Goal: Information Seeking & Learning: Learn about a topic

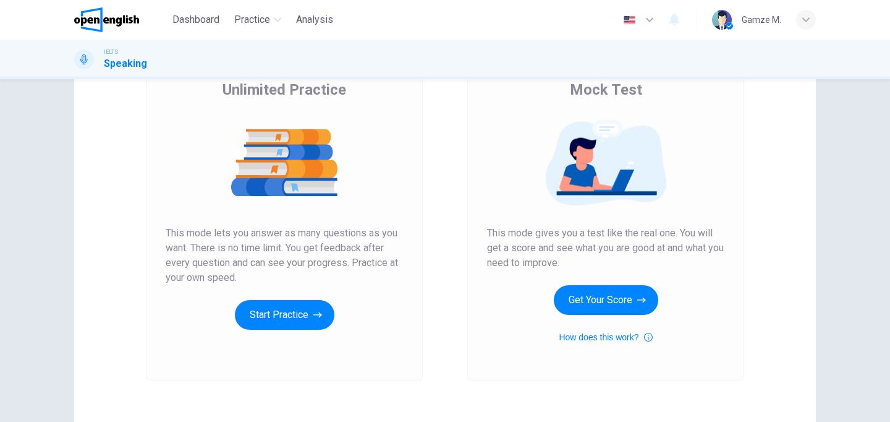
scroll to position [135, 0]
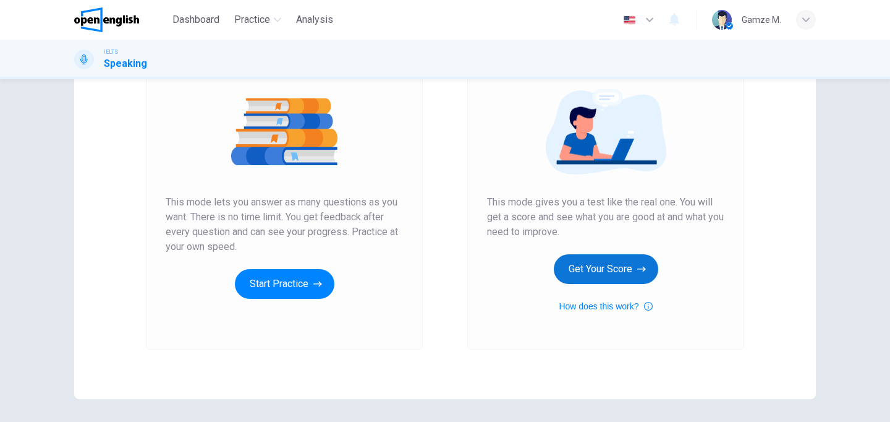
click at [600, 263] on button "Get Your Score" at bounding box center [606, 269] width 104 height 30
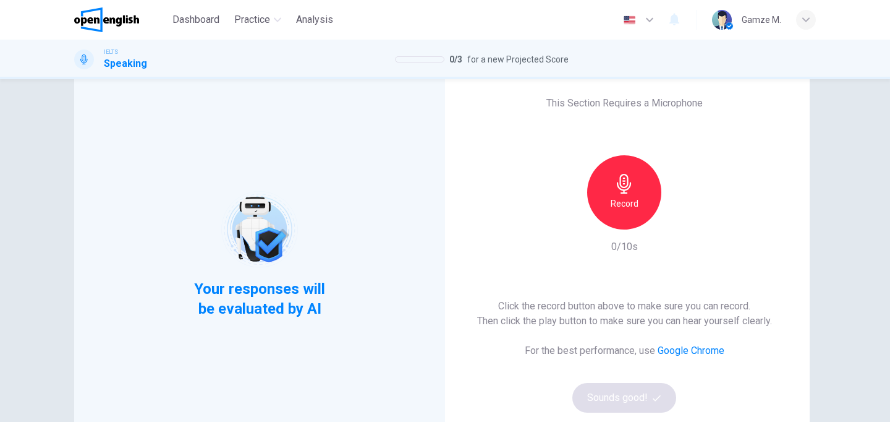
scroll to position [27, 0]
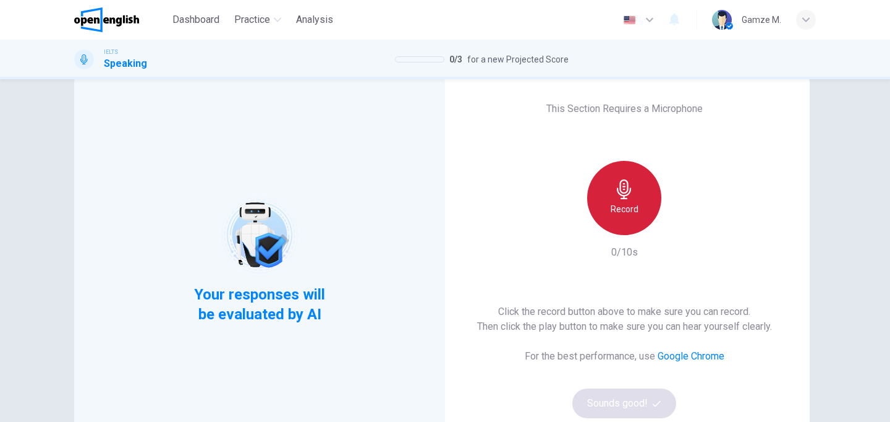
click at [629, 201] on h6 "Record" at bounding box center [625, 208] width 28 height 15
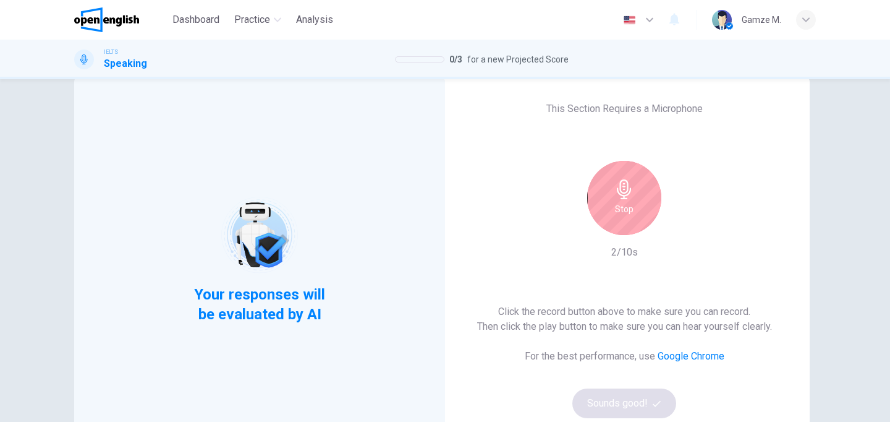
click at [629, 201] on h6 "Stop" at bounding box center [624, 208] width 19 height 15
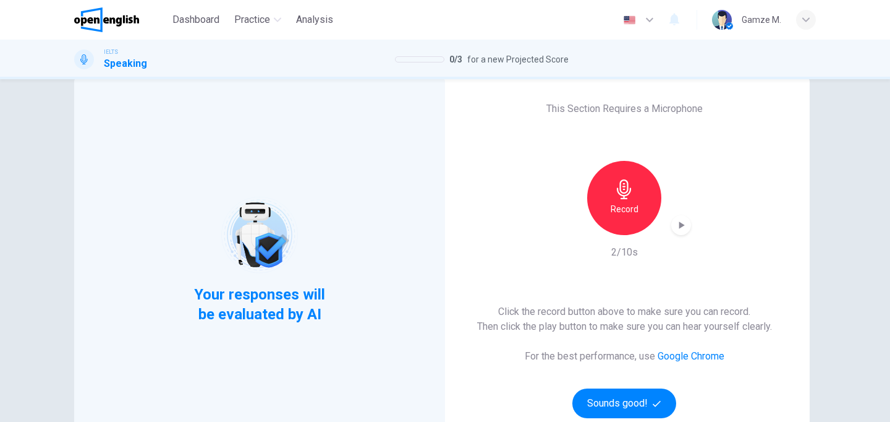
click at [683, 223] on icon "button" at bounding box center [681, 225] width 12 height 12
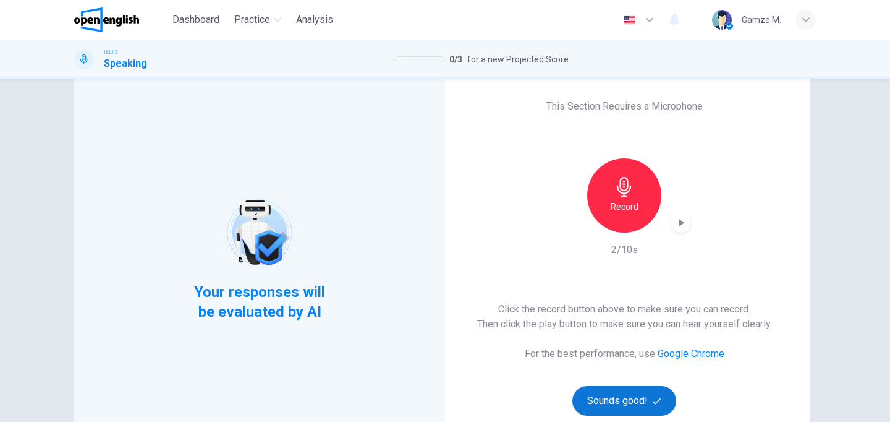
click at [600, 396] on button "Sounds good!" at bounding box center [624, 401] width 104 height 30
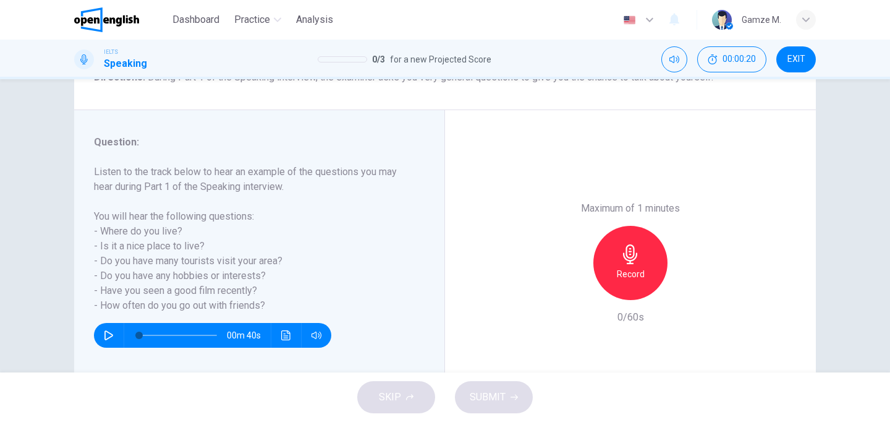
scroll to position [117, 0]
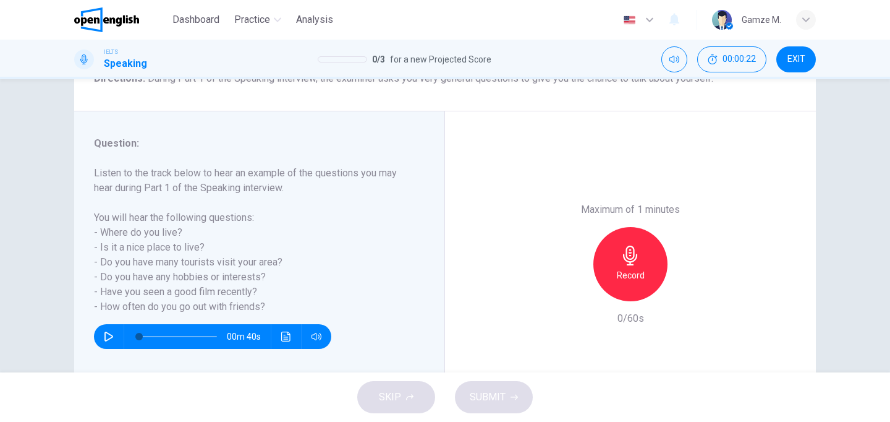
click at [106, 336] on icon "button" at bounding box center [109, 336] width 10 height 10
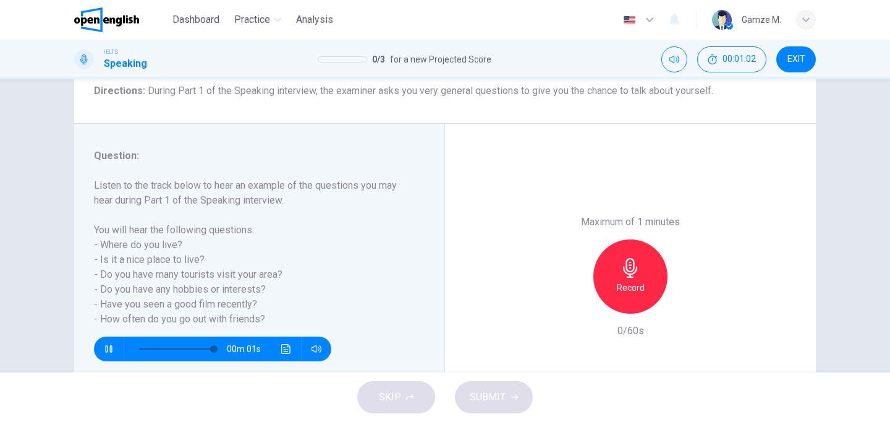
scroll to position [121, 0]
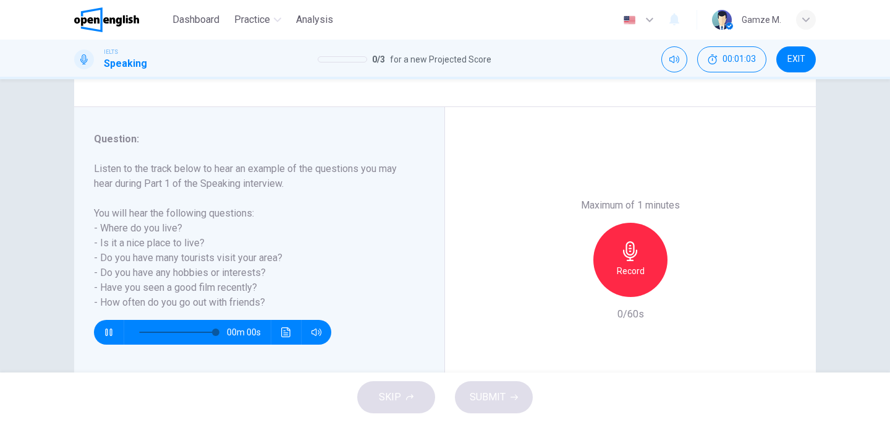
type input "*"
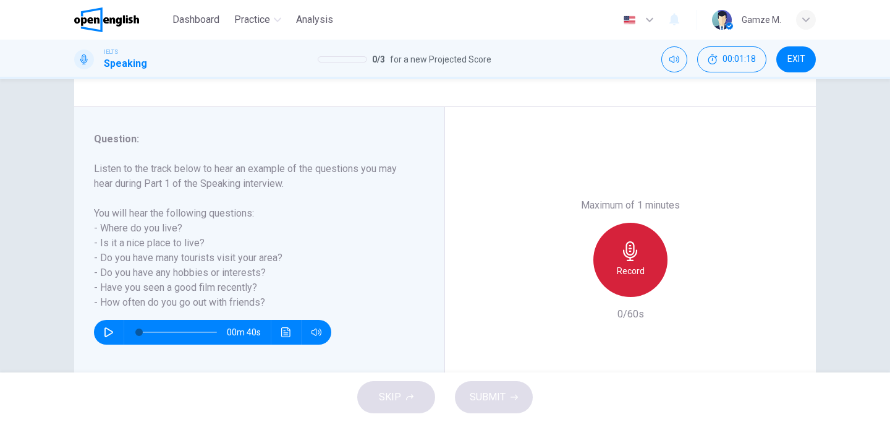
click at [630, 253] on icon "button" at bounding box center [631, 251] width 20 height 20
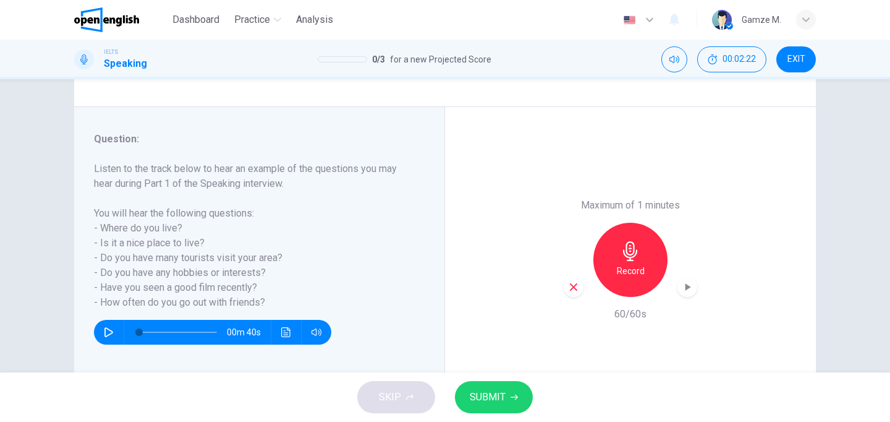
click at [490, 406] on button "SUBMIT" at bounding box center [494, 397] width 78 height 32
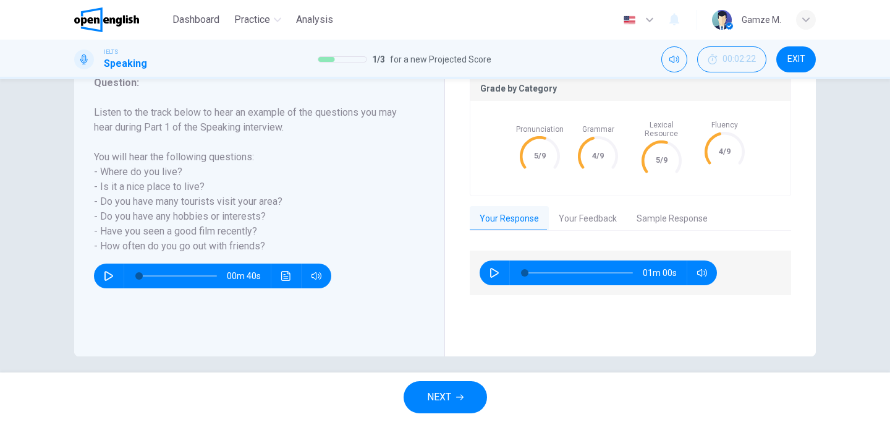
scroll to position [186, 0]
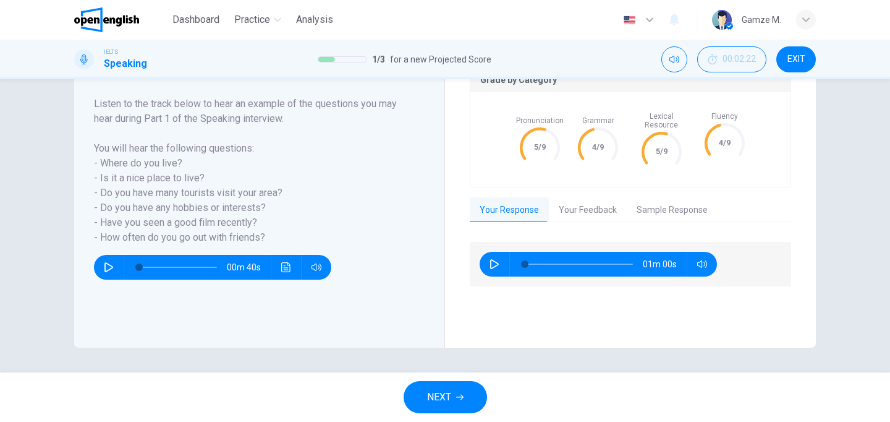
click at [587, 198] on button "Your Feedback" at bounding box center [588, 210] width 78 height 26
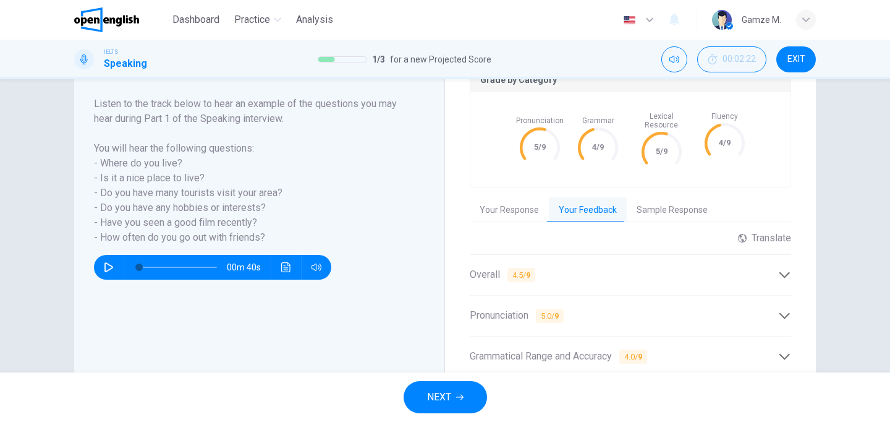
scroll to position [314, 0]
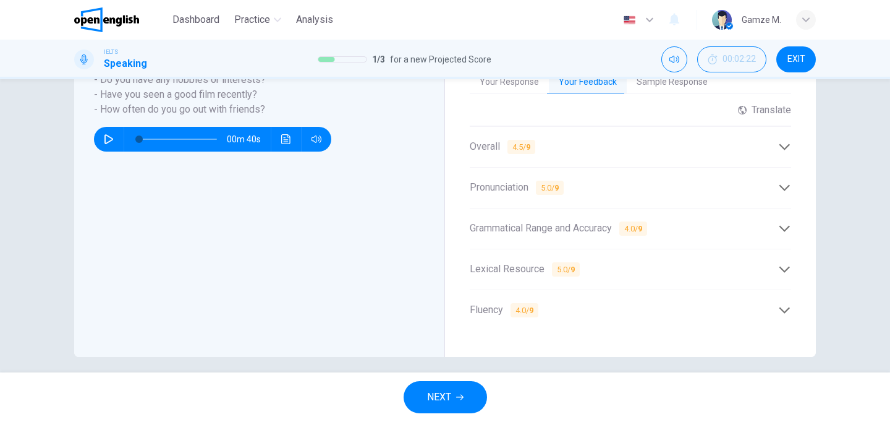
click at [605, 302] on div "Fluency 4.0 / 9" at bounding box center [624, 309] width 308 height 15
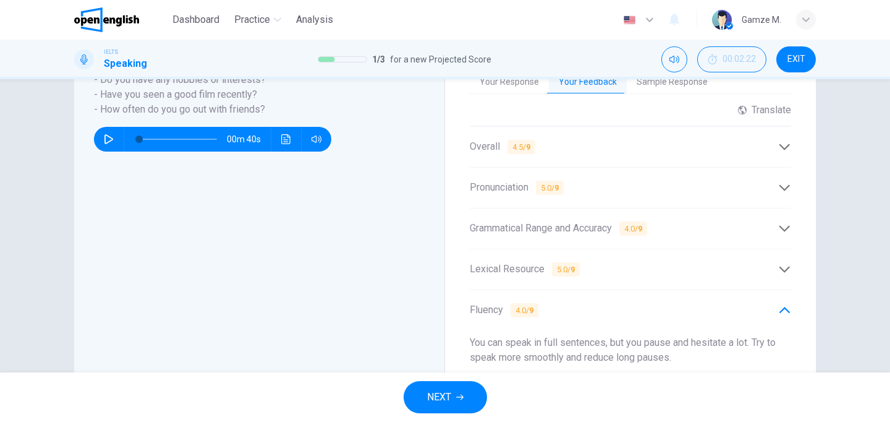
click at [605, 302] on div "Fluency 4.0 / 9" at bounding box center [624, 309] width 308 height 15
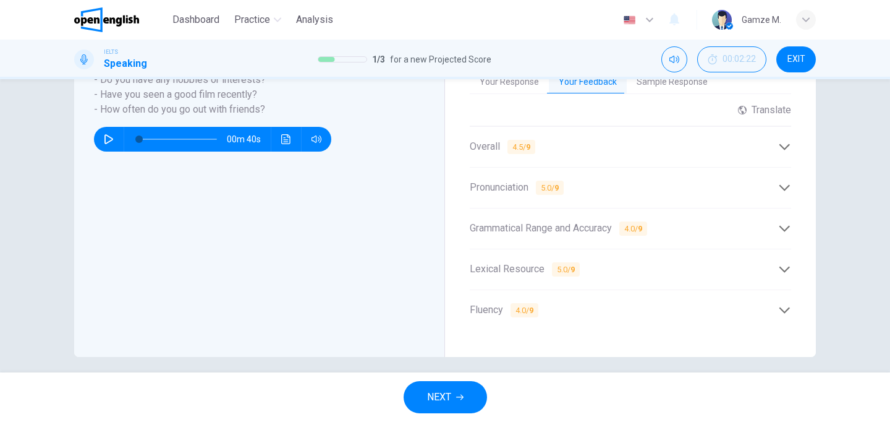
click at [600, 261] on div "Lexical Resource 5.0 / 9" at bounding box center [624, 268] width 308 height 15
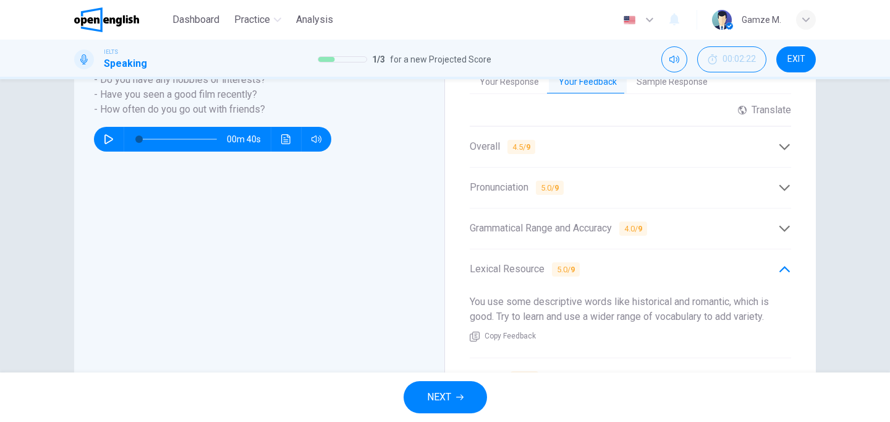
click at [600, 261] on div "Lexical Resource 5.0 / 9" at bounding box center [624, 268] width 308 height 15
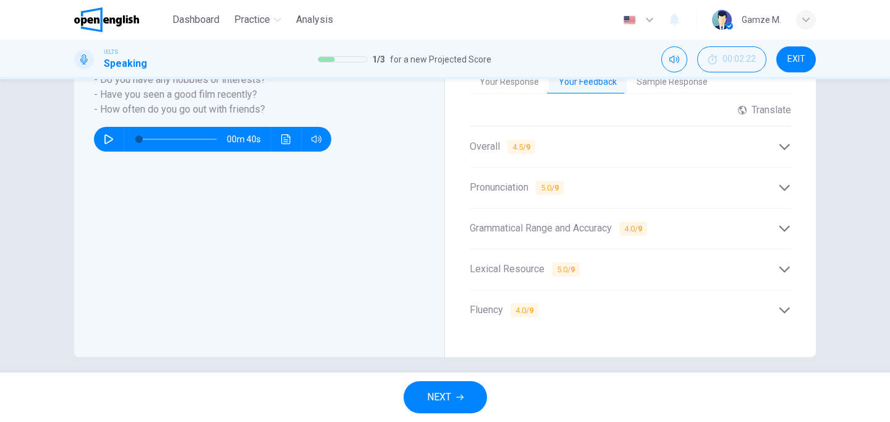
click at [600, 221] on span "Grammatical Range and Accuracy 4.0 / 9" at bounding box center [558, 228] width 177 height 15
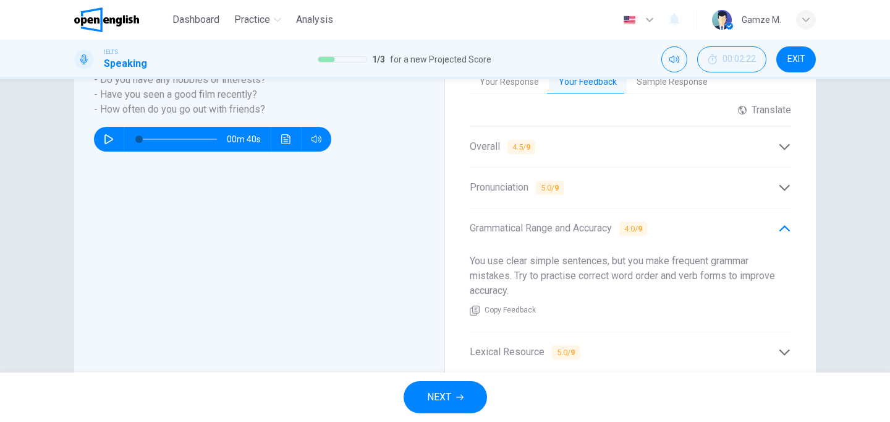
click at [600, 221] on span "Grammatical Range and Accuracy 4.0 / 9" at bounding box center [558, 228] width 177 height 15
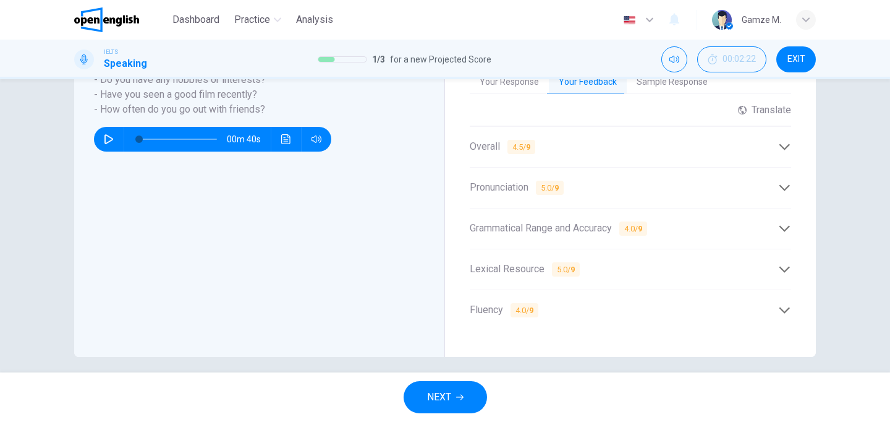
click at [587, 180] on div "Pronunciation 5.0 / 9" at bounding box center [624, 187] width 308 height 15
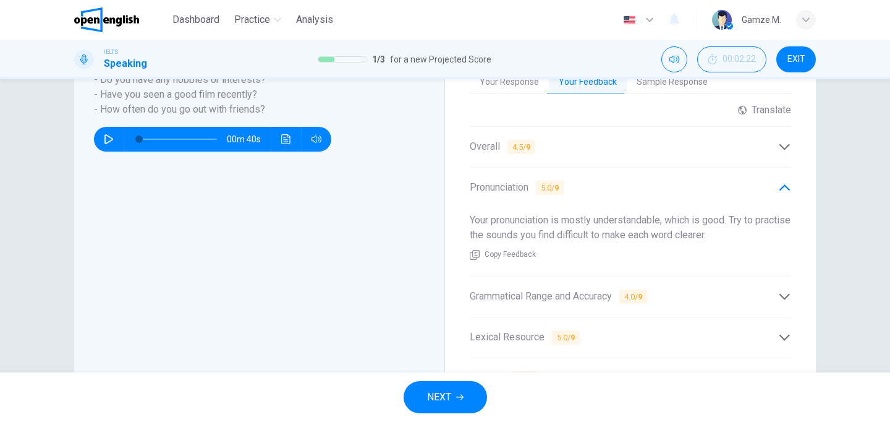
click at [587, 180] on div "Pronunciation 5.0 / 9" at bounding box center [624, 187] width 308 height 15
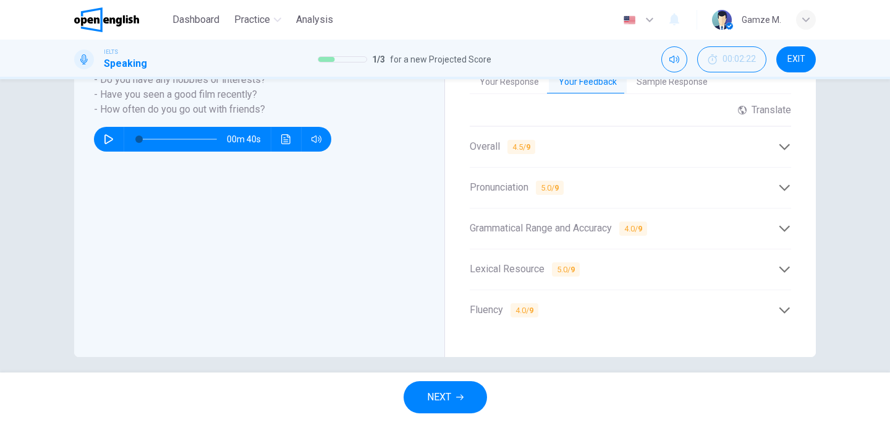
click at [577, 145] on div "Overall 4.5 / 9" at bounding box center [630, 147] width 321 height 30
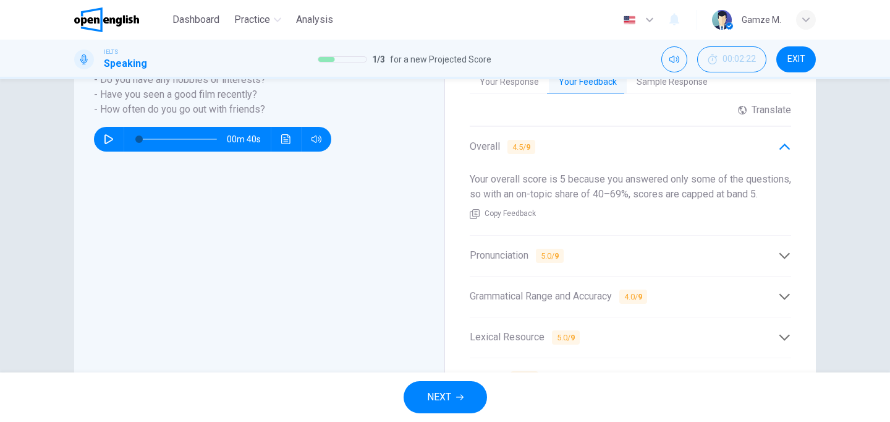
click at [576, 144] on div "Overall 4.5 / 9" at bounding box center [624, 146] width 308 height 15
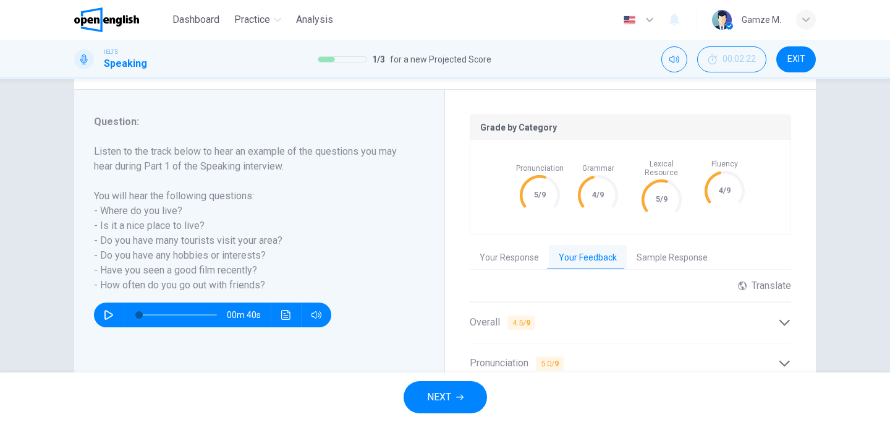
scroll to position [137, 0]
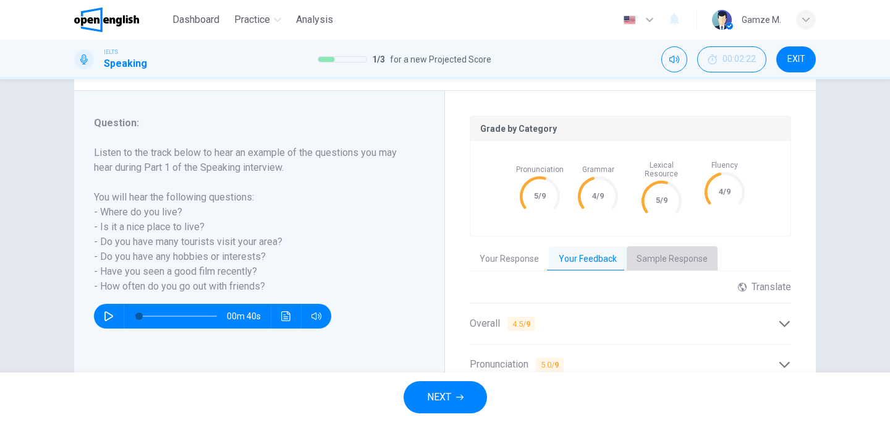
click at [688, 247] on button "Sample Response" at bounding box center [672, 259] width 91 height 26
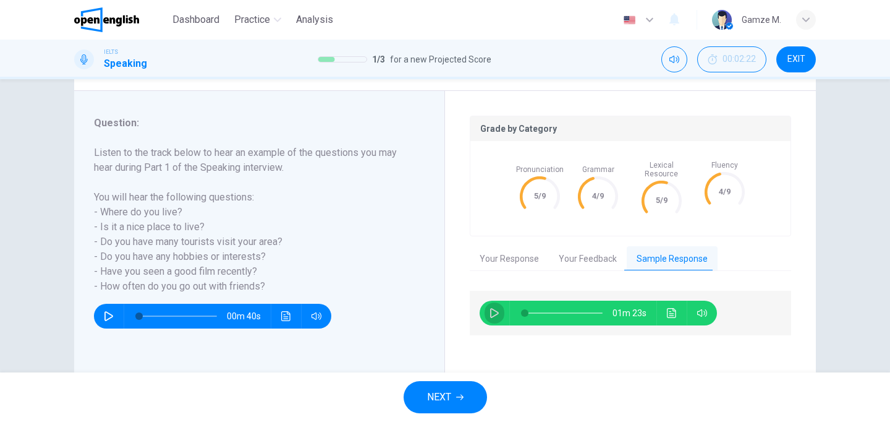
click at [491, 308] on icon "button" at bounding box center [494, 313] width 9 height 10
click at [666, 310] on button "Click to see the audio transcription" at bounding box center [672, 312] width 20 height 25
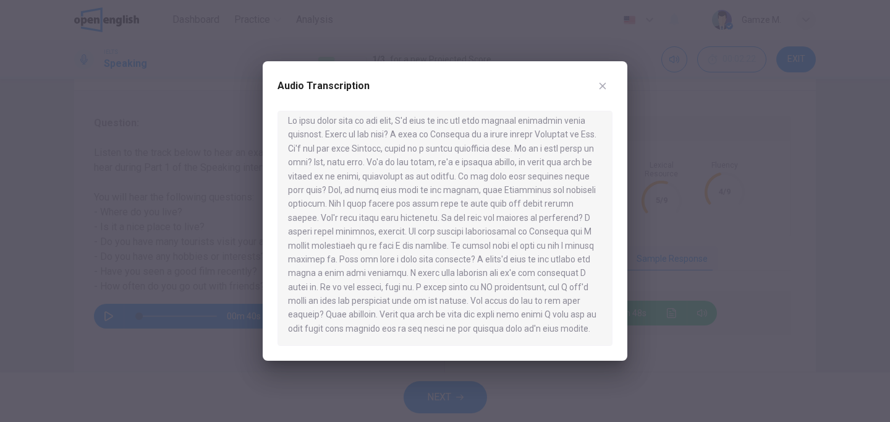
scroll to position [0, 0]
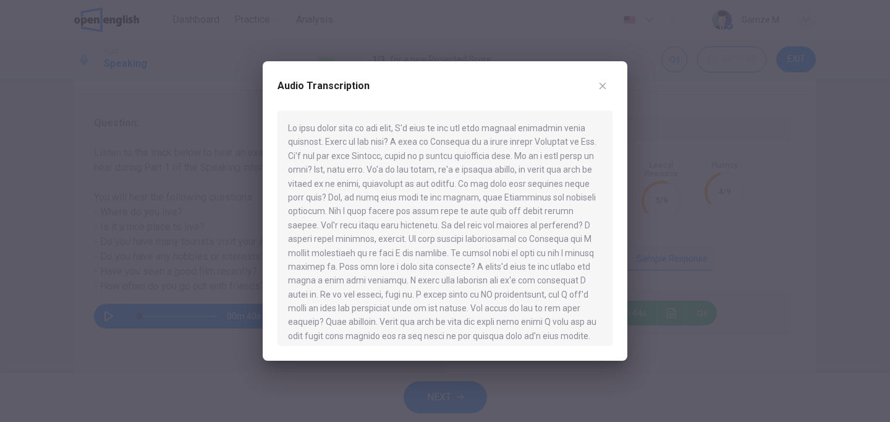
drag, startPoint x: 436, startPoint y: 342, endPoint x: 286, endPoint y: 179, distance: 222.2
click at [286, 179] on div at bounding box center [445, 228] width 335 height 235
drag, startPoint x: 289, startPoint y: 127, endPoint x: 464, endPoint y: 222, distance: 198.8
click at [464, 223] on div at bounding box center [445, 228] width 335 height 235
drag, startPoint x: 464, startPoint y: 222, endPoint x: 407, endPoint y: 164, distance: 80.9
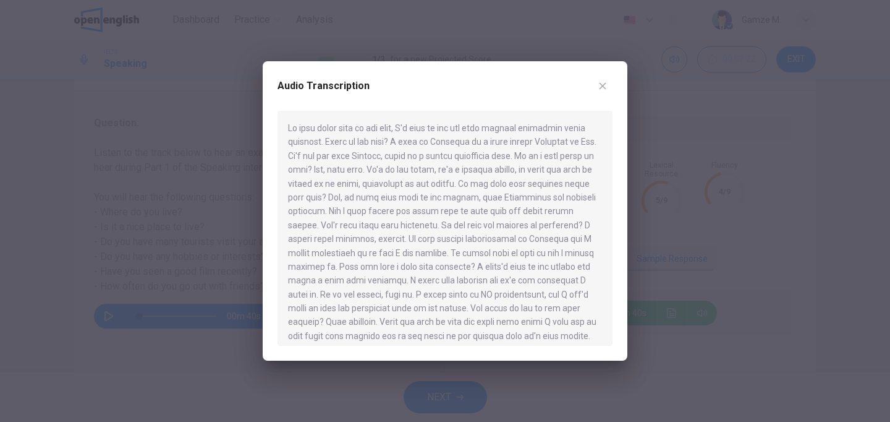
click at [407, 164] on div at bounding box center [445, 228] width 335 height 235
type input "*"
click at [606, 83] on icon "button" at bounding box center [603, 86] width 10 height 10
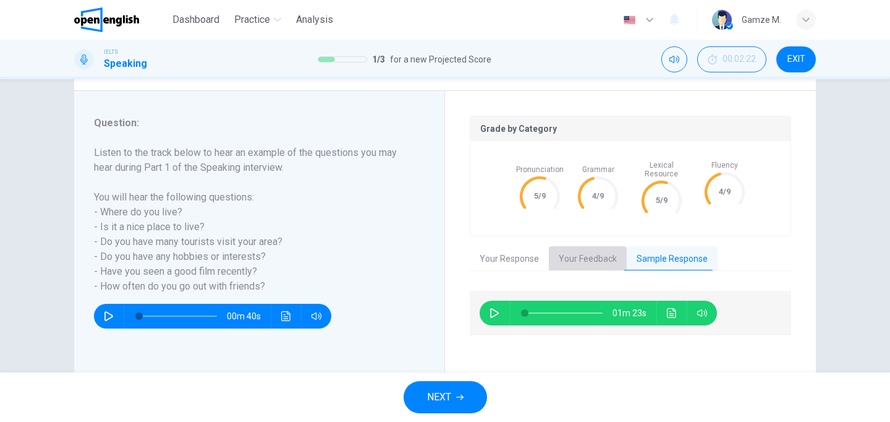
click at [583, 246] on button "Your Feedback" at bounding box center [588, 259] width 78 height 26
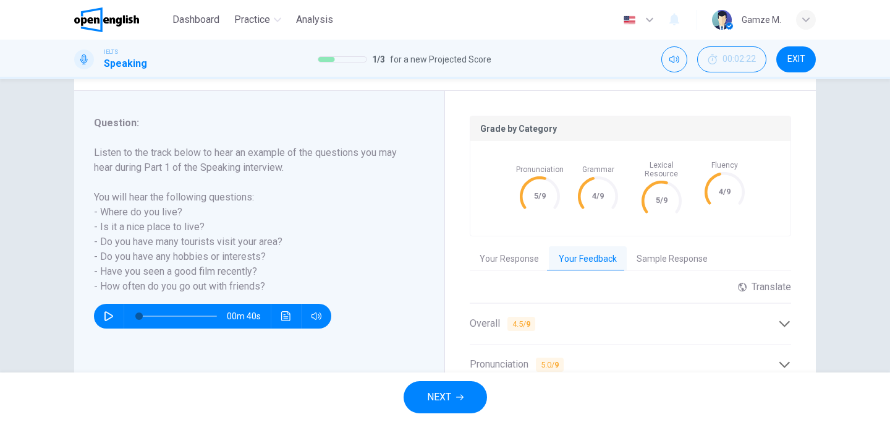
click at [530, 246] on button "Your Response" at bounding box center [509, 259] width 79 height 26
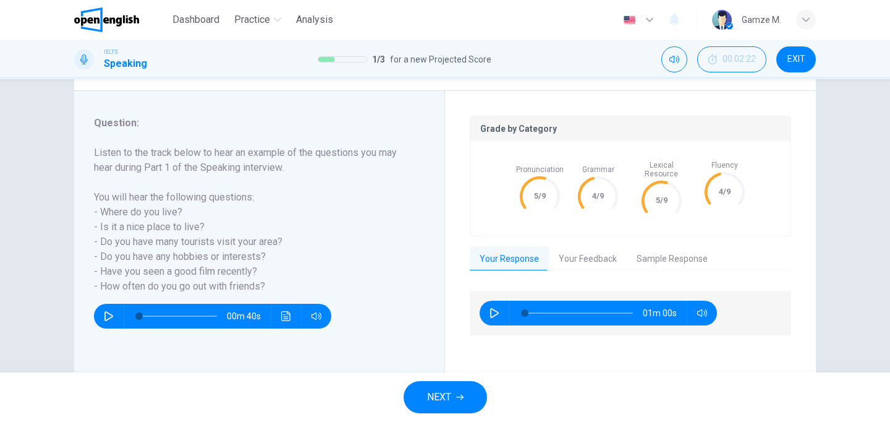
click at [433, 396] on span "NEXT" at bounding box center [439, 396] width 24 height 17
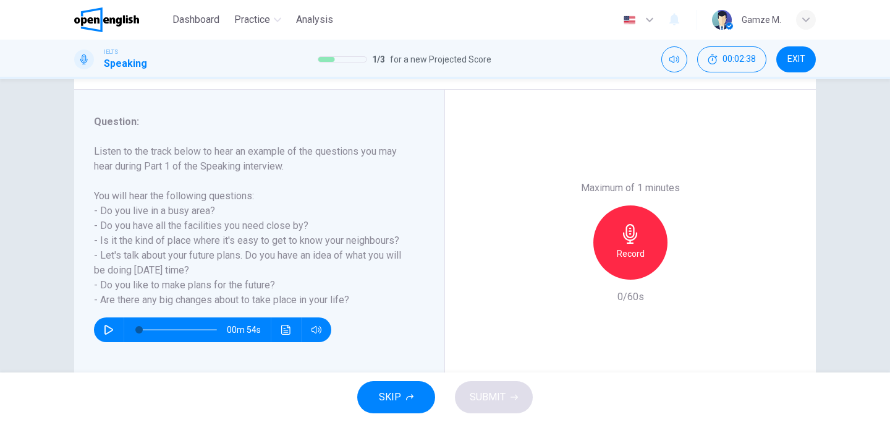
scroll to position [139, 0]
click at [111, 324] on icon "button" at bounding box center [109, 329] width 10 height 10
type input "*"
click at [629, 247] on h6 "Record" at bounding box center [631, 252] width 28 height 15
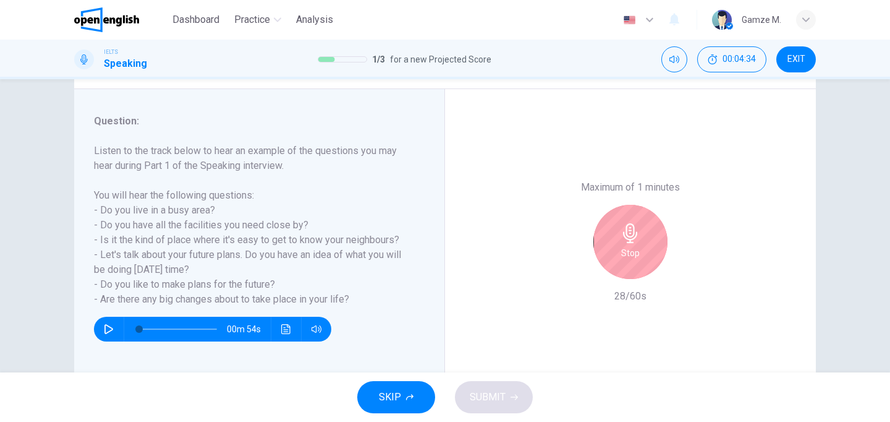
click at [621, 248] on div "Stop" at bounding box center [630, 242] width 74 height 74
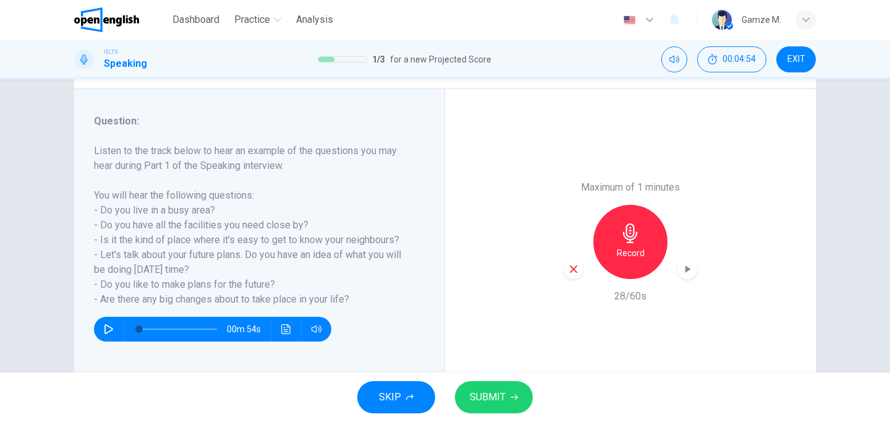
click at [574, 269] on icon "button" at bounding box center [573, 268] width 11 height 11
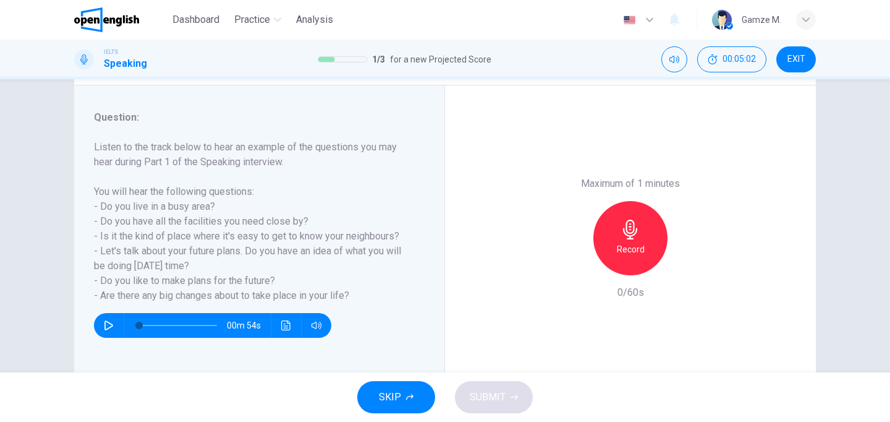
scroll to position [143, 0]
click at [632, 230] on icon "button" at bounding box center [631, 229] width 20 height 20
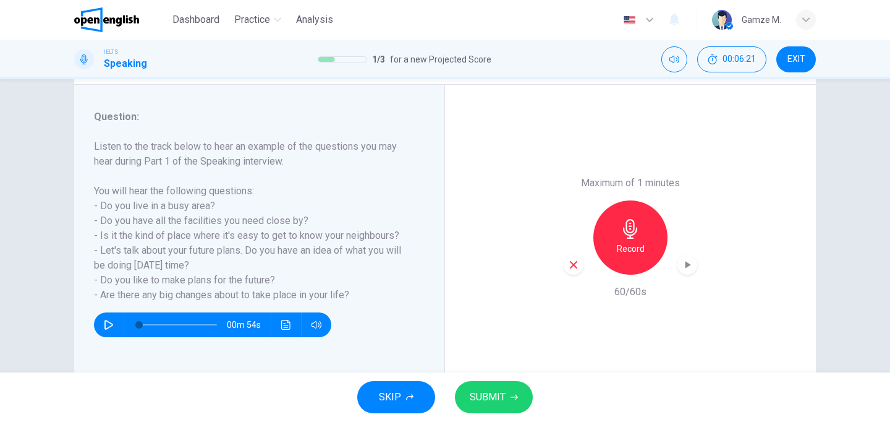
click at [506, 405] on button "SUBMIT" at bounding box center [494, 397] width 78 height 32
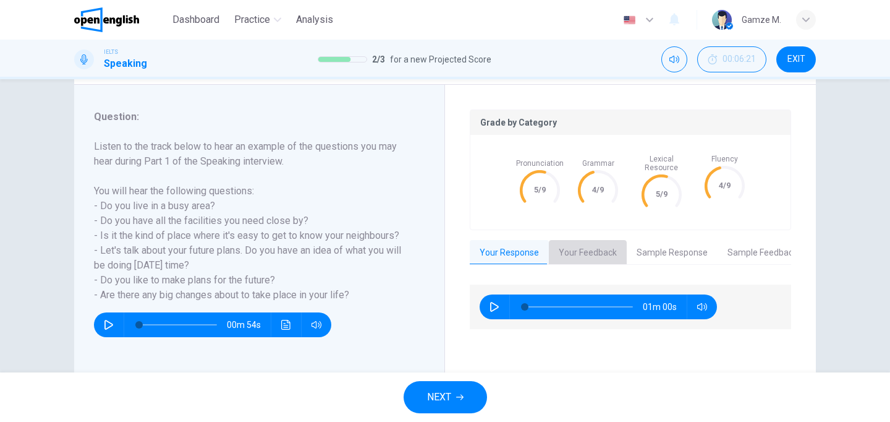
click at [585, 242] on button "Your Feedback" at bounding box center [588, 253] width 78 height 26
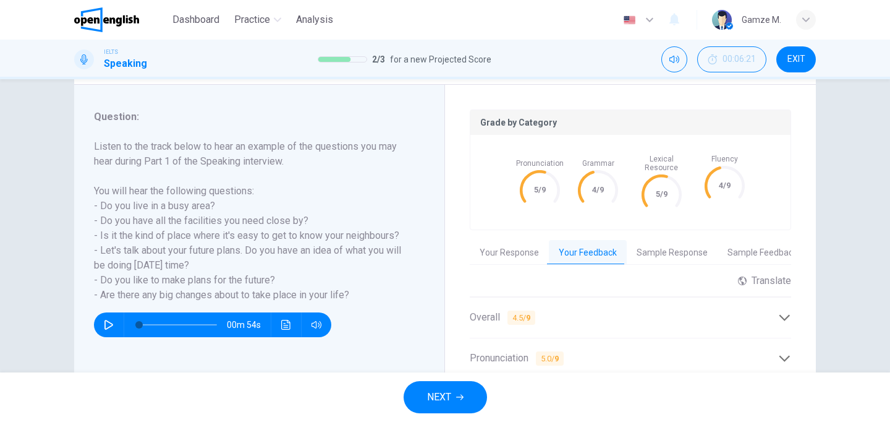
click at [571, 310] on div "Overall 4.5 / 9" at bounding box center [624, 317] width 308 height 15
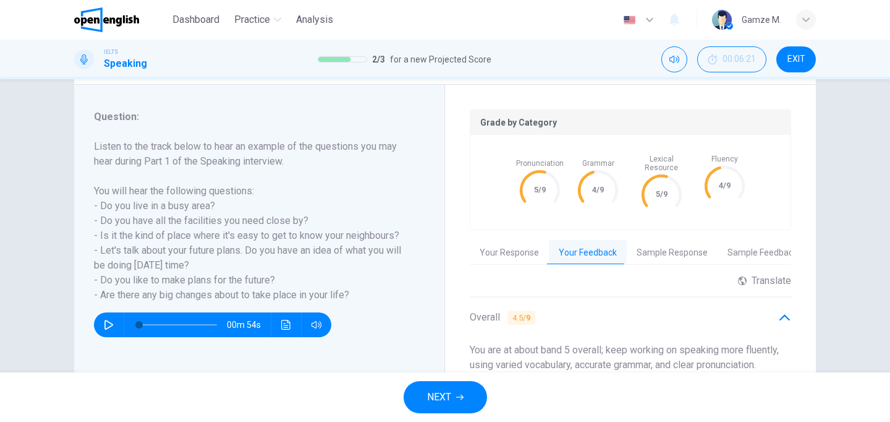
click at [571, 310] on div "Overall 4.5 / 9" at bounding box center [624, 317] width 308 height 15
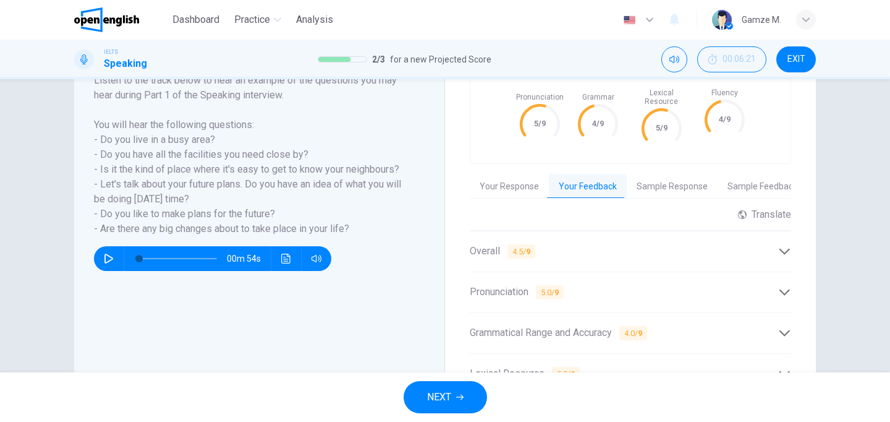
click at [572, 286] on div "Pronunciation 5.0 / 9" at bounding box center [624, 291] width 308 height 15
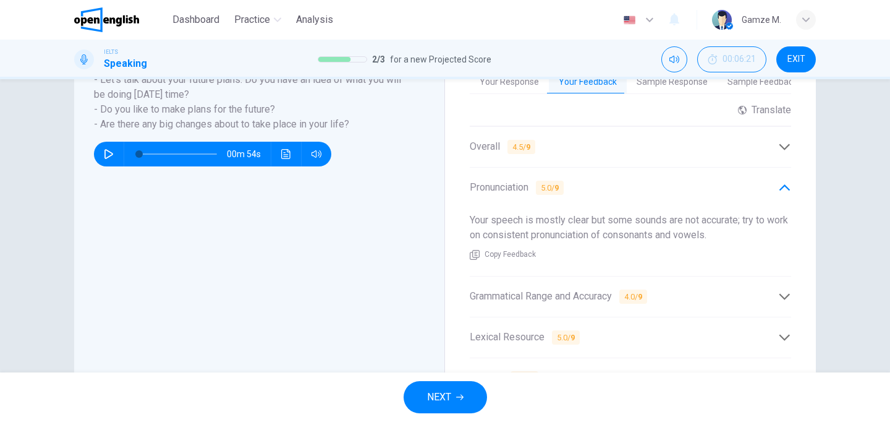
scroll to position [331, 0]
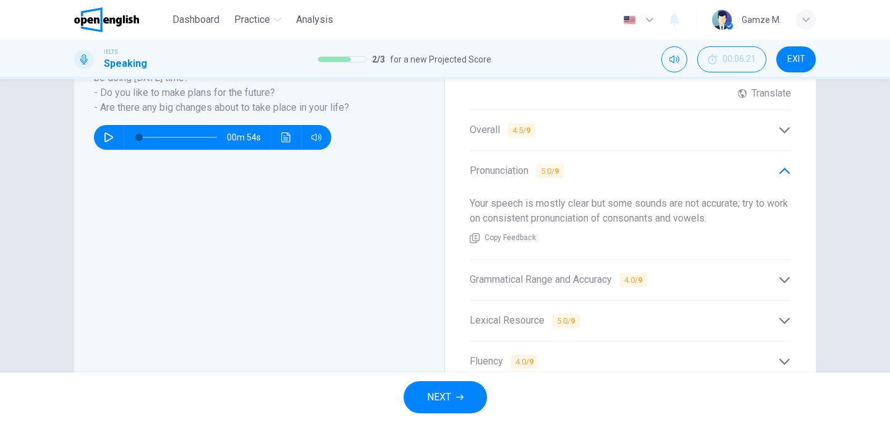
click at [572, 286] on div "Grammatical Range and Accuracy 4.0 / 9" at bounding box center [630, 280] width 321 height 30
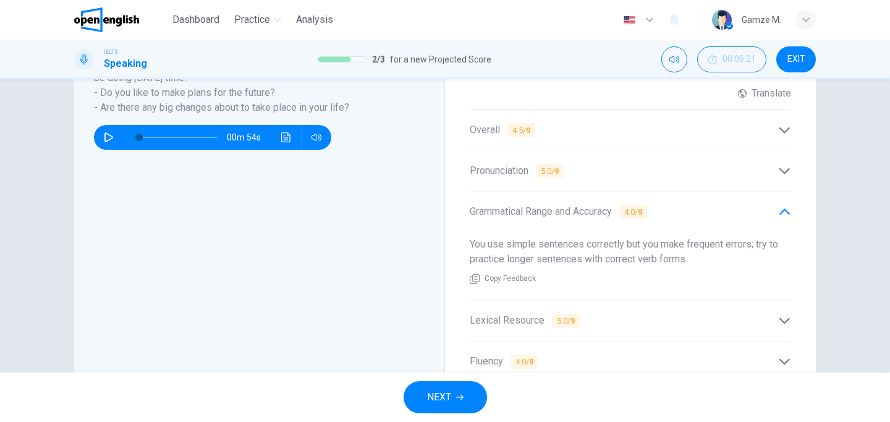
click at [567, 313] on span "5.0 / 9" at bounding box center [566, 320] width 28 height 14
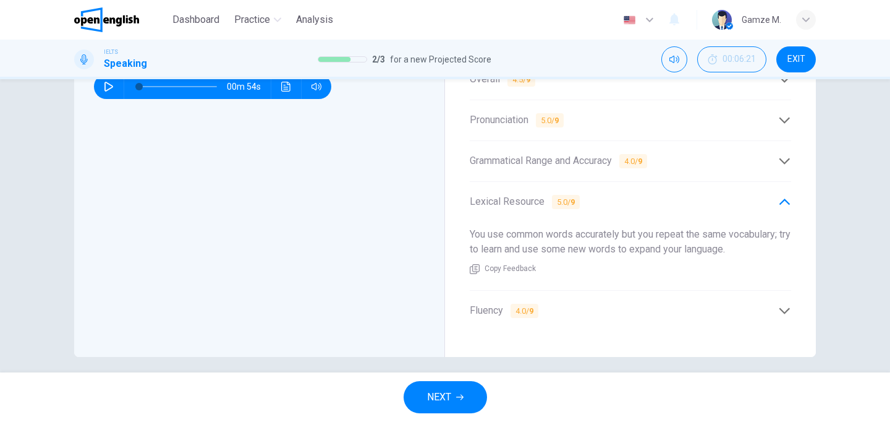
scroll to position [382, 0]
click at [553, 295] on div "Fluency 4.0 / 9" at bounding box center [630, 310] width 321 height 30
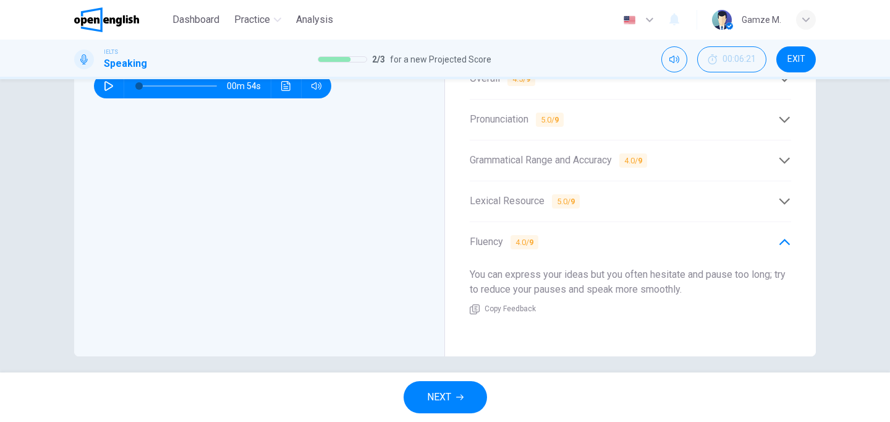
click at [580, 239] on div "Fluency 4.0 / 9" at bounding box center [624, 241] width 308 height 15
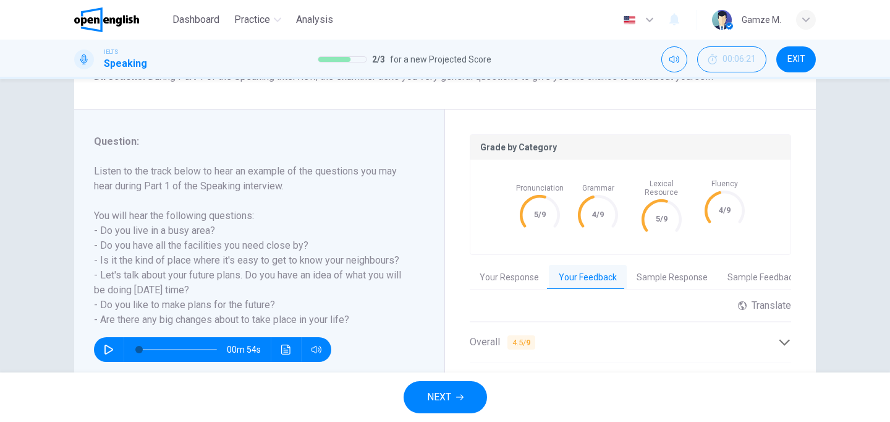
scroll to position [106, 0]
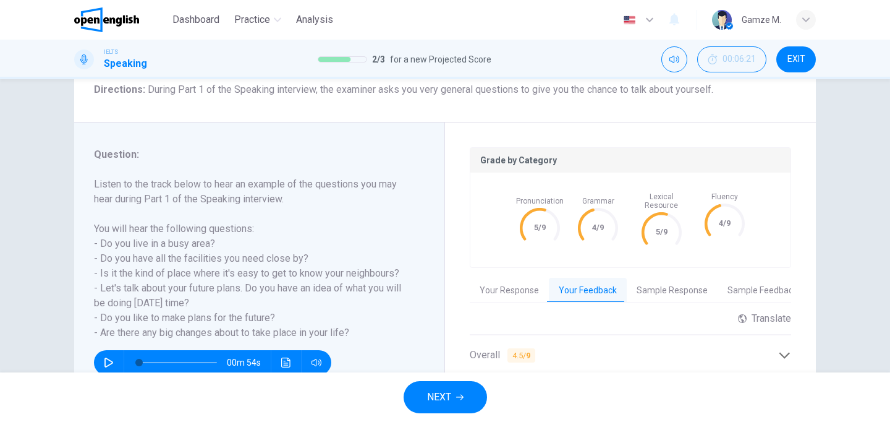
click at [658, 281] on button "Sample Response" at bounding box center [672, 291] width 91 height 26
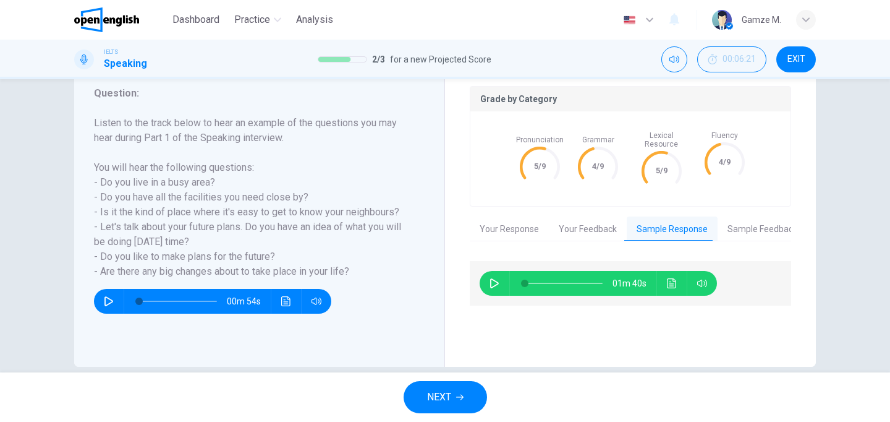
scroll to position [186, 0]
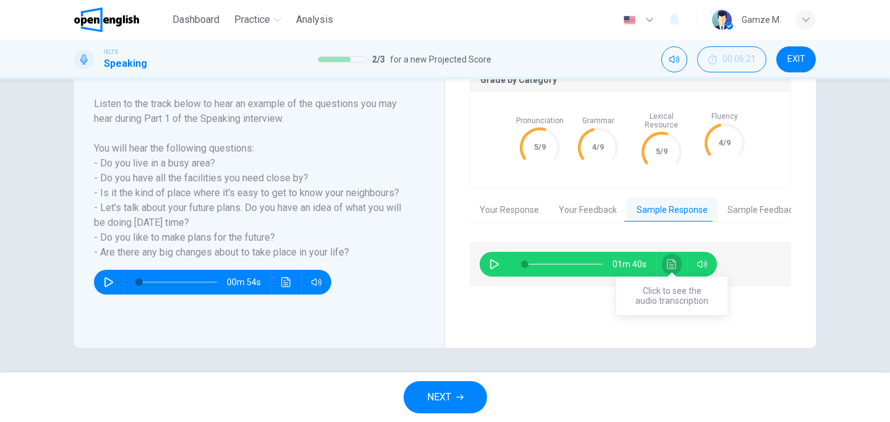
click at [675, 259] on icon "Click to see the audio transcription" at bounding box center [671, 264] width 9 height 10
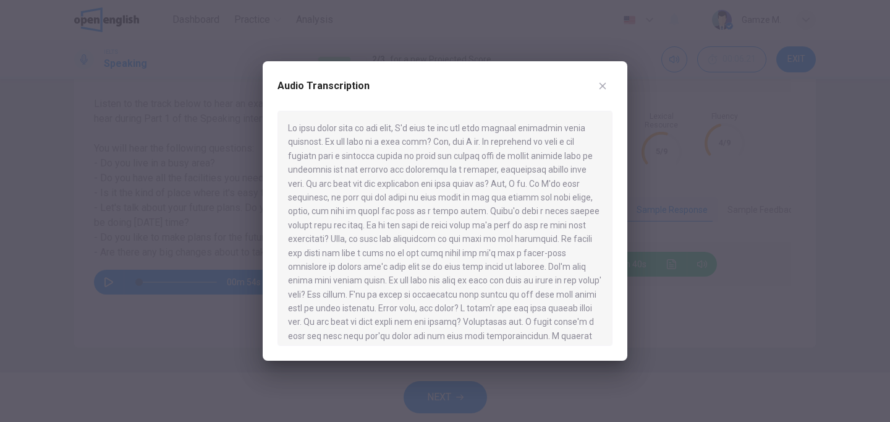
click at [603, 82] on icon "button" at bounding box center [603, 86] width 10 height 10
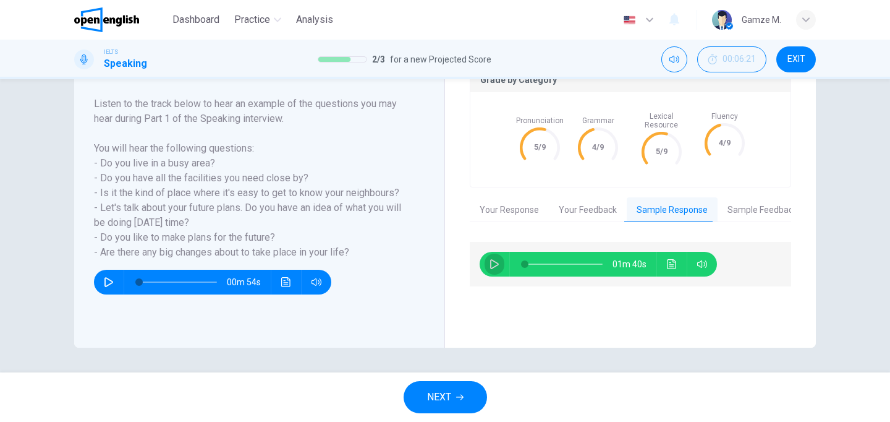
click at [488, 260] on button "button" at bounding box center [495, 264] width 20 height 25
click at [675, 259] on icon "Click to see the audio transcription" at bounding box center [671, 264] width 9 height 10
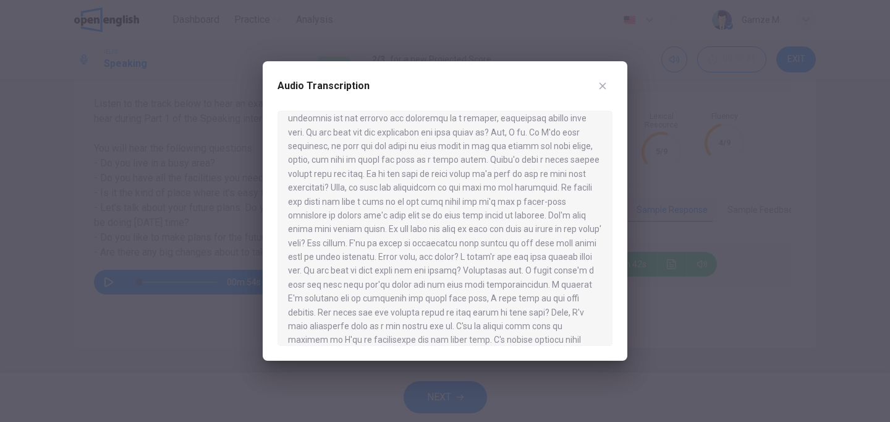
scroll to position [63, 0]
click at [601, 87] on icon "button" at bounding box center [603, 86] width 7 height 7
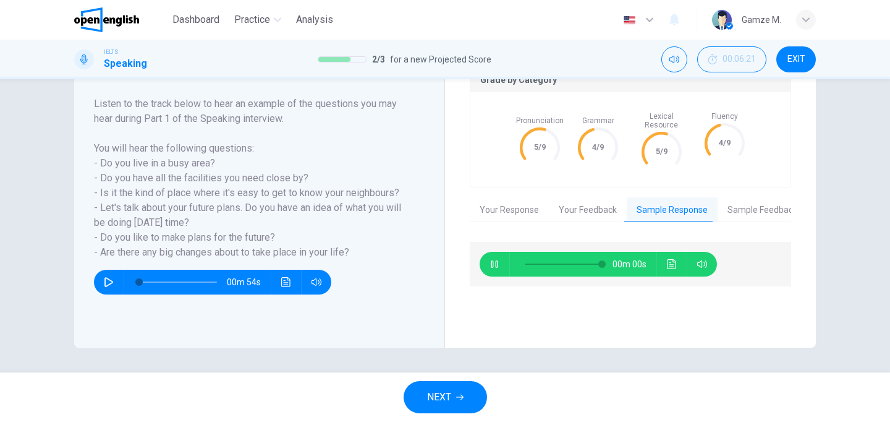
type input "*"
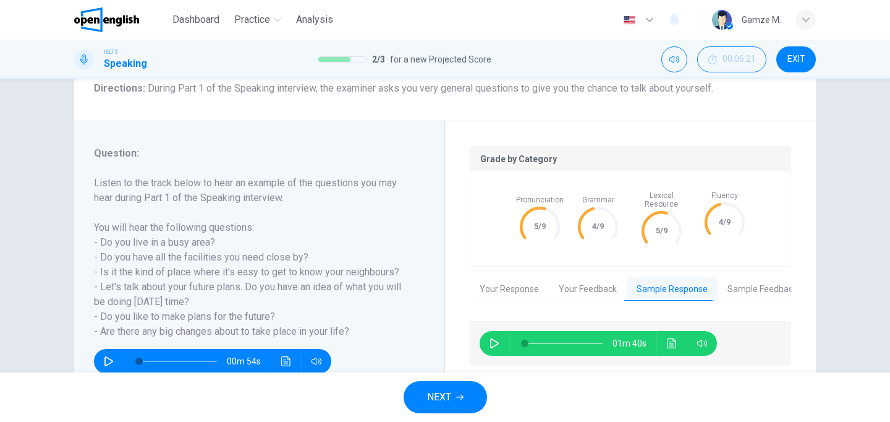
scroll to position [186, 0]
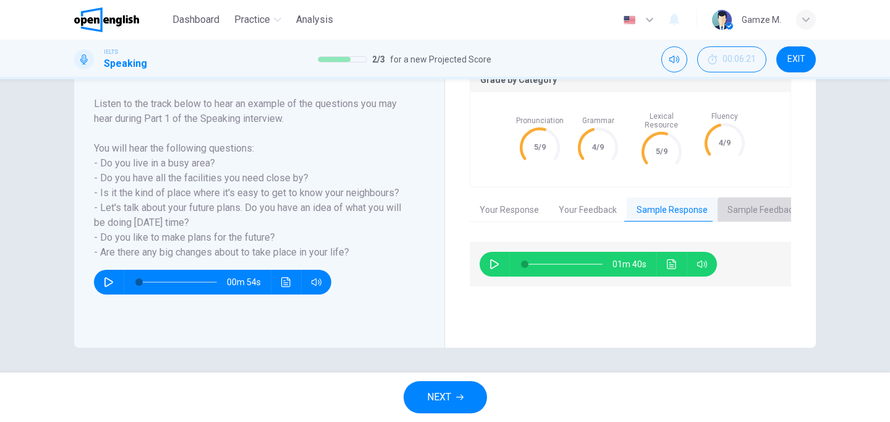
click at [776, 197] on button "Sample Feedback" at bounding box center [763, 210] width 90 height 26
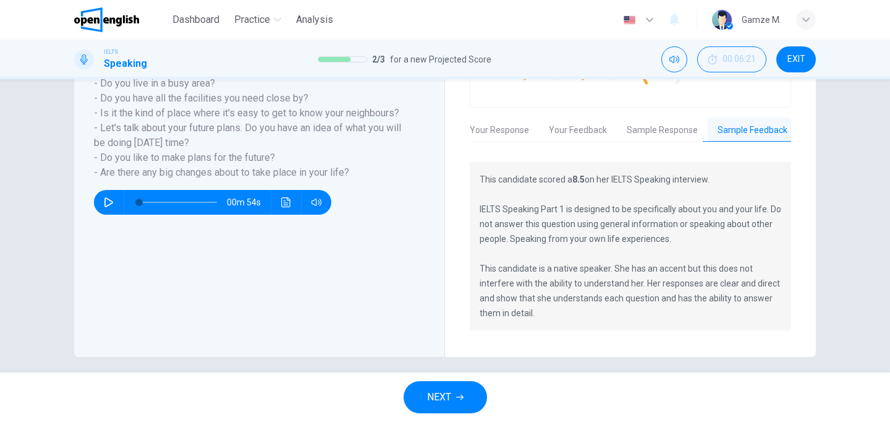
scroll to position [265, 0]
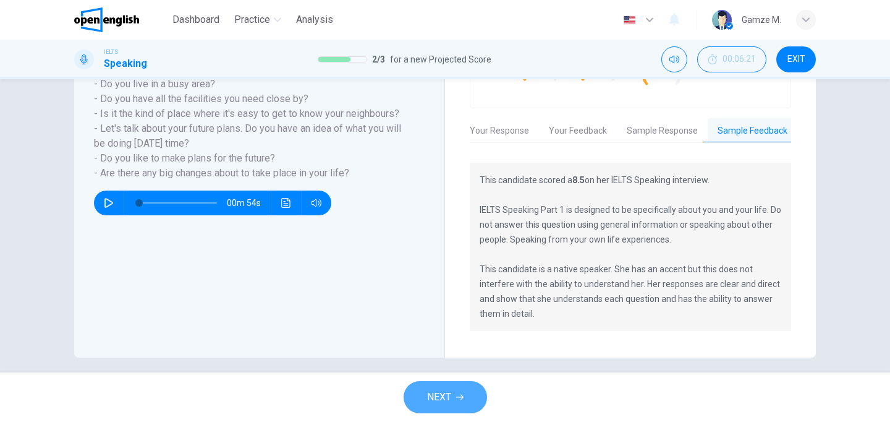
click at [436, 397] on span "NEXT" at bounding box center [439, 396] width 24 height 17
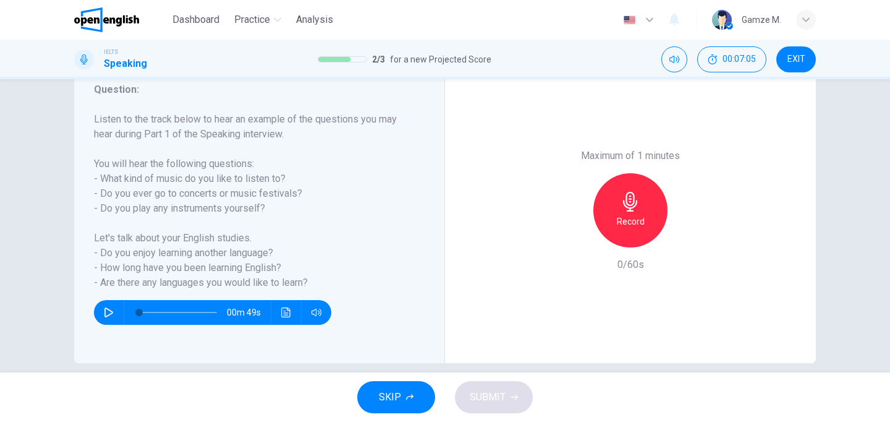
scroll to position [164, 0]
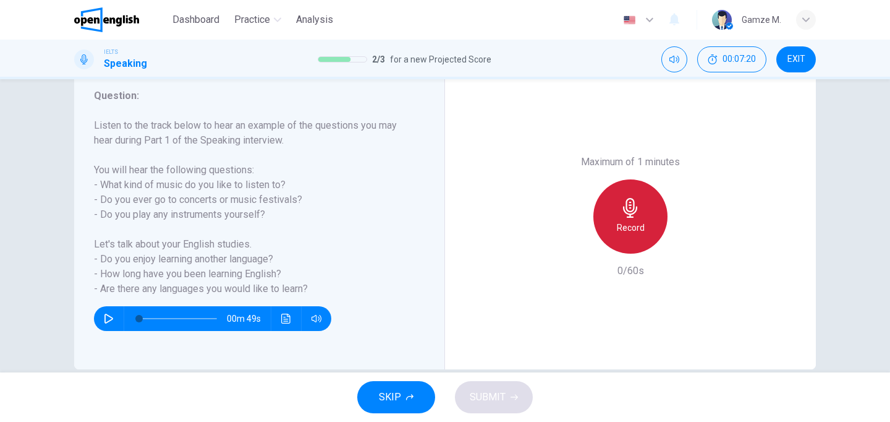
click at [626, 226] on h6 "Record" at bounding box center [631, 227] width 28 height 15
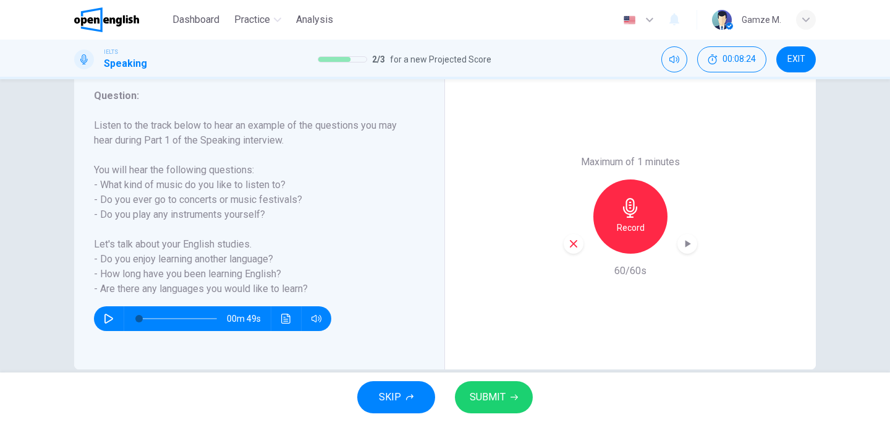
click at [475, 397] on span "SUBMIT" at bounding box center [488, 396] width 36 height 17
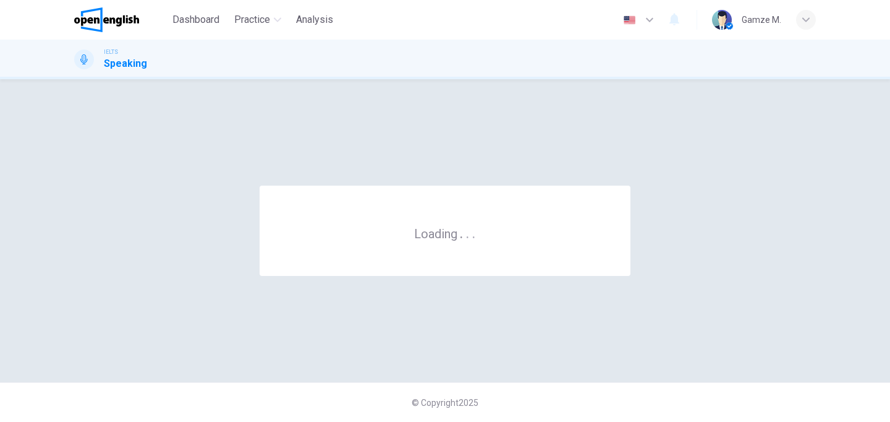
scroll to position [0, 0]
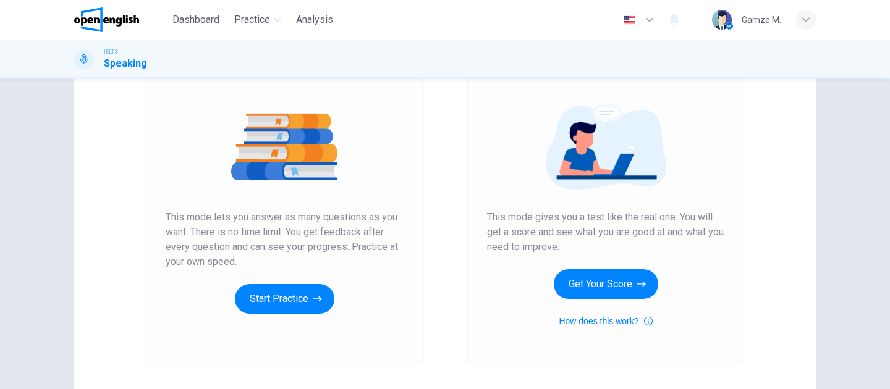
scroll to position [127, 0]
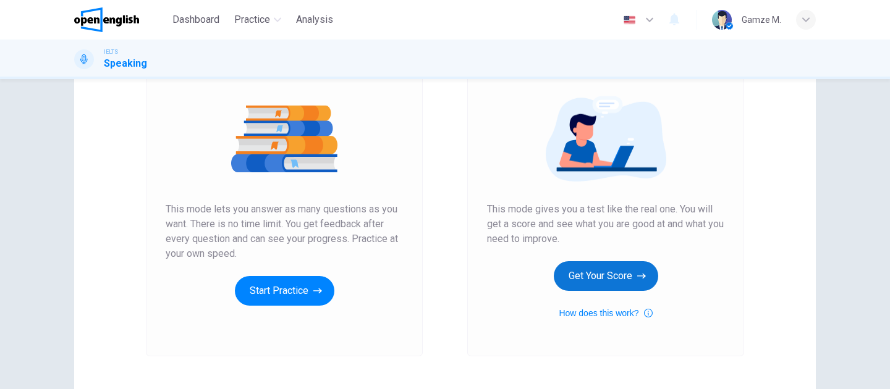
click at [614, 274] on button "Get Your Score" at bounding box center [606, 276] width 104 height 30
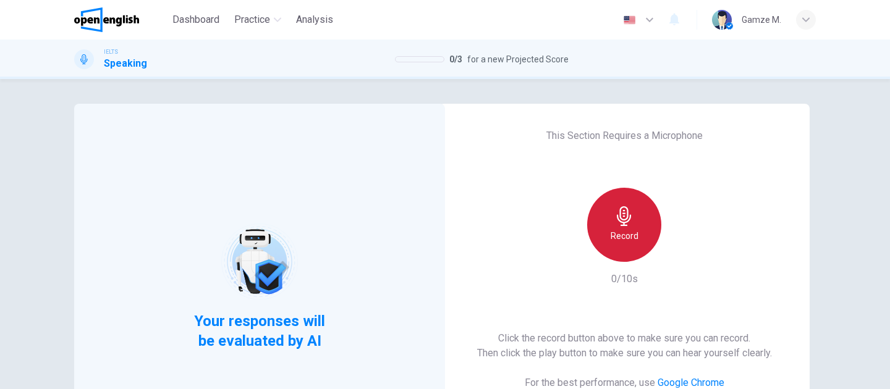
click at [623, 236] on h6 "Record" at bounding box center [625, 236] width 28 height 15
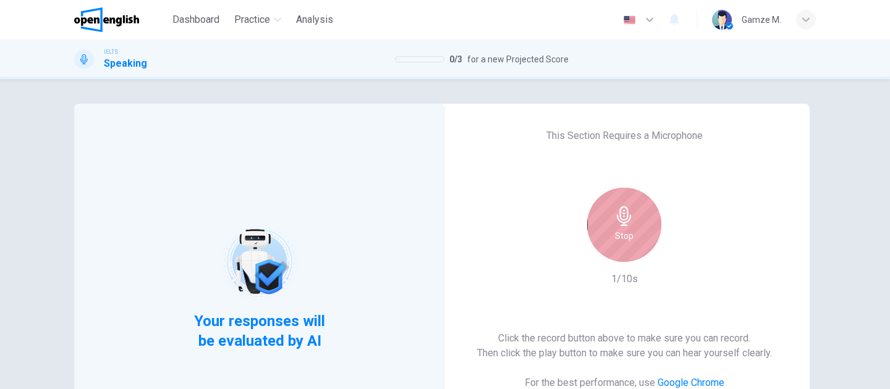
click at [623, 236] on h6 "Stop" at bounding box center [624, 236] width 19 height 15
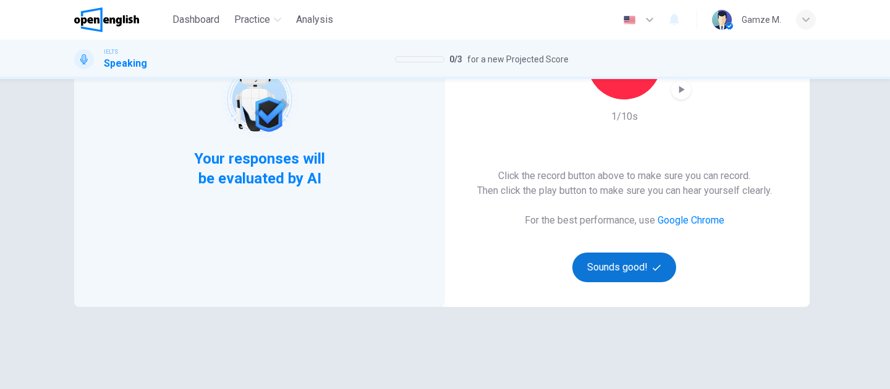
scroll to position [48, 0]
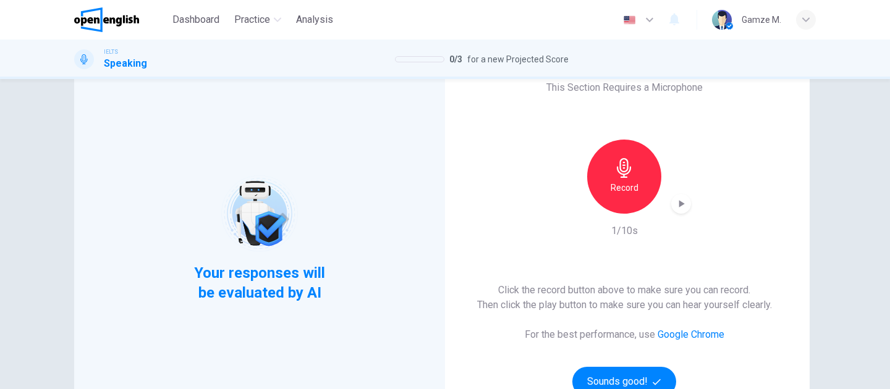
click at [676, 201] on icon "button" at bounding box center [681, 204] width 12 height 12
click at [674, 201] on div "button" at bounding box center [681, 204] width 20 height 20
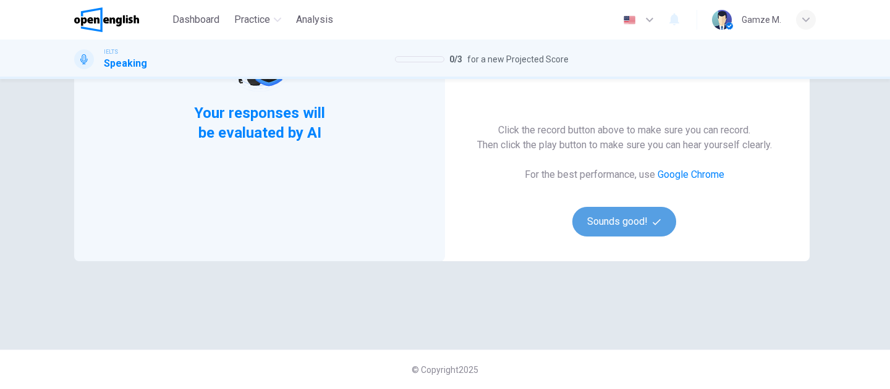
click at [612, 223] on button "Sounds good!" at bounding box center [624, 222] width 104 height 30
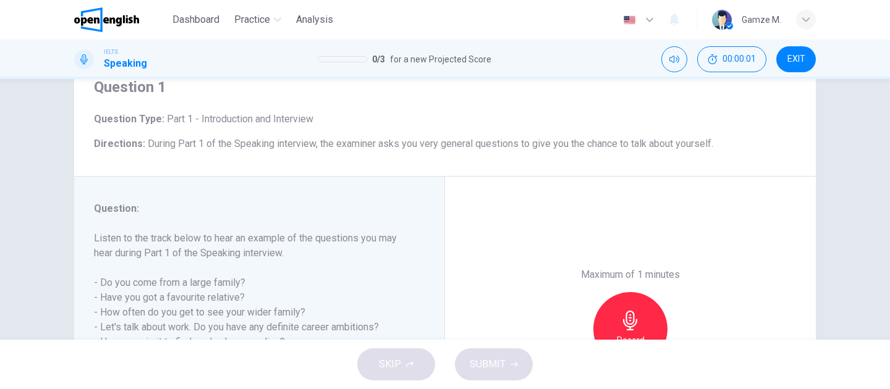
scroll to position [0, 0]
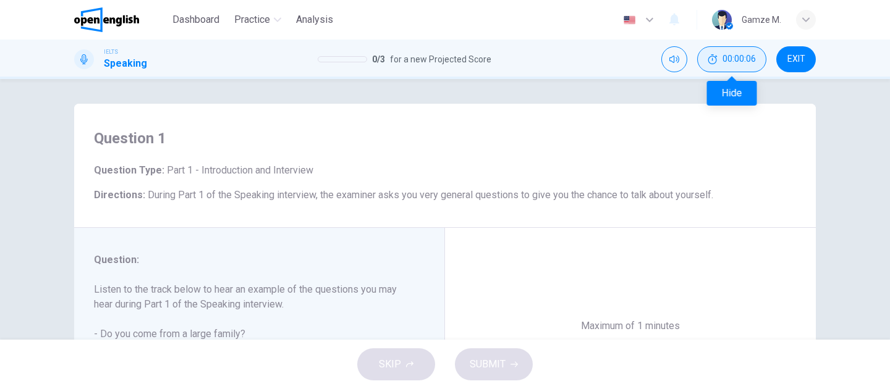
click at [727, 58] on span "00:00:06" at bounding box center [739, 59] width 33 height 10
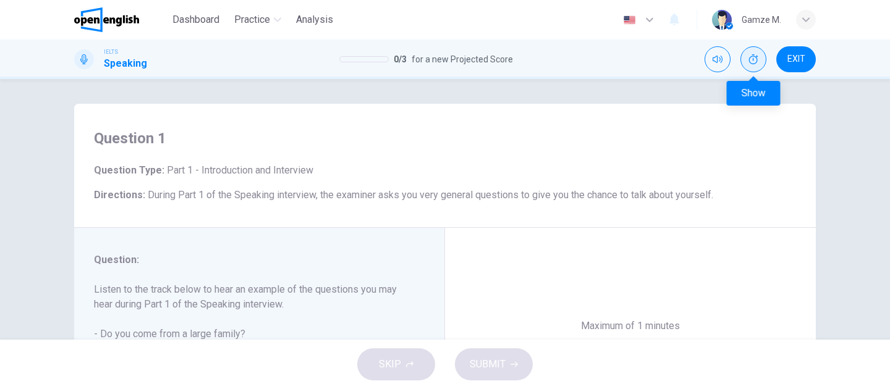
click at [757, 61] on icon "Show" at bounding box center [753, 59] width 9 height 10
click at [799, 53] on button "EXIT" at bounding box center [796, 59] width 40 height 26
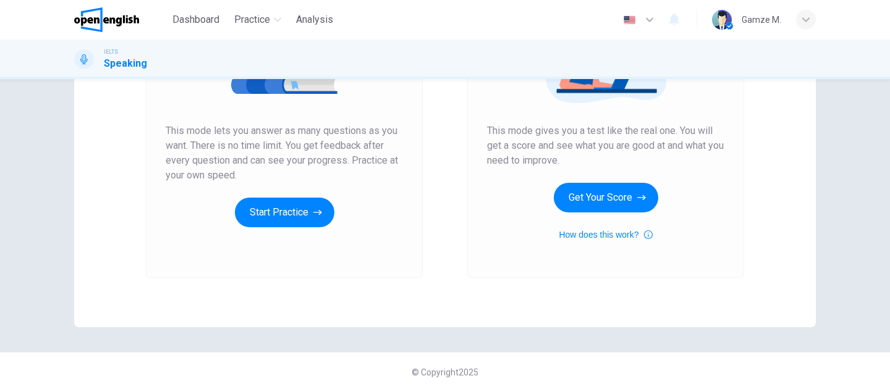
scroll to position [208, 0]
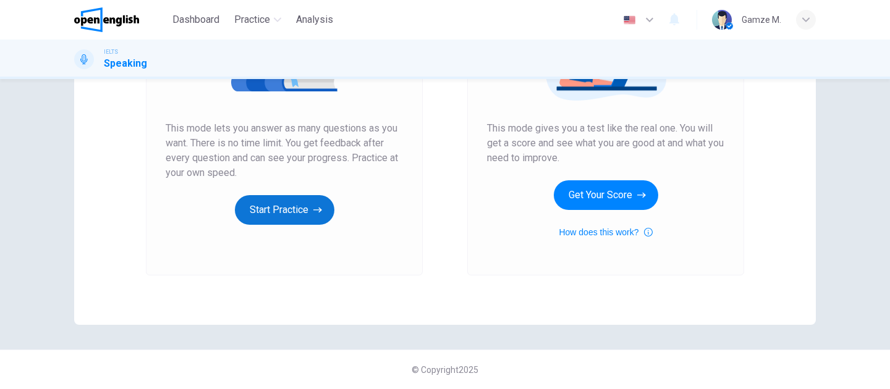
click at [273, 209] on button "Start Practice" at bounding box center [285, 210] width 100 height 30
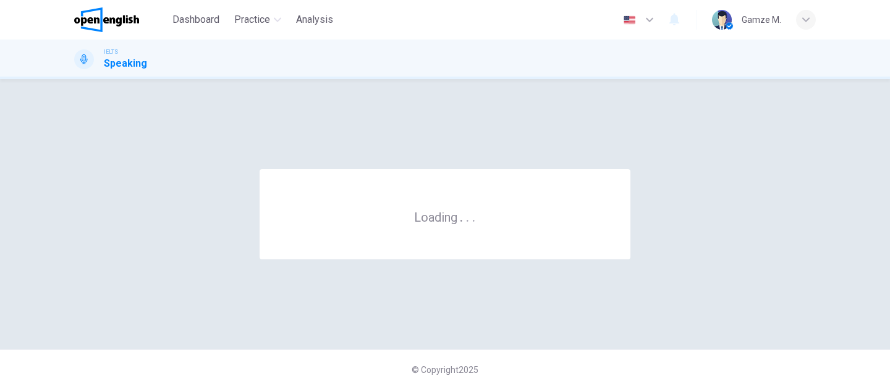
scroll to position [0, 0]
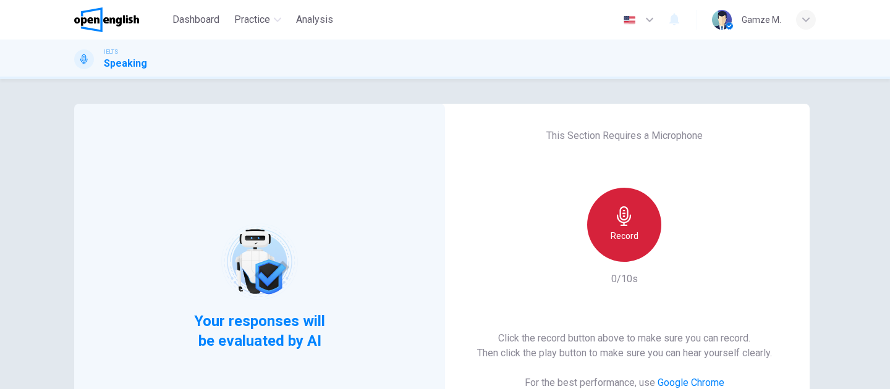
click at [629, 198] on div "Record" at bounding box center [624, 225] width 74 height 74
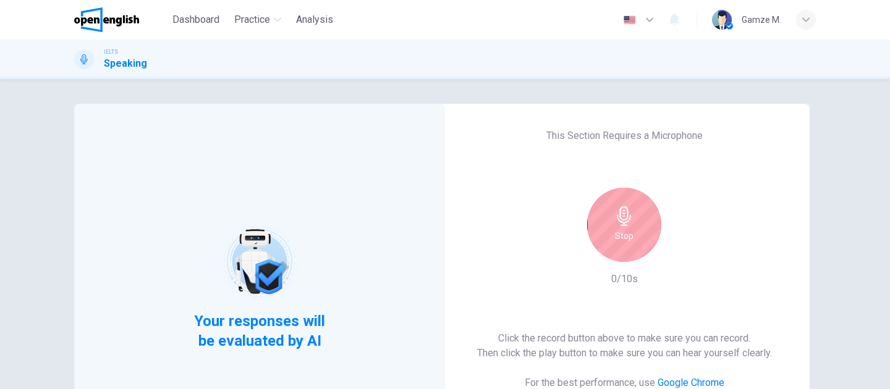
click at [628, 198] on div "Stop" at bounding box center [624, 225] width 74 height 74
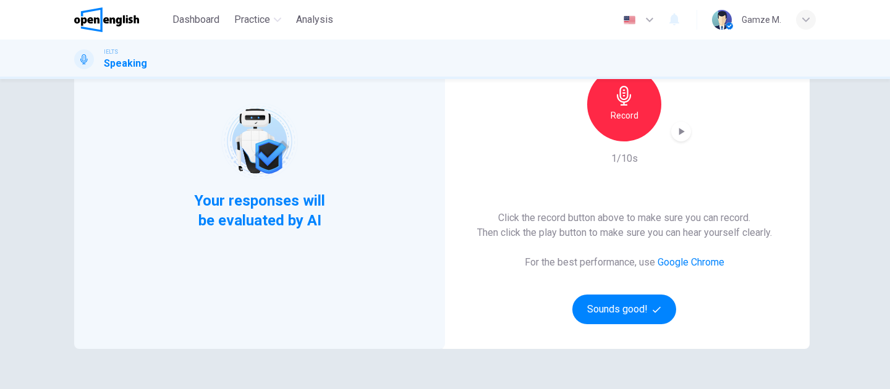
scroll to position [132, 0]
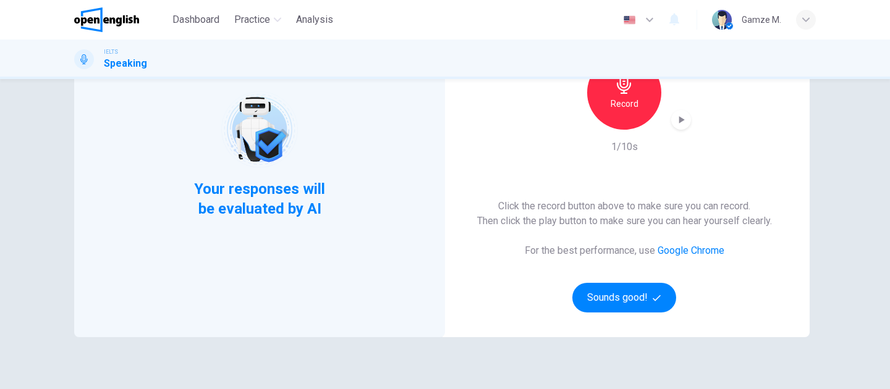
click at [677, 121] on icon "button" at bounding box center [681, 120] width 12 height 12
click at [630, 313] on div "This Section Requires a Microphone Record 1/10s Click the record button above t…" at bounding box center [624, 155] width 371 height 366
click at [627, 302] on button "Sounds good!" at bounding box center [624, 298] width 104 height 30
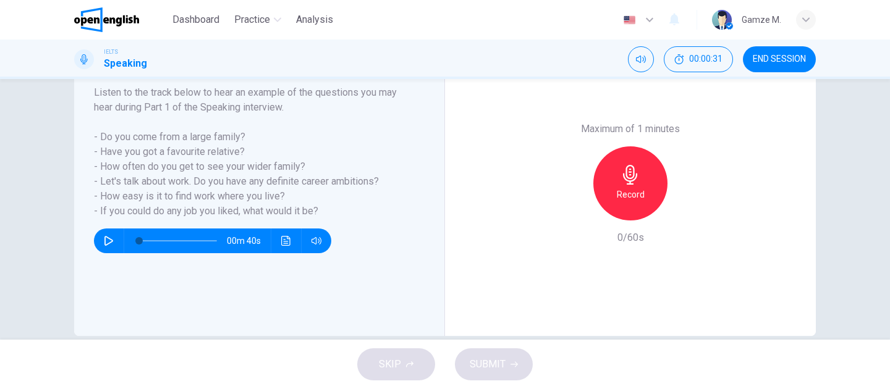
scroll to position [218, 0]
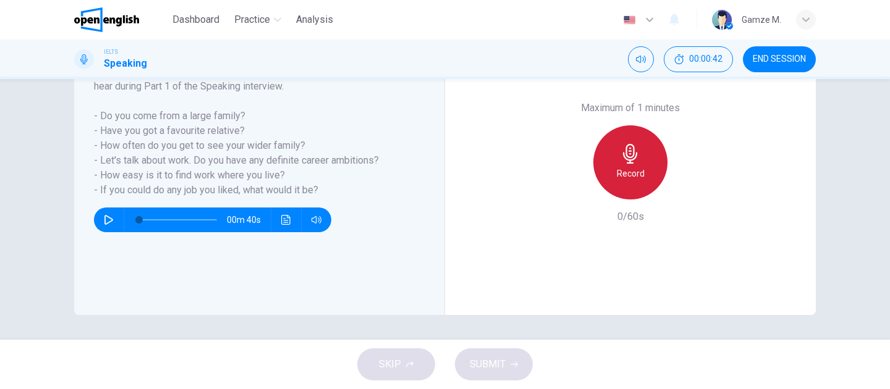
click at [630, 166] on h6 "Record" at bounding box center [631, 173] width 28 height 15
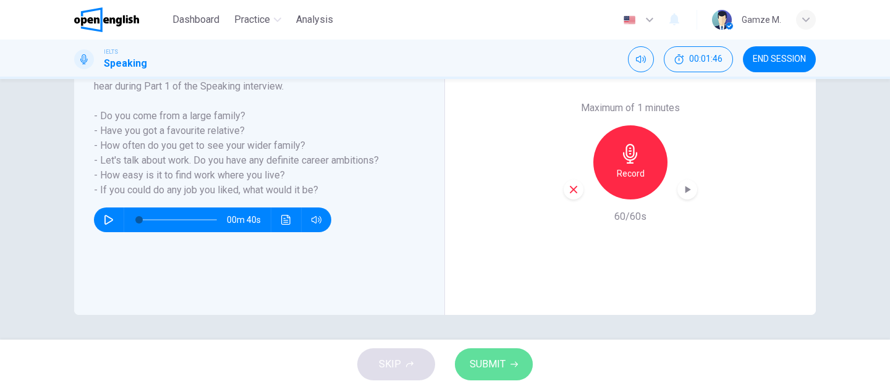
click at [513, 352] on button "SUBMIT" at bounding box center [494, 365] width 78 height 32
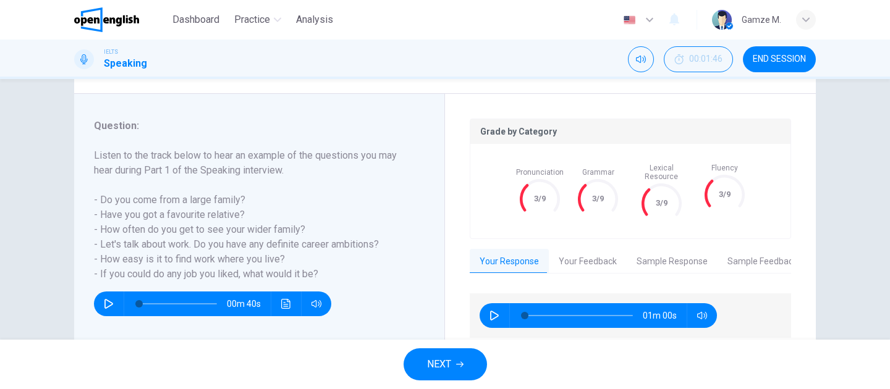
scroll to position [152, 0]
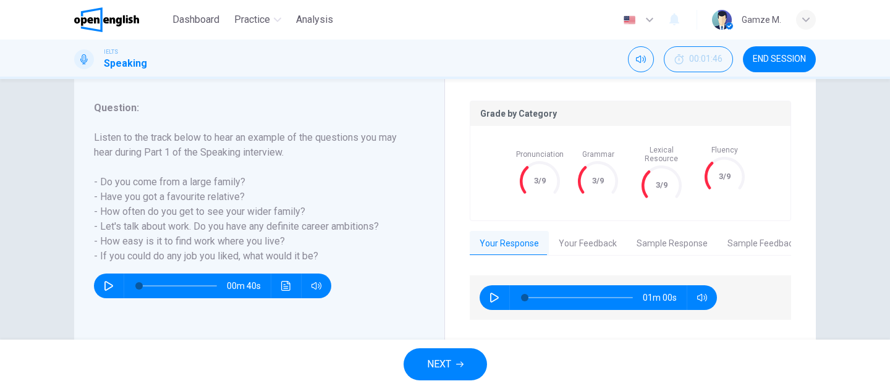
click at [588, 219] on div "Grade by Category Pronunciation 3/9 Grammar 3/9 Lexical Resource 3/9 Fluency 3/…" at bounding box center [630, 229] width 321 height 256
click at [587, 231] on button "Your Feedback" at bounding box center [588, 244] width 78 height 26
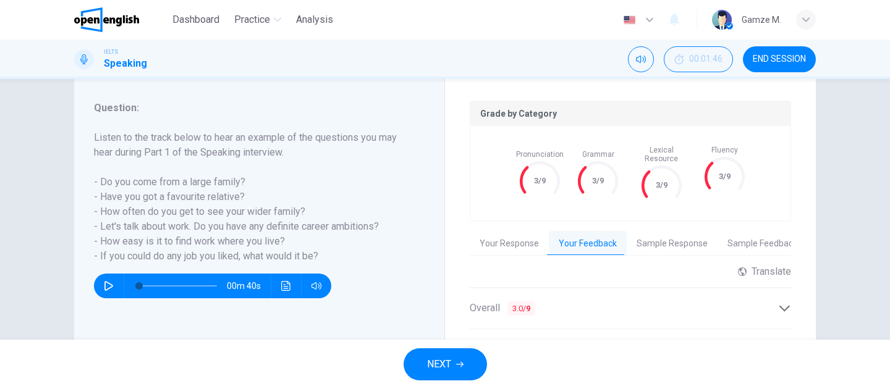
scroll to position [222, 0]
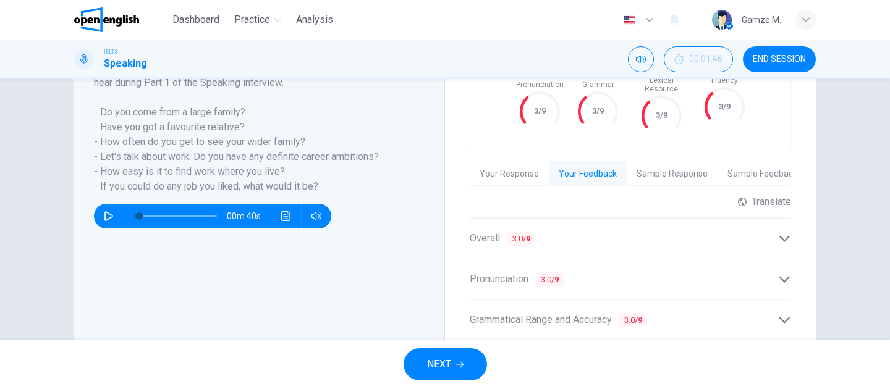
click at [586, 231] on div "Overall 3.0 / 9" at bounding box center [624, 238] width 308 height 15
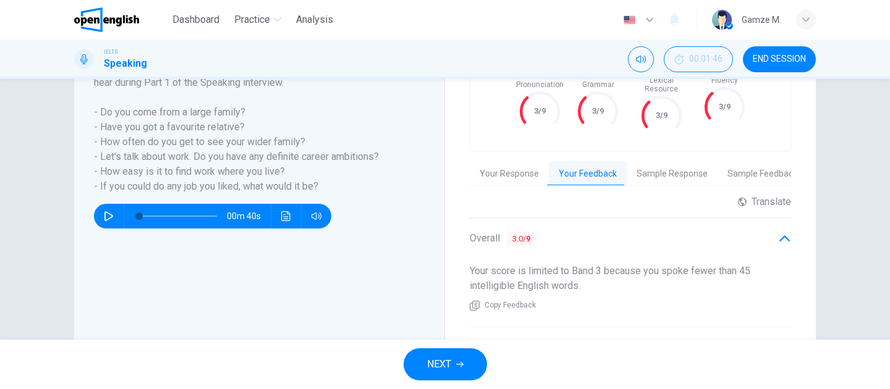
click at [584, 231] on div "Overall 3.0 / 9" at bounding box center [624, 238] width 308 height 15
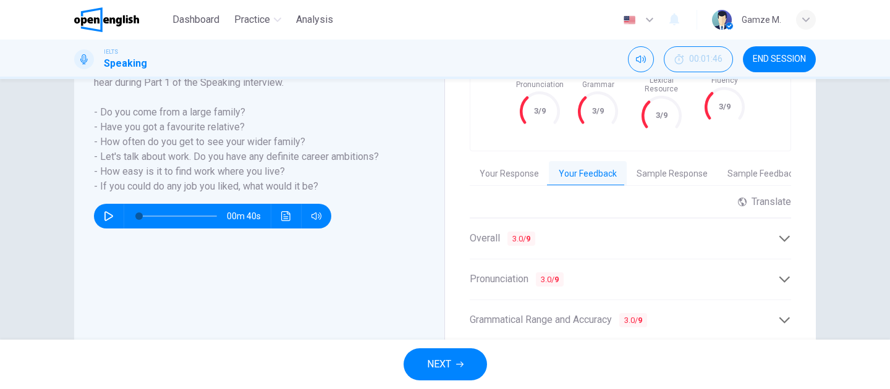
click at [589, 272] on div "Pronunciation 3.0 / 9" at bounding box center [624, 279] width 308 height 15
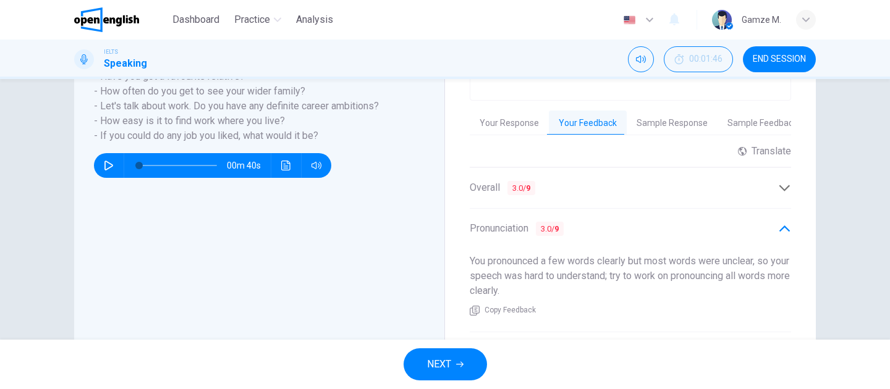
scroll to position [283, 0]
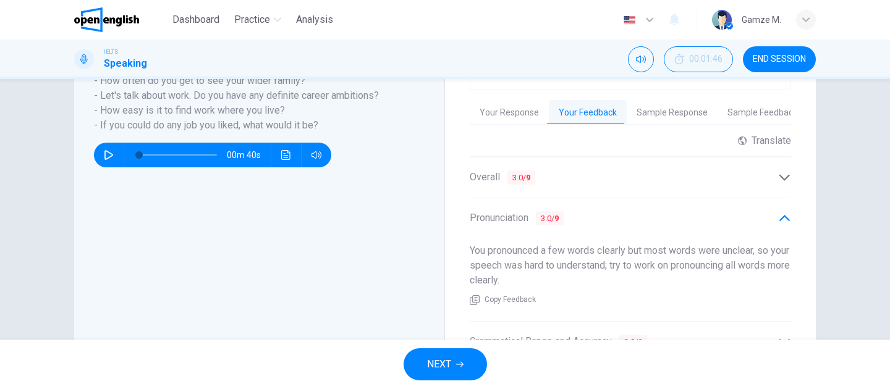
click at [585, 219] on div "Pronunciation 3.0 / 9" at bounding box center [630, 218] width 321 height 30
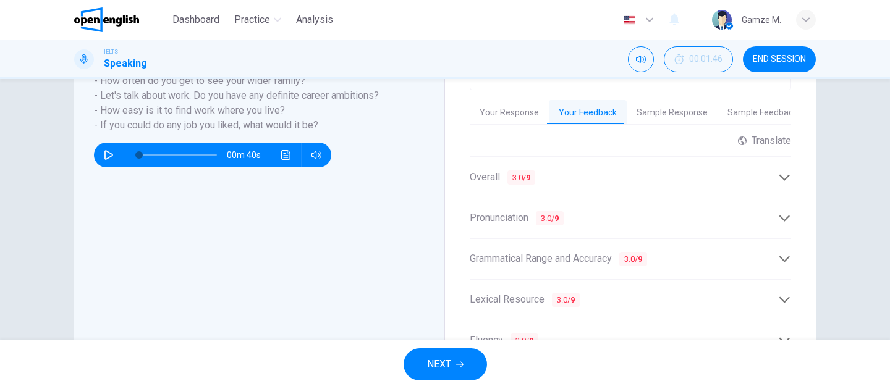
click at [585, 252] on span "Grammatical Range and Accuracy 3.0 / 9" at bounding box center [558, 259] width 177 height 15
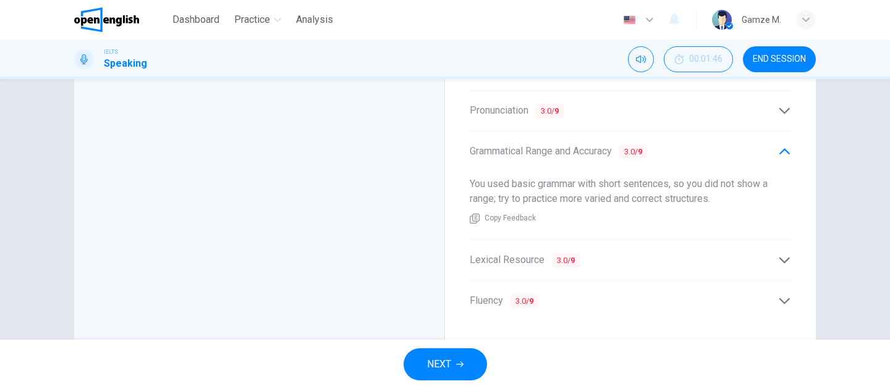
scroll to position [411, 0]
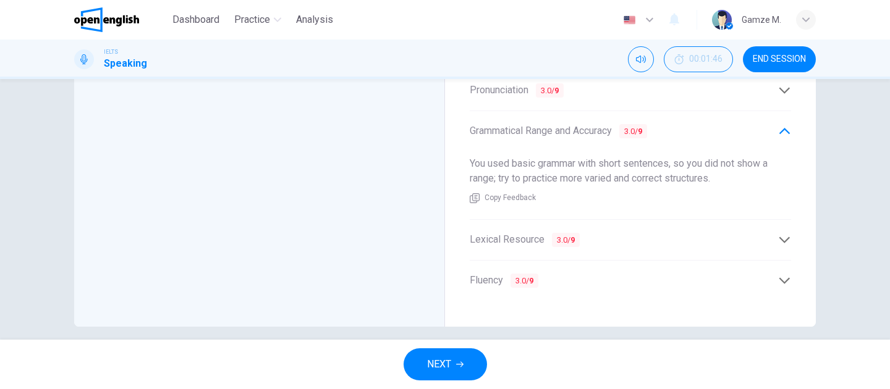
click at [577, 233] on span "3.0 / 9" at bounding box center [566, 240] width 28 height 14
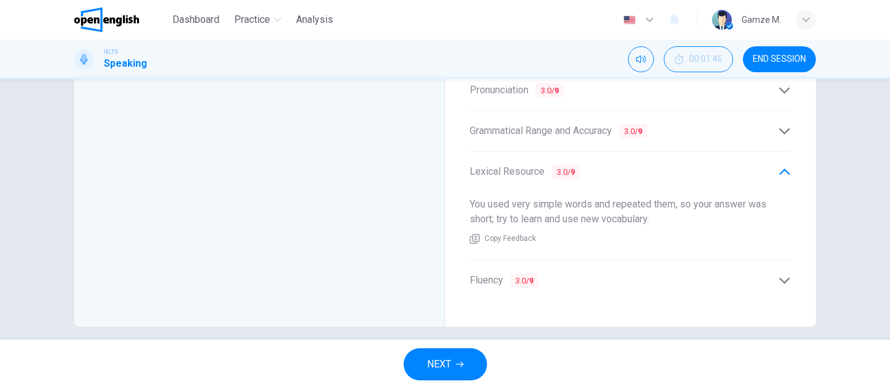
click at [579, 266] on div "Fluency 3.0 / 9" at bounding box center [630, 281] width 321 height 30
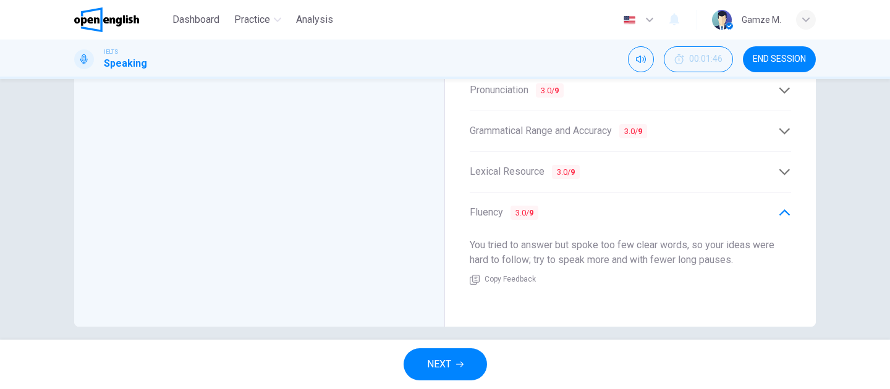
click at [566, 205] on div "Fluency 3.0 / 9" at bounding box center [624, 212] width 308 height 15
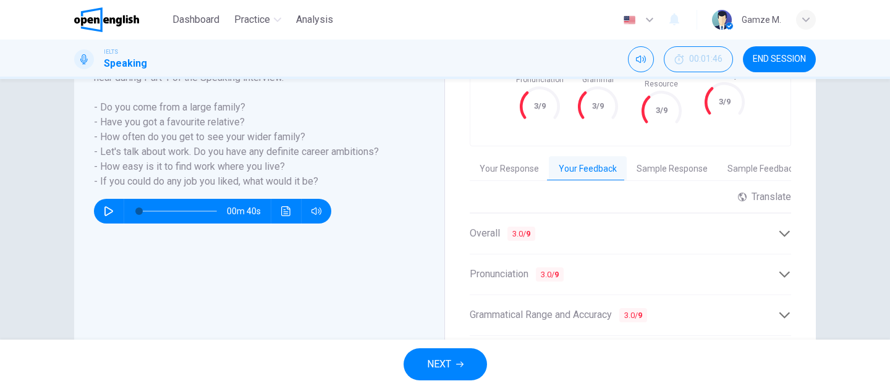
scroll to position [210, 0]
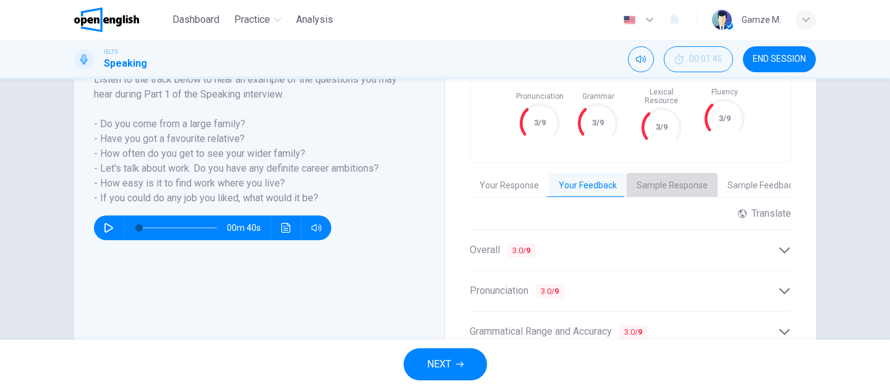
click at [674, 179] on button "Sample Response" at bounding box center [672, 186] width 91 height 26
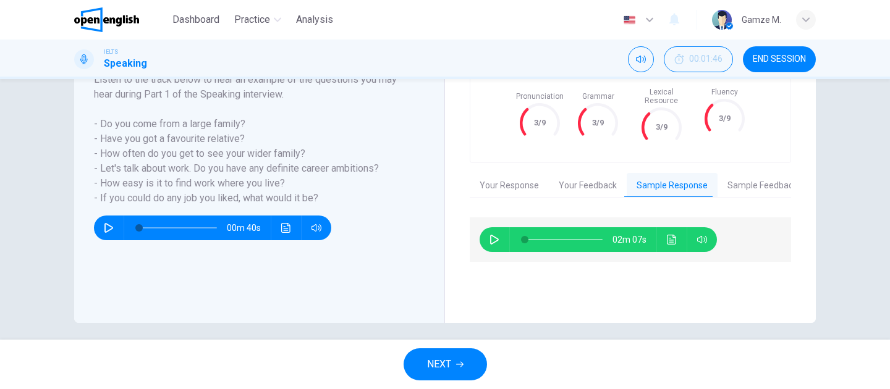
click at [673, 235] on icon "Click to see the audio transcription" at bounding box center [672, 240] width 10 height 10
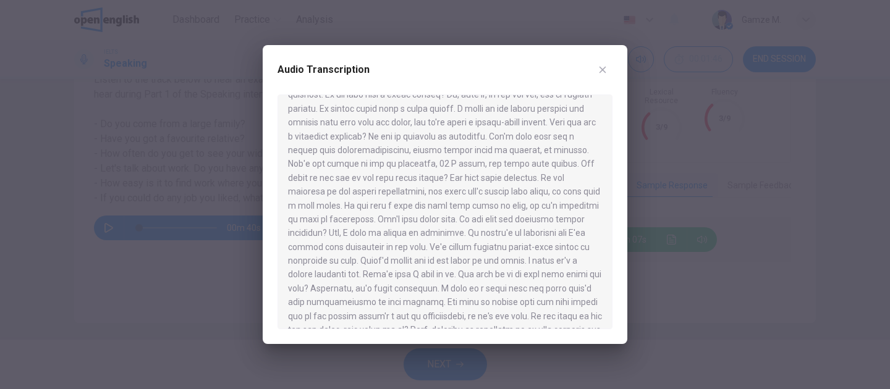
scroll to position [0, 0]
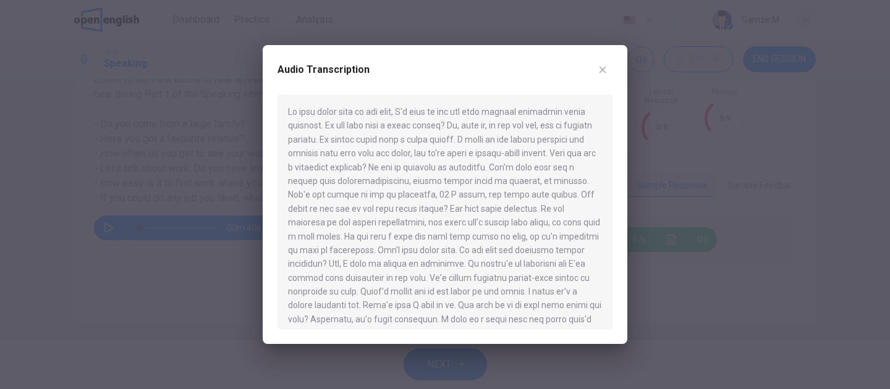
click at [598, 69] on icon "button" at bounding box center [603, 70] width 10 height 10
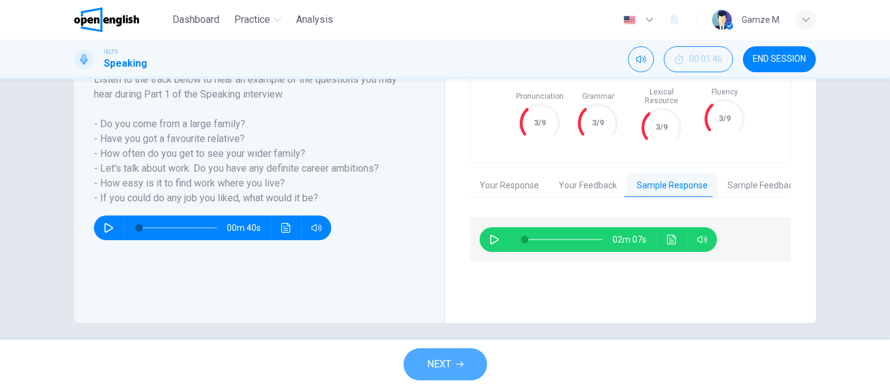
click at [473, 360] on button "NEXT" at bounding box center [445, 365] width 83 height 32
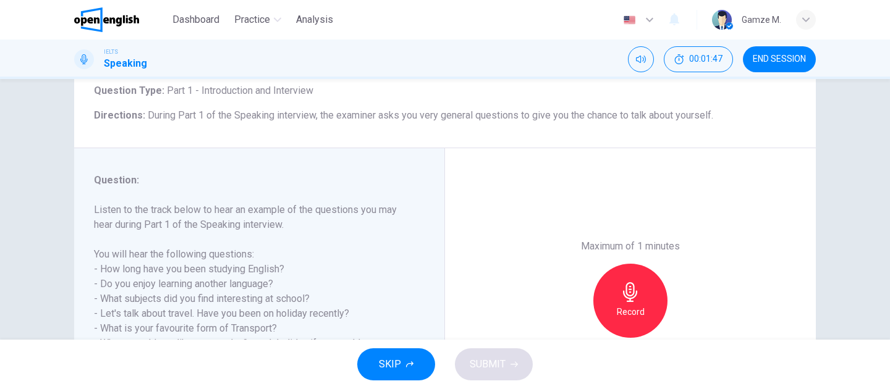
scroll to position [142, 0]
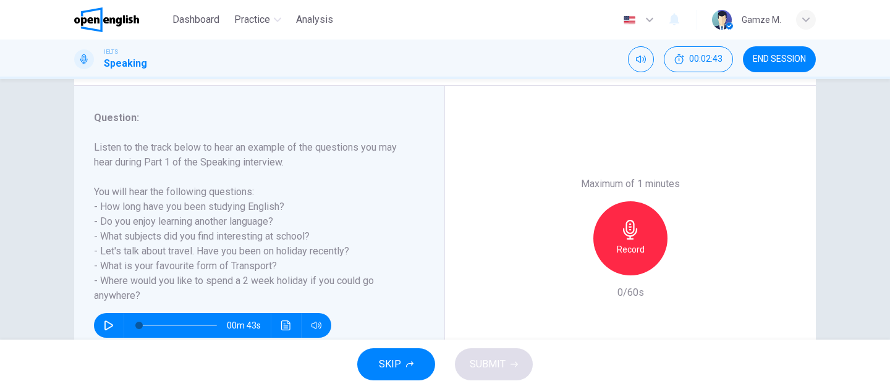
click at [634, 237] on icon "button" at bounding box center [631, 230] width 20 height 20
click at [486, 380] on button "SUBMIT" at bounding box center [494, 365] width 78 height 32
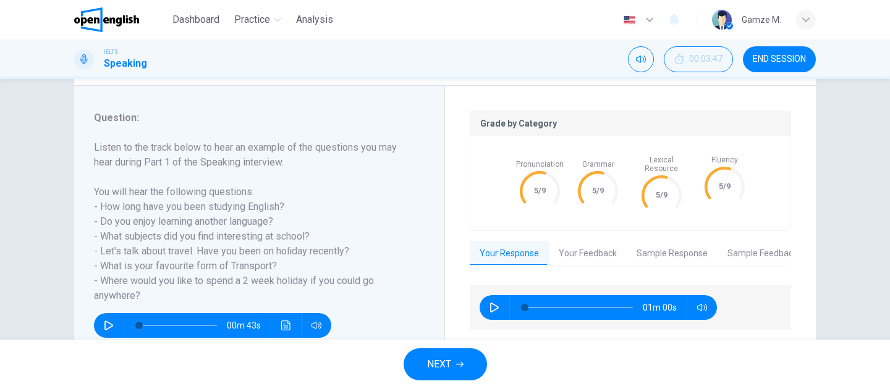
click at [599, 242] on button "Your Feedback" at bounding box center [588, 254] width 78 height 26
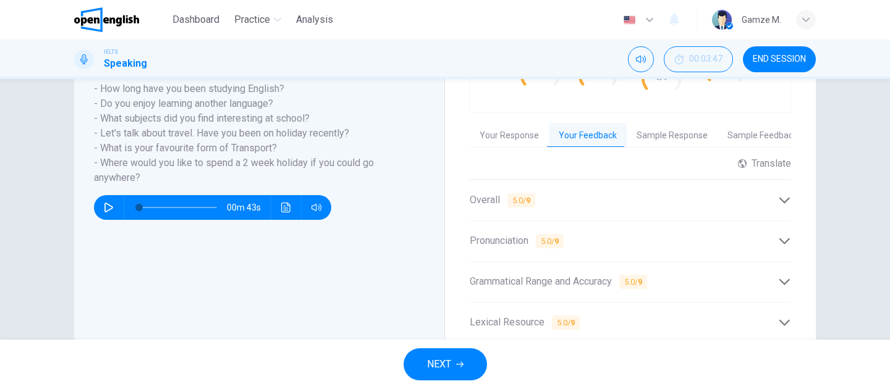
scroll to position [299, 0]
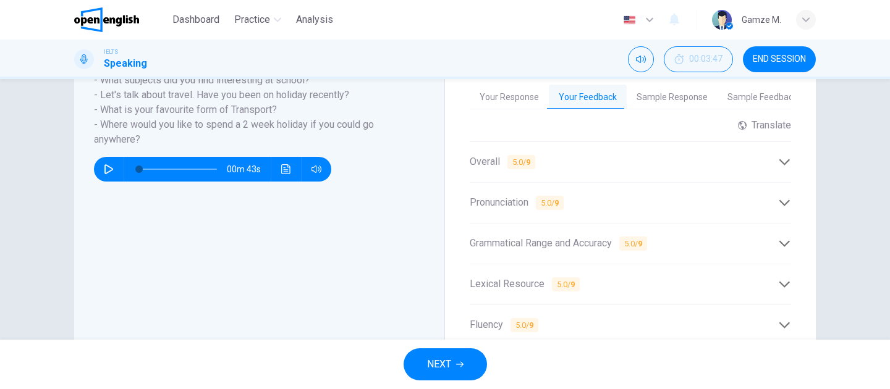
click at [595, 196] on div "Pronunciation 5.0 / 9" at bounding box center [624, 202] width 308 height 15
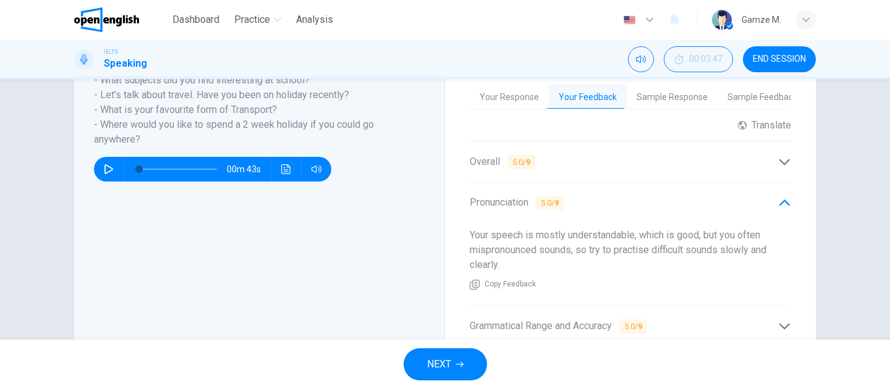
click at [572, 320] on span "Grammatical Range and Accuracy 5.0 / 9" at bounding box center [558, 326] width 177 height 15
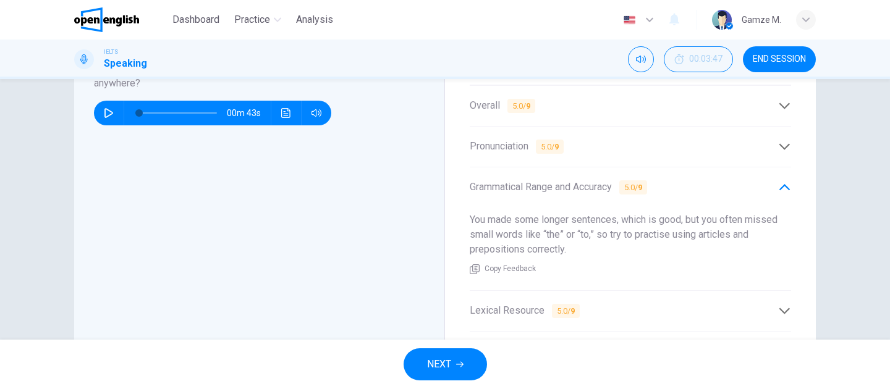
scroll to position [358, 0]
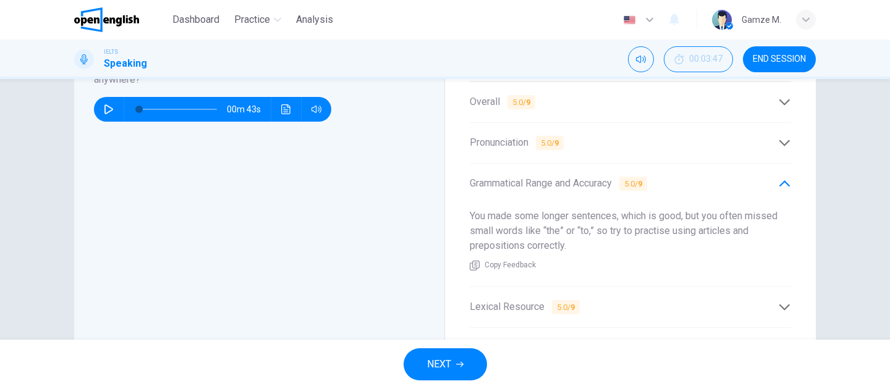
click at [567, 300] on span "5.0 / 9" at bounding box center [566, 307] width 28 height 14
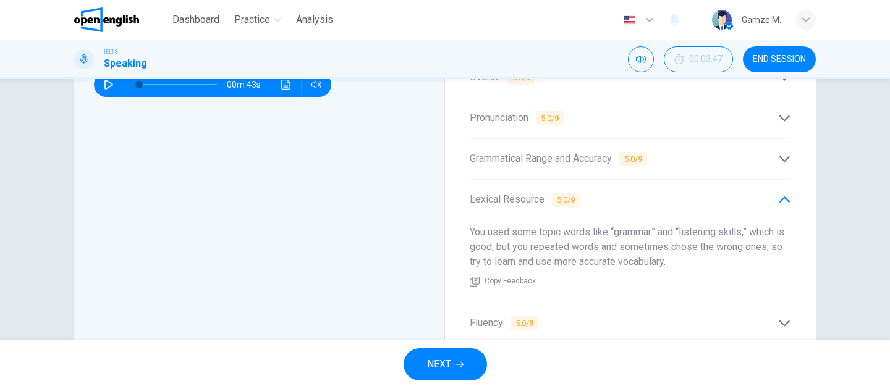
scroll to position [384, 0]
click at [569, 307] on div "Fluency 5.0 / 9" at bounding box center [630, 322] width 321 height 30
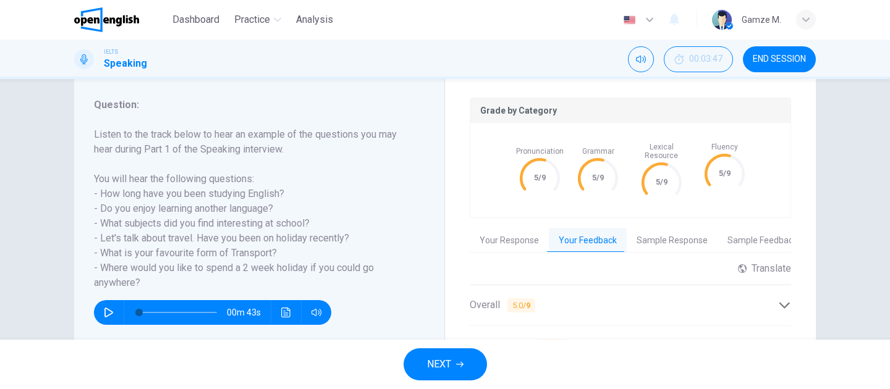
scroll to position [189, 0]
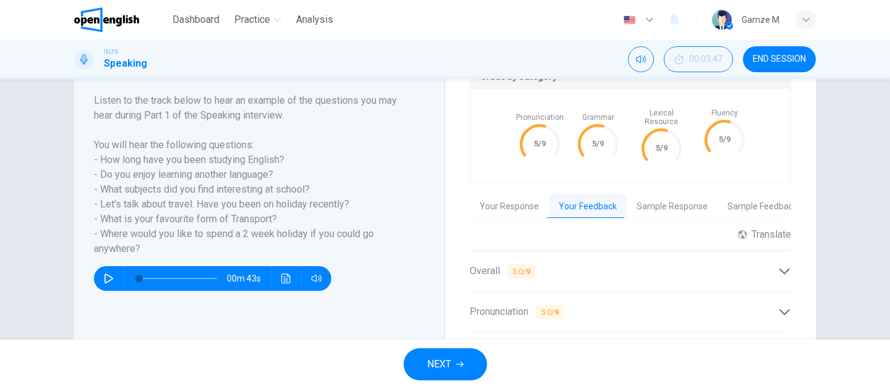
click at [462, 365] on icon "button" at bounding box center [459, 365] width 7 height 6
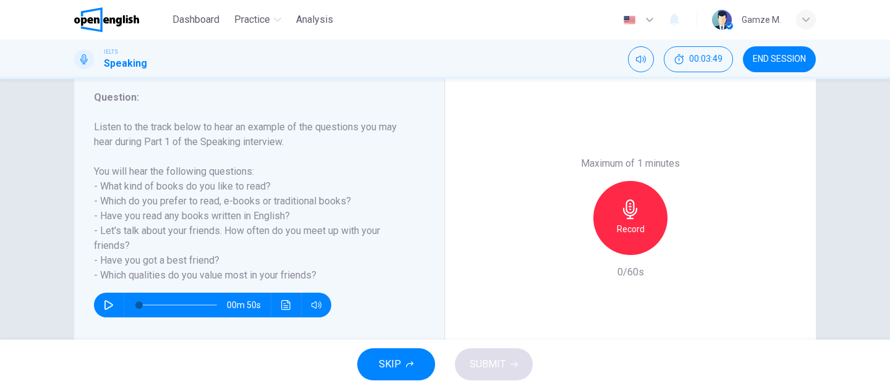
scroll to position [166, 0]
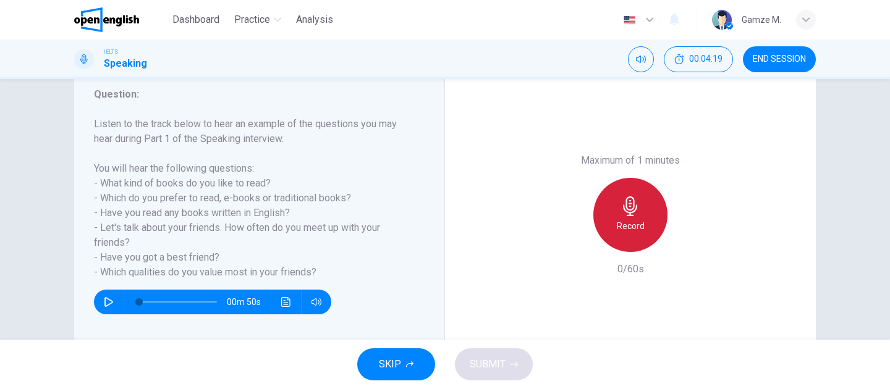
click at [619, 222] on h6 "Record" at bounding box center [631, 226] width 28 height 15
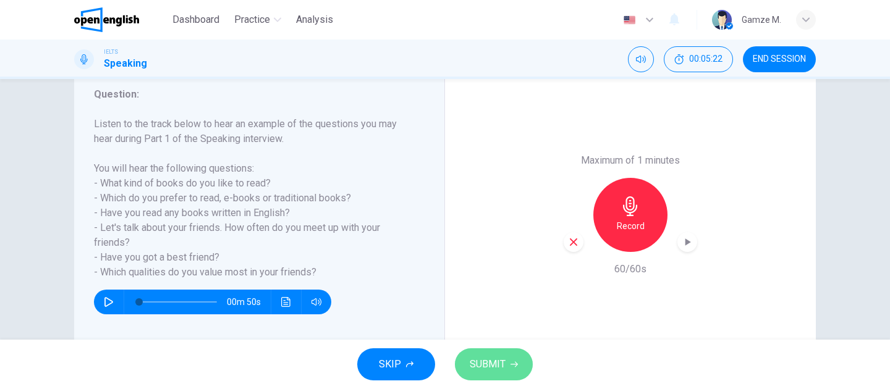
click at [490, 363] on span "SUBMIT" at bounding box center [488, 364] width 36 height 17
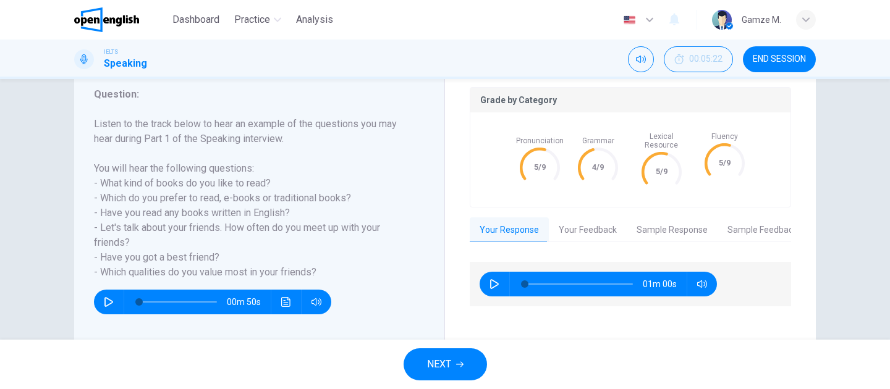
click at [595, 197] on div "Pronunciation 5/9 Grammar 4/9 Lexical Resource 5/9 Fluency 5/9" at bounding box center [630, 159] width 320 height 95
click at [665, 222] on button "Sample Response" at bounding box center [672, 231] width 91 height 26
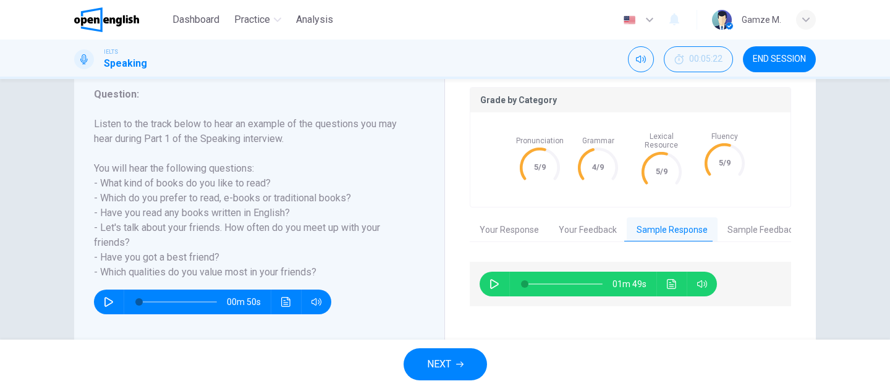
click at [677, 289] on div "01m 49s" at bounding box center [630, 284] width 321 height 45
click at [676, 281] on button "Click to see the audio transcription" at bounding box center [672, 284] width 20 height 25
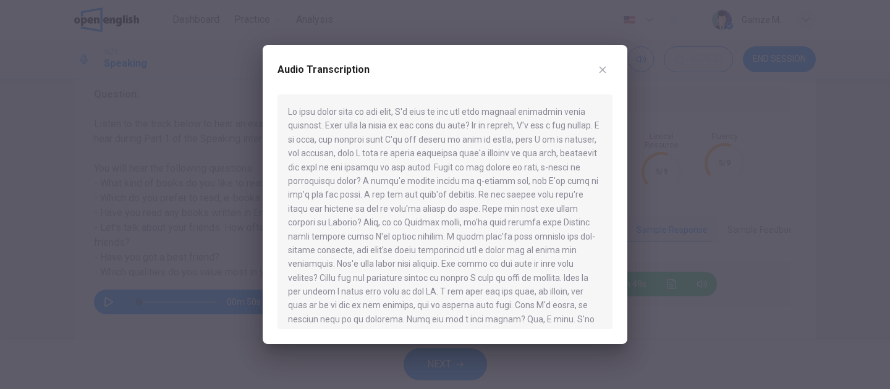
click at [600, 66] on icon "button" at bounding box center [603, 70] width 10 height 10
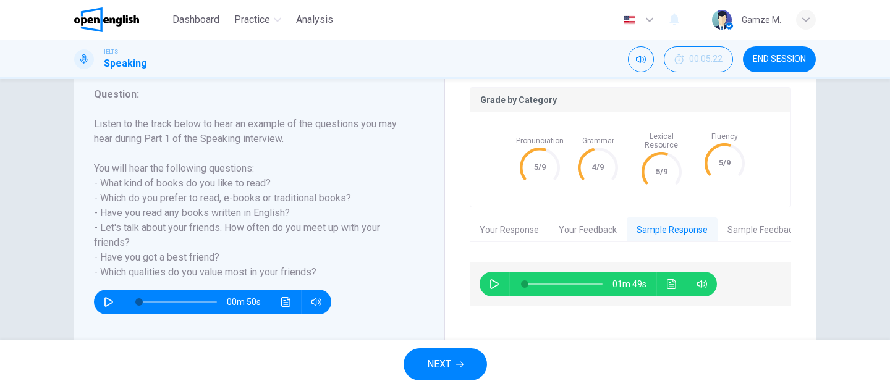
click at [736, 205] on div "Grade by Category Pronunciation 5/9 Grammar 4/9 Lexical Resource 5/9 Fluency 5/…" at bounding box center [630, 215] width 321 height 256
click at [736, 218] on button "Sample Feedback" at bounding box center [763, 231] width 90 height 26
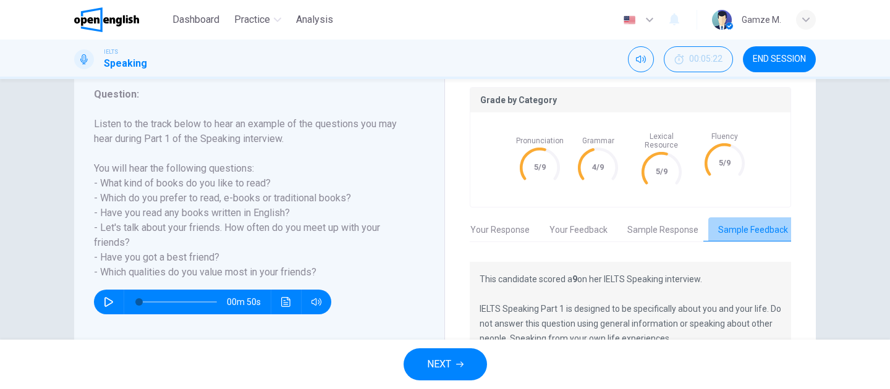
click at [736, 219] on button "Sample Feedback" at bounding box center [753, 231] width 90 height 26
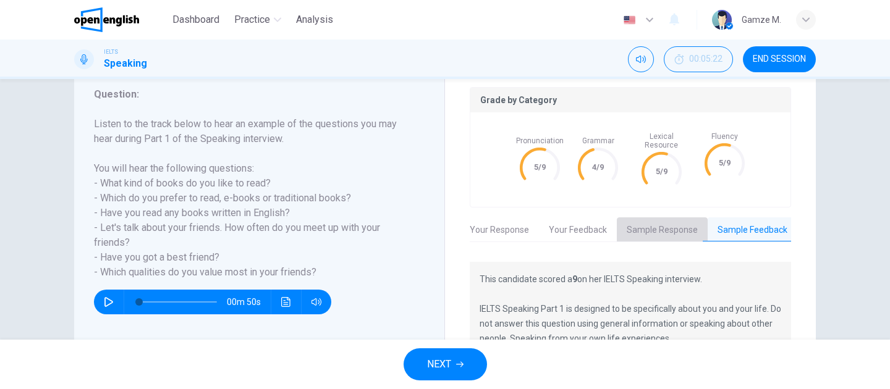
click at [670, 218] on button "Sample Response" at bounding box center [662, 231] width 91 height 26
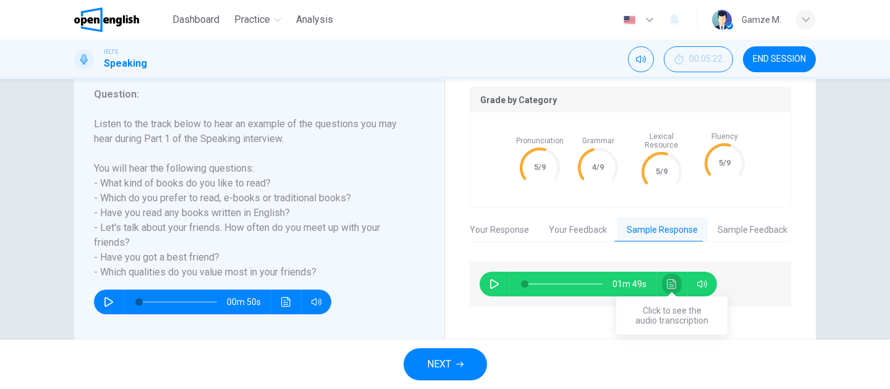
click at [673, 279] on icon "Click to see the audio transcription" at bounding box center [671, 284] width 9 height 10
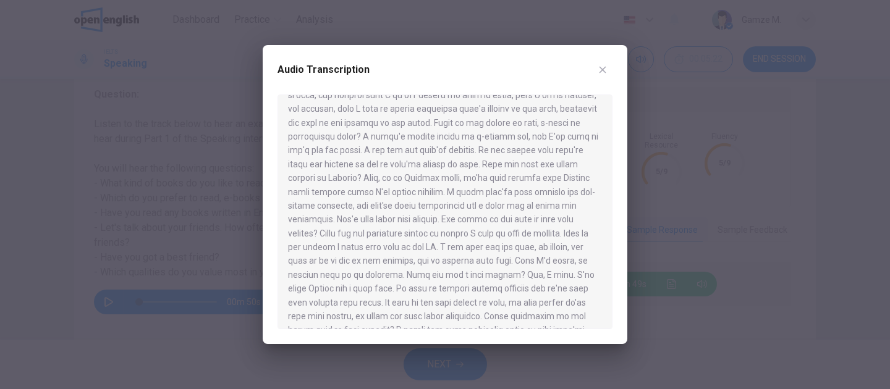
scroll to position [66, 0]
click at [593, 79] on div "Audio Transcription" at bounding box center [445, 77] width 335 height 35
click at [598, 72] on icon "button" at bounding box center [603, 70] width 10 height 10
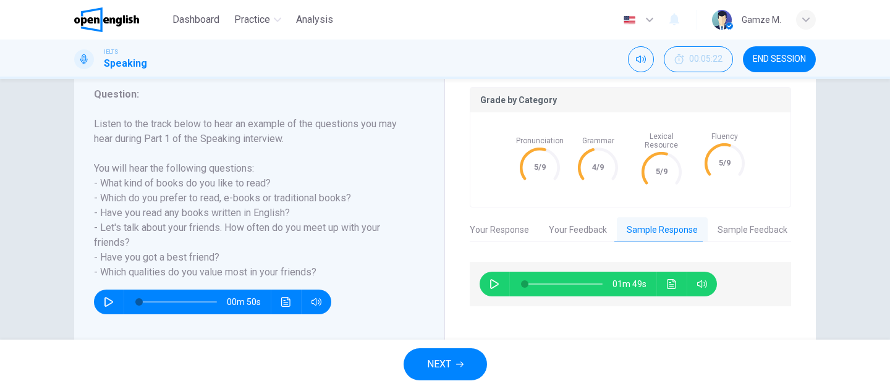
click at [467, 371] on button "NEXT" at bounding box center [445, 365] width 83 height 32
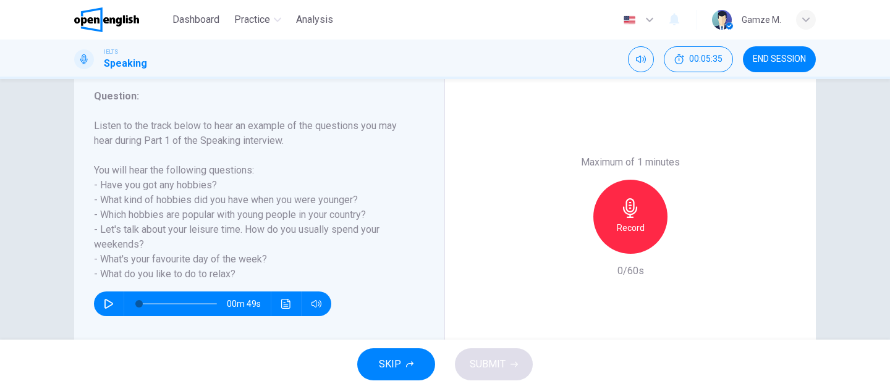
scroll to position [168, 0]
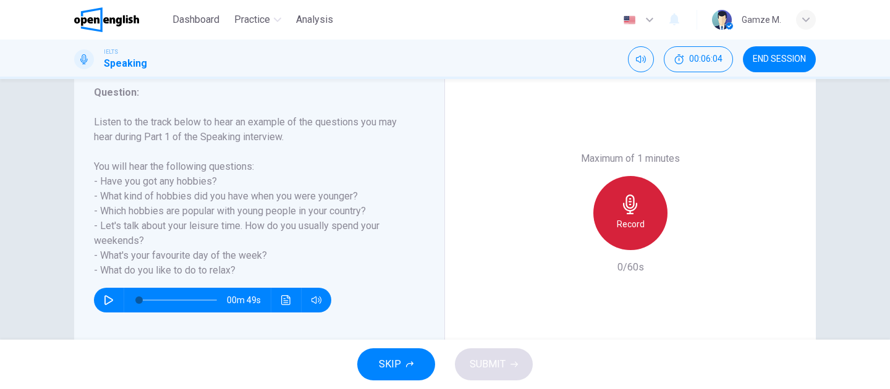
click at [633, 217] on h6 "Record" at bounding box center [631, 224] width 28 height 15
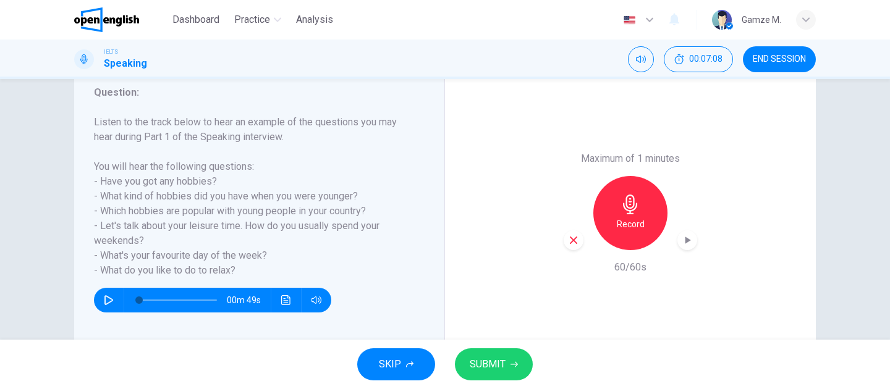
click at [500, 367] on span "SUBMIT" at bounding box center [488, 364] width 36 height 17
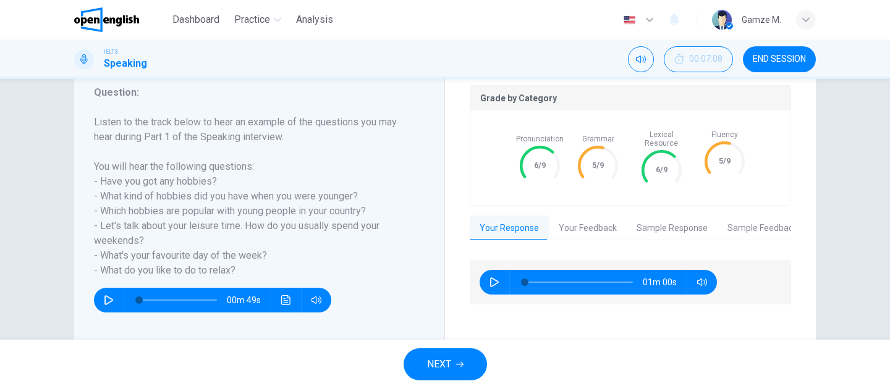
click at [594, 216] on button "Your Feedback" at bounding box center [588, 229] width 78 height 26
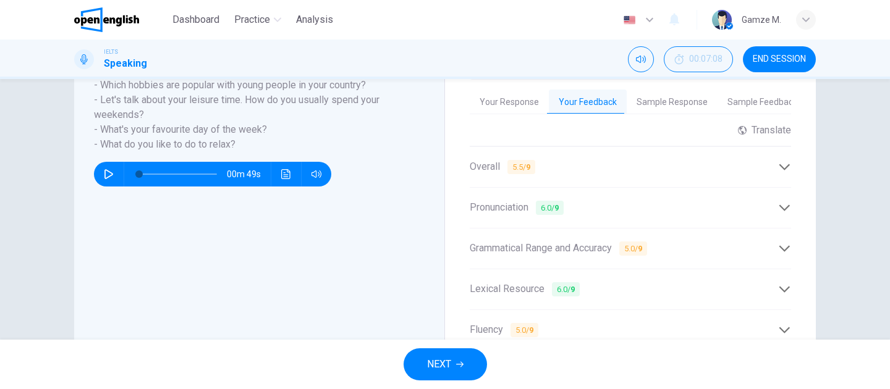
scroll to position [334, 0]
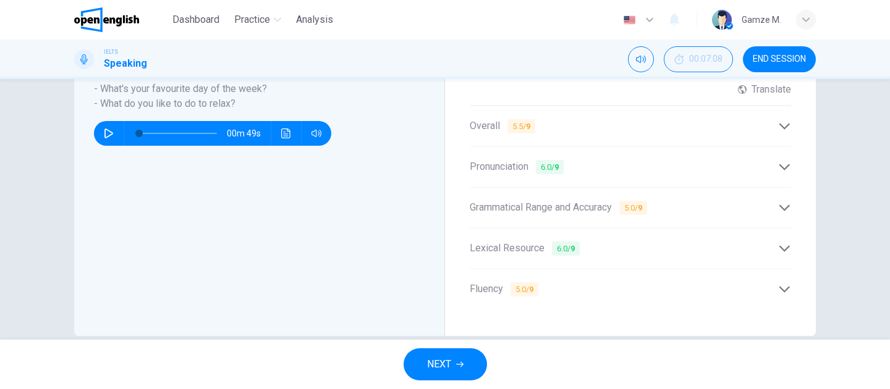
click at [598, 162] on div "Pronunciation 6.0 / 9" at bounding box center [624, 166] width 308 height 15
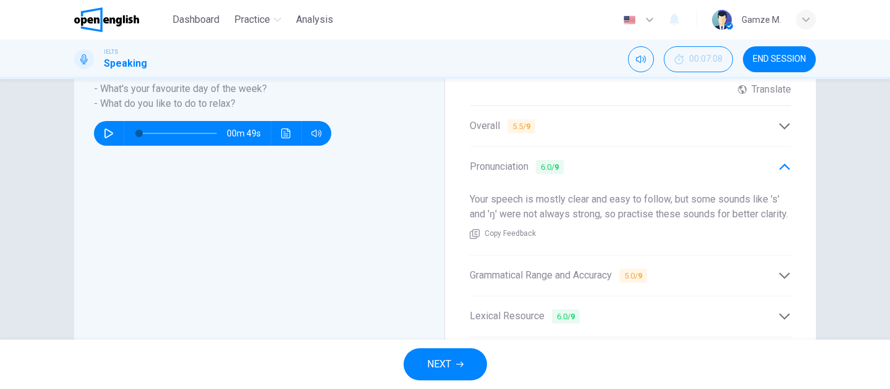
click at [598, 162] on div "Pronunciation 6.0 / 9" at bounding box center [624, 166] width 308 height 15
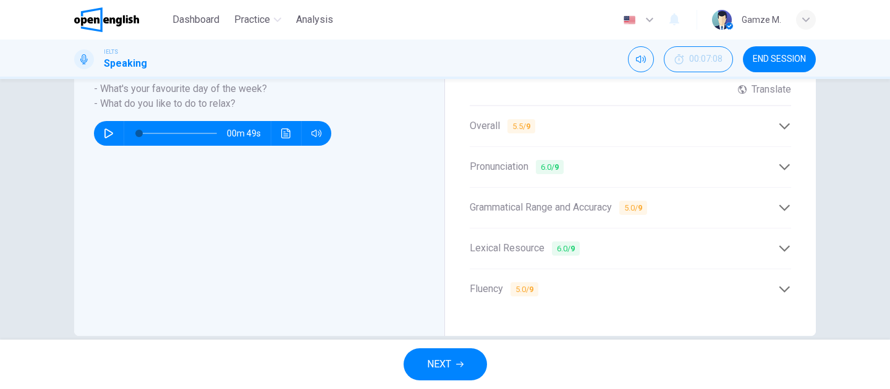
click at [593, 200] on span "Grammatical Range and Accuracy 5.0 / 9" at bounding box center [558, 207] width 177 height 15
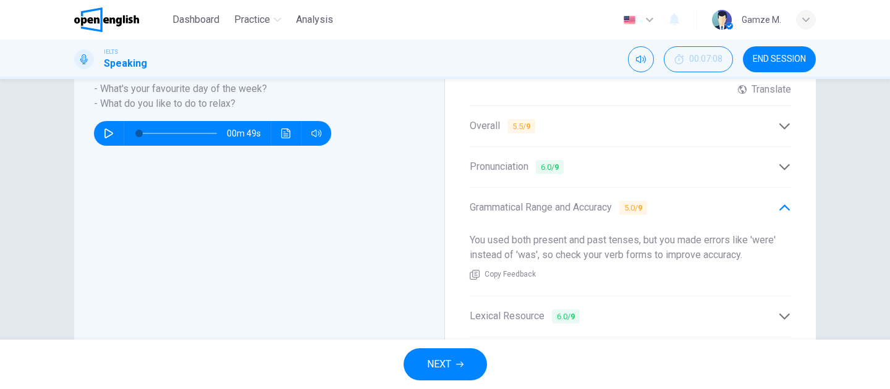
click at [593, 200] on span "Grammatical Range and Accuracy 5.0 / 9" at bounding box center [558, 207] width 177 height 15
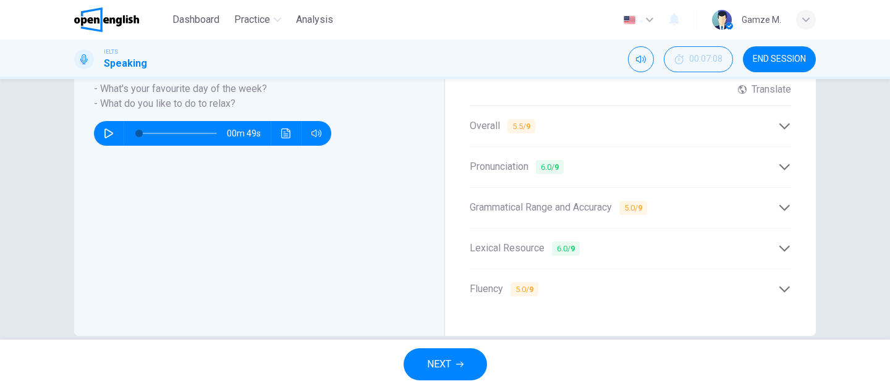
click at [596, 241] on div "Lexical Resource 6.0 / 9" at bounding box center [624, 248] width 308 height 15
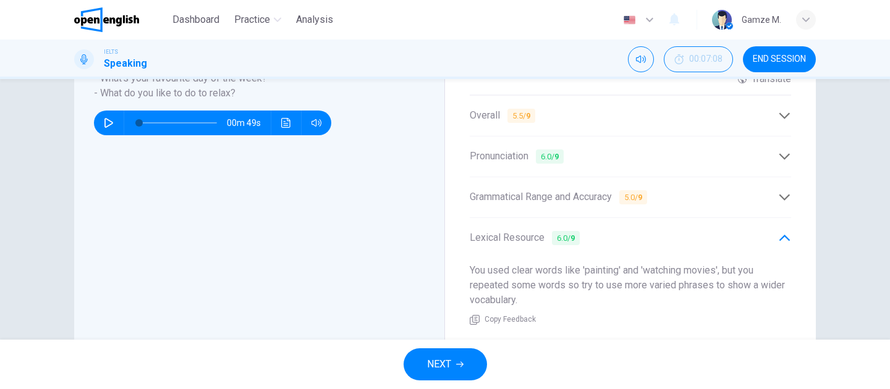
scroll to position [341, 0]
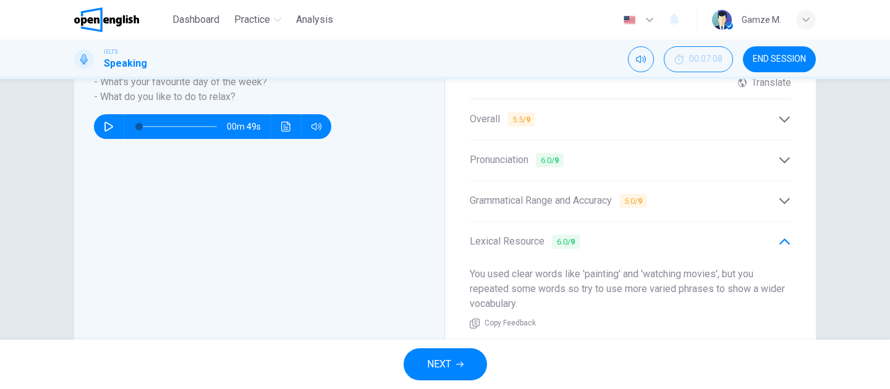
click at [596, 235] on div "Lexical Resource 6.0 / 9" at bounding box center [624, 241] width 308 height 15
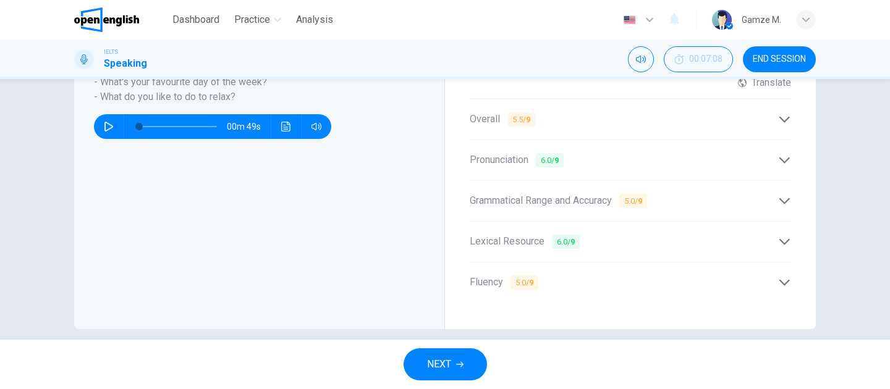
click at [595, 268] on div "Fluency 5.0 / 9" at bounding box center [630, 283] width 321 height 30
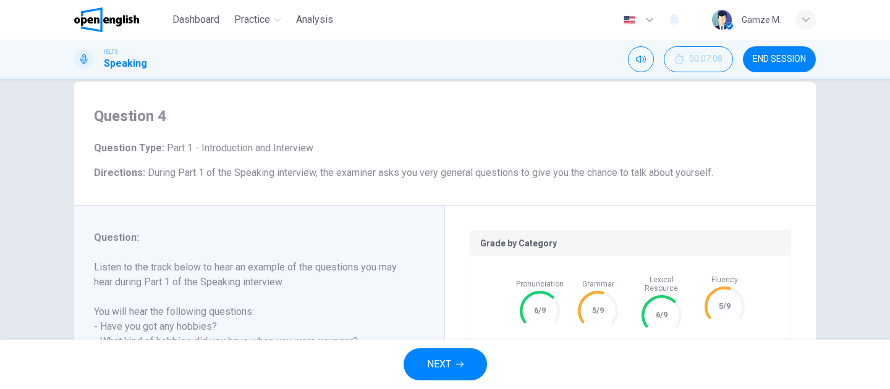
scroll to position [0, 0]
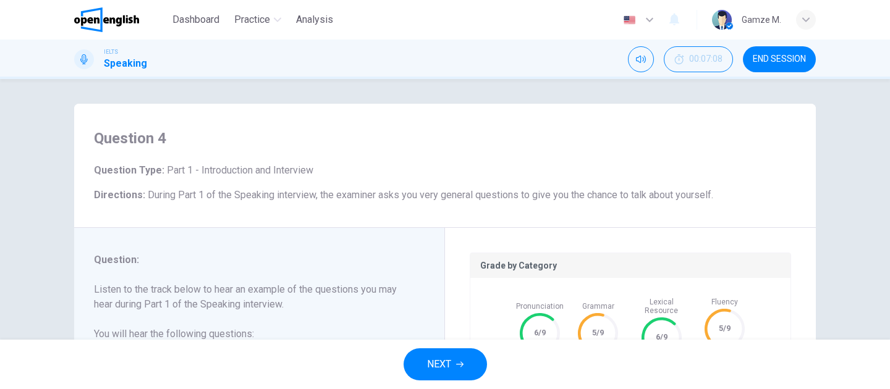
click at [440, 372] on span "NEXT" at bounding box center [439, 364] width 24 height 17
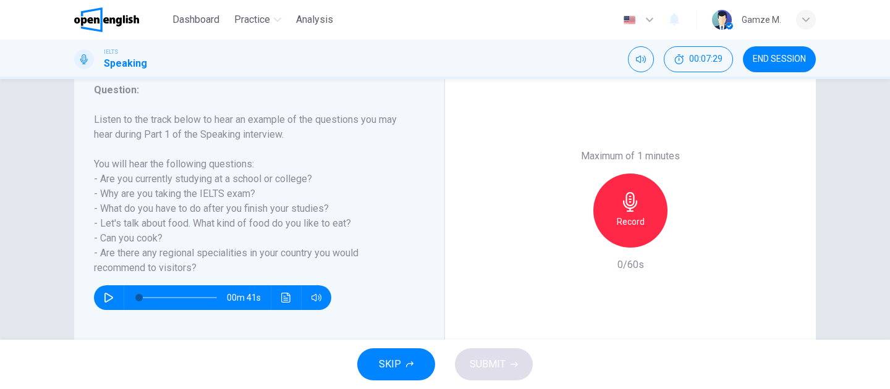
scroll to position [161, 0]
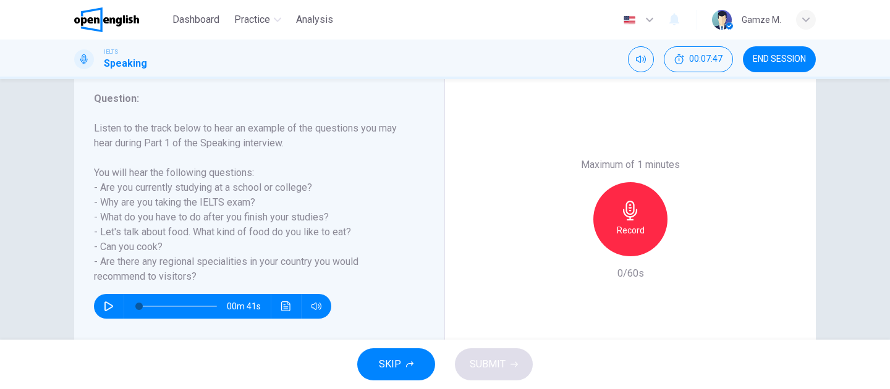
click at [633, 224] on h6 "Record" at bounding box center [631, 230] width 28 height 15
click at [498, 365] on span "SUBMIT" at bounding box center [488, 364] width 36 height 17
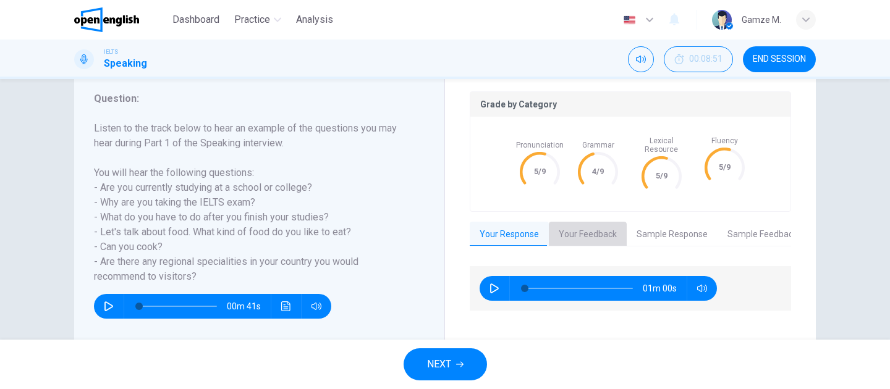
click at [583, 222] on button "Your Feedback" at bounding box center [588, 235] width 78 height 26
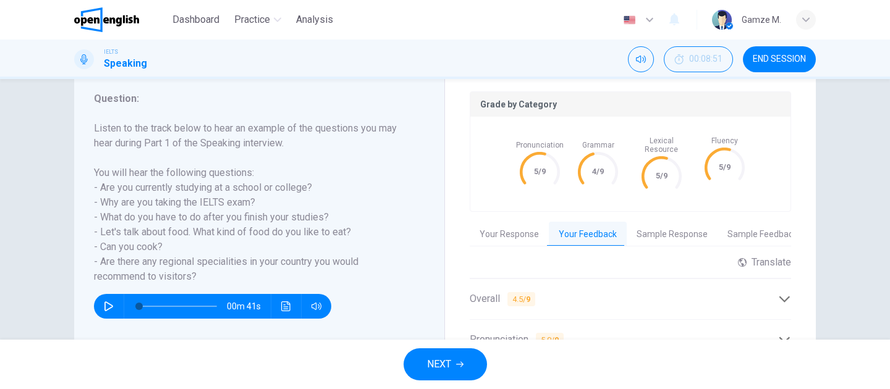
click at [541, 333] on span "5.0 / 9" at bounding box center [550, 340] width 28 height 14
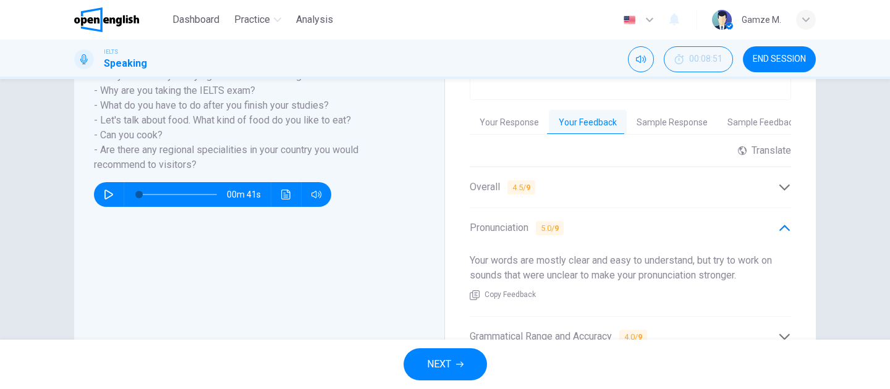
scroll to position [274, 0]
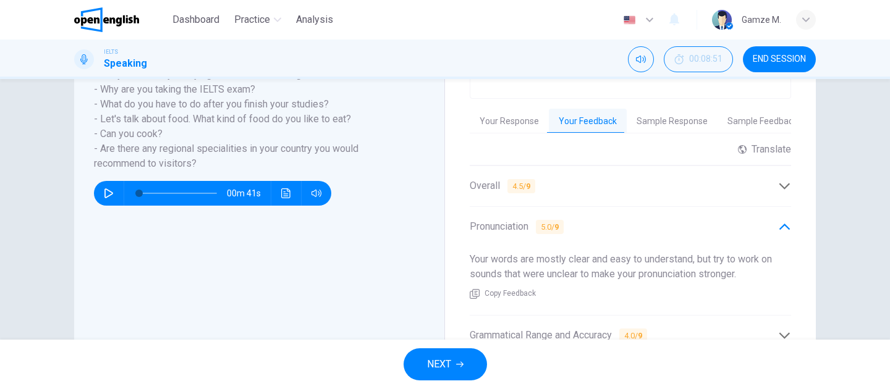
click at [536, 242] on div "Your words are mostly clear and easy to understand, but try to work on sounds t…" at bounding box center [630, 276] width 321 height 68
click at [532, 222] on span "Pronunciation 5.0 / 9" at bounding box center [517, 226] width 94 height 15
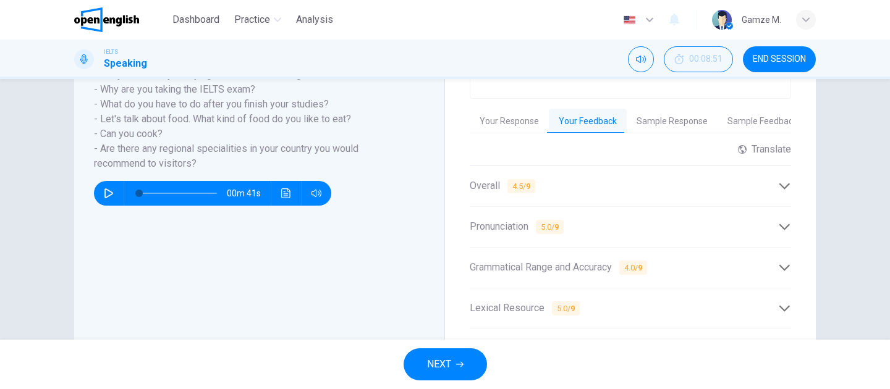
click at [530, 260] on span "Grammatical Range and Accuracy 4.0 / 9" at bounding box center [558, 267] width 177 height 15
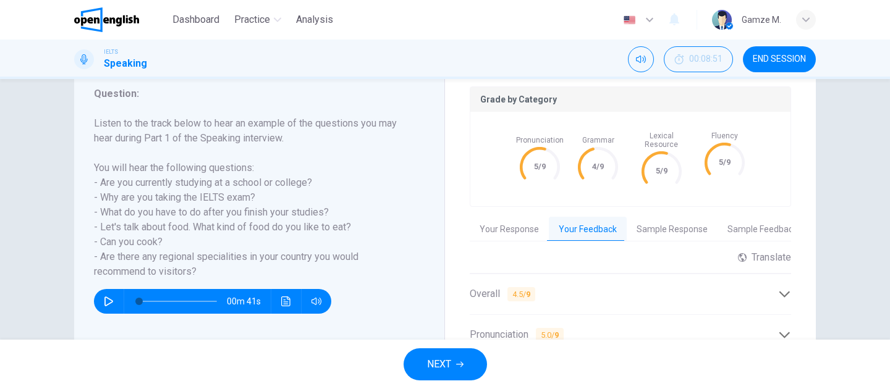
scroll to position [211, 0]
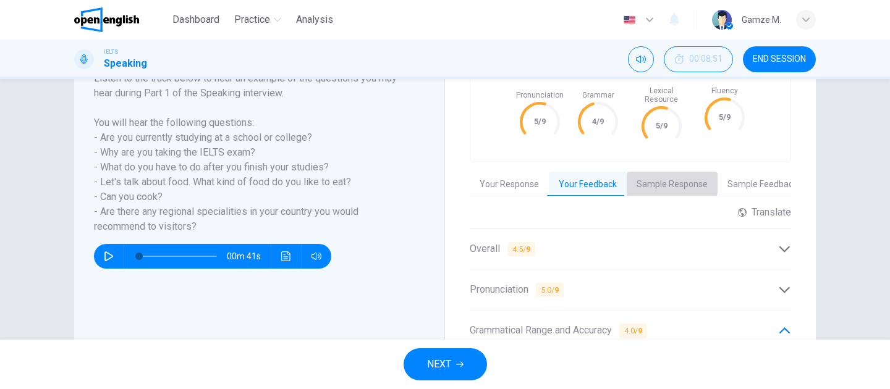
click at [658, 172] on button "Sample Response" at bounding box center [672, 185] width 91 height 26
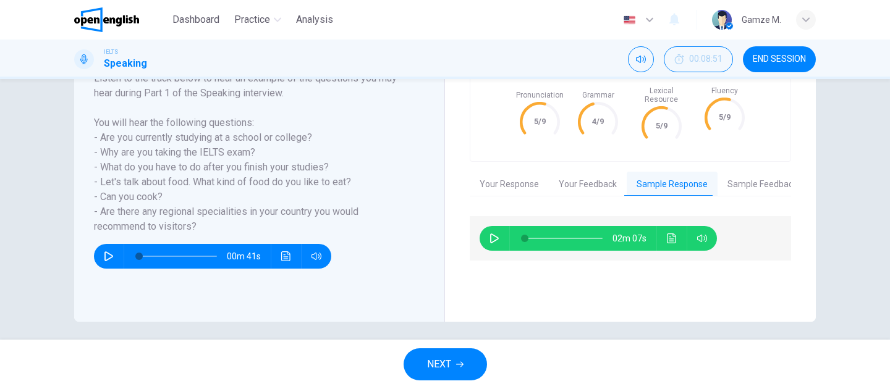
click at [668, 234] on icon "Click to see the audio transcription" at bounding box center [672, 239] width 10 height 10
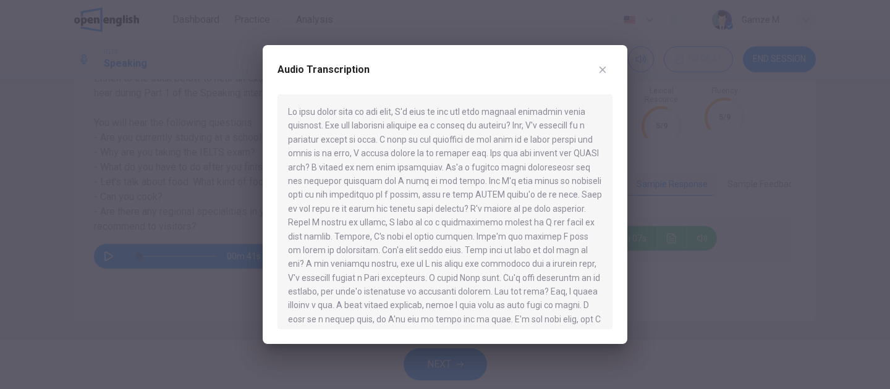
scroll to position [77, 0]
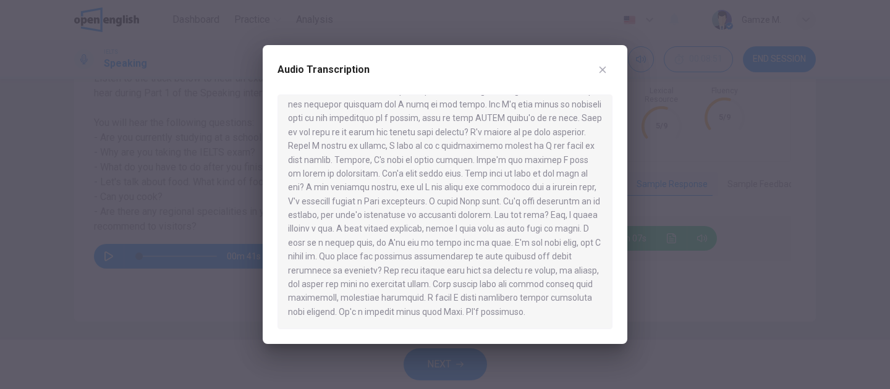
click at [601, 67] on icon "button" at bounding box center [603, 70] width 10 height 10
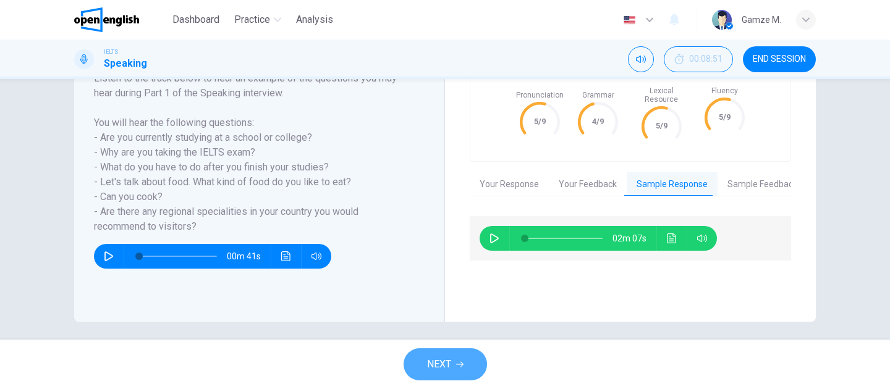
click at [439, 366] on span "NEXT" at bounding box center [439, 364] width 24 height 17
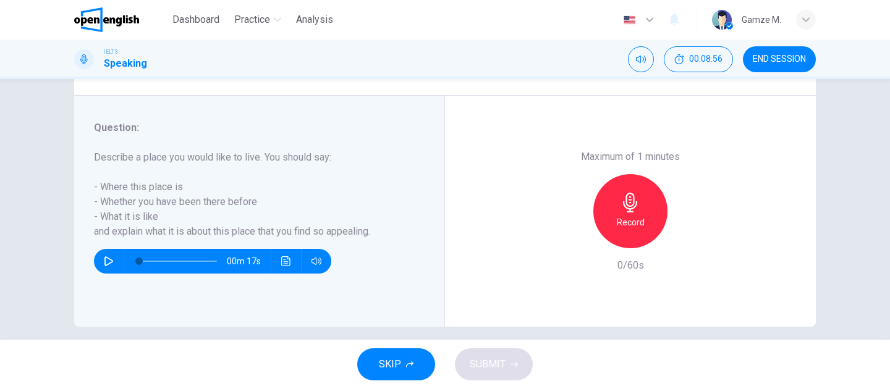
scroll to position [218, 0]
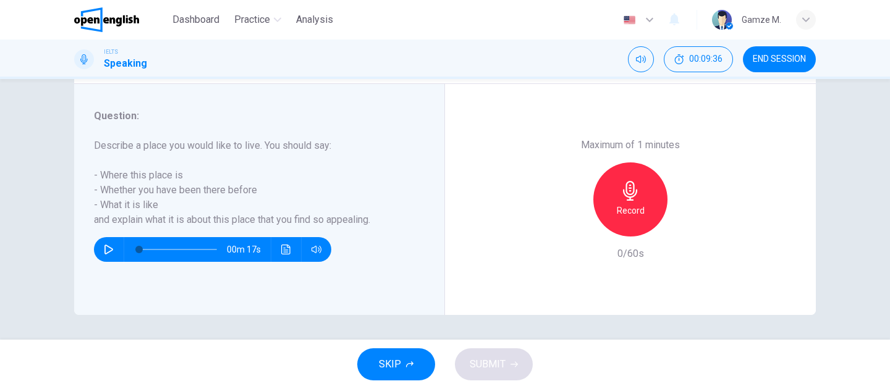
drag, startPoint x: 257, startPoint y: 190, endPoint x: 102, endPoint y: 188, distance: 154.5
click at [103, 189] on h6 "Describe a place you would like to live. You should say: - Where this place is …" at bounding box center [252, 182] width 316 height 89
click at [637, 195] on icon "button" at bounding box center [631, 191] width 20 height 20
click at [521, 362] on button "SUBMIT" at bounding box center [494, 365] width 78 height 32
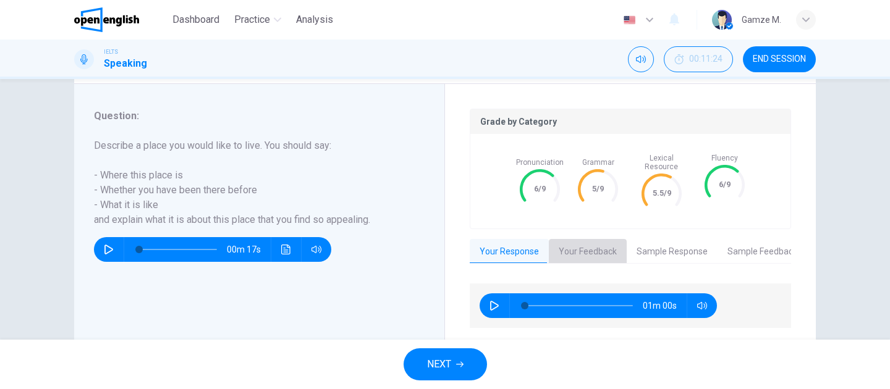
click at [600, 249] on button "Your Feedback" at bounding box center [588, 252] width 78 height 26
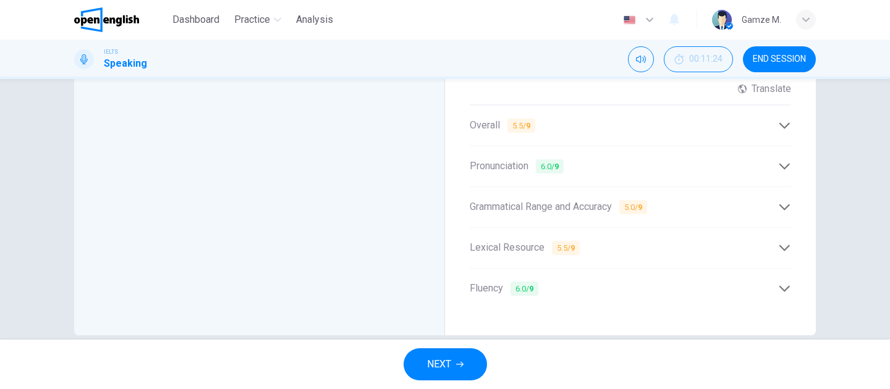
scroll to position [420, 0]
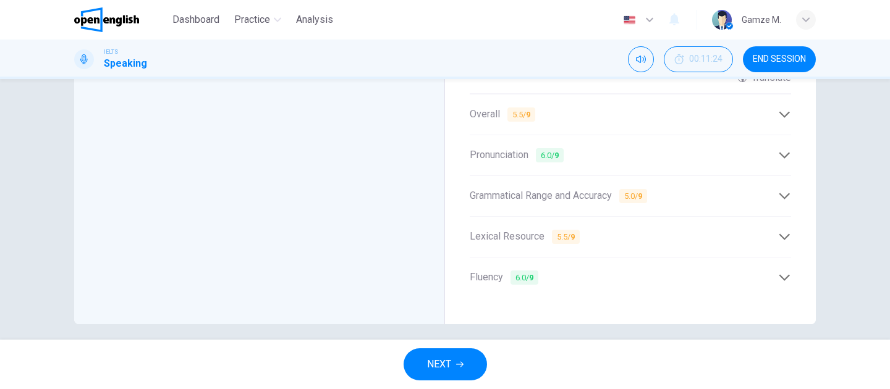
click at [583, 270] on div "Fluency 6.0 / 9" at bounding box center [624, 277] width 308 height 15
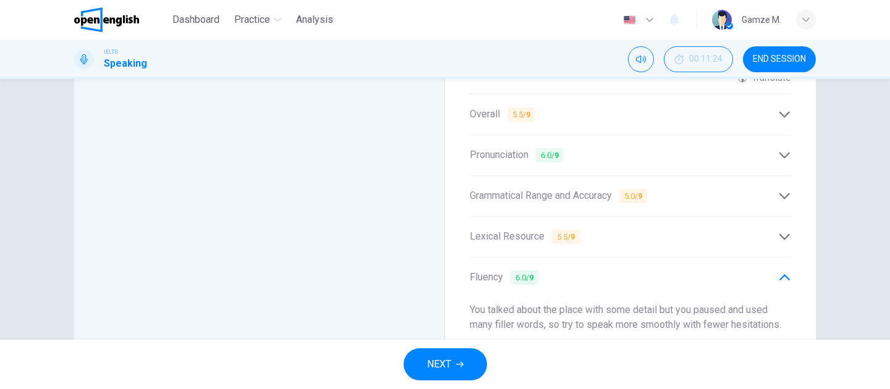
click at [583, 234] on div "Lexical Resource 5.5 / 9" at bounding box center [624, 236] width 308 height 15
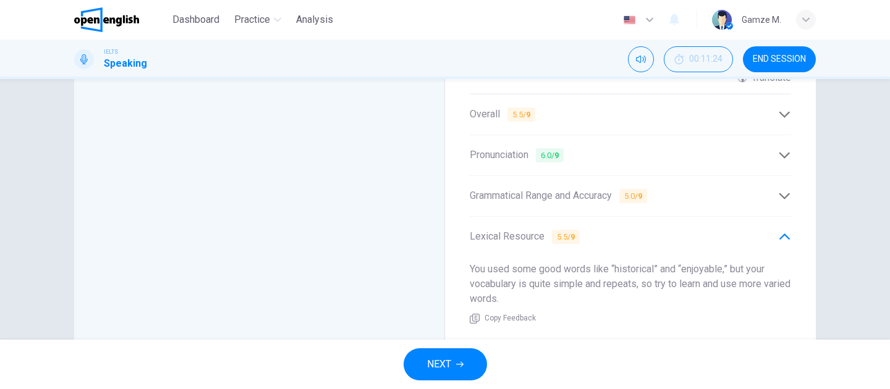
click at [584, 229] on div "Lexical Resource 5.5 / 9" at bounding box center [624, 236] width 308 height 15
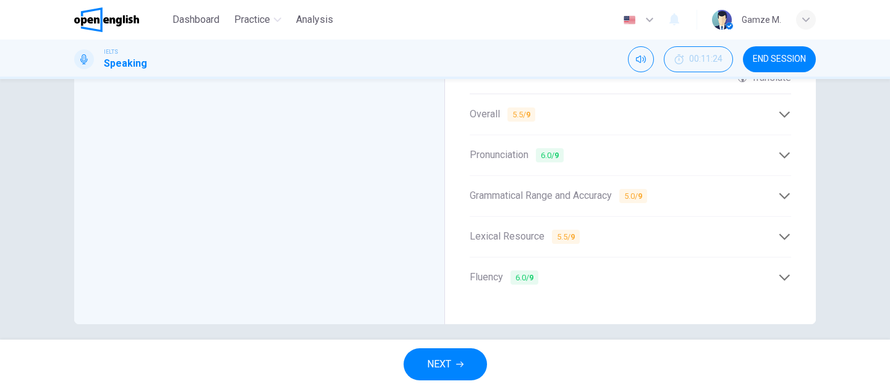
click at [577, 189] on span "Grammatical Range and Accuracy 5.0 / 9" at bounding box center [558, 196] width 177 height 15
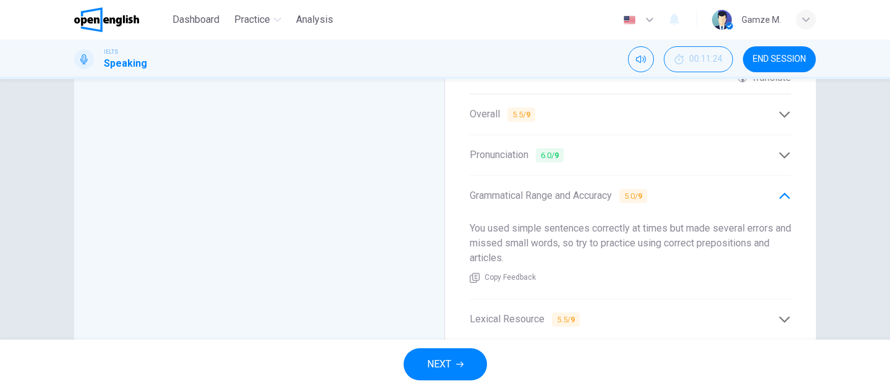
click at [577, 189] on span "Grammatical Range and Accuracy 5.0 / 9" at bounding box center [558, 196] width 177 height 15
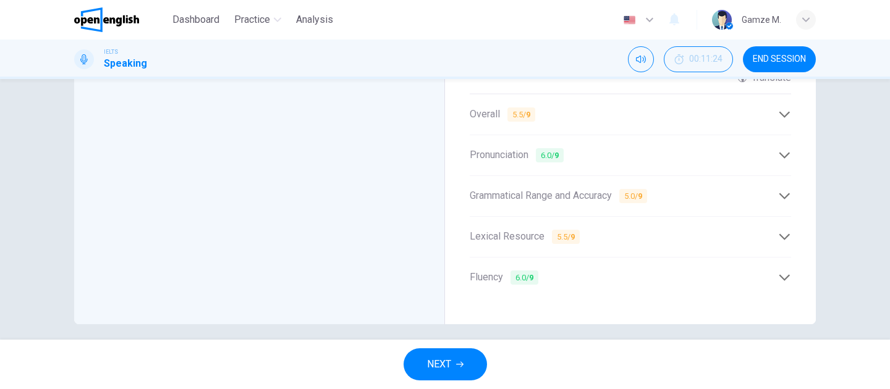
click at [568, 150] on div "Pronunciation 6.0 / 9" at bounding box center [624, 155] width 308 height 15
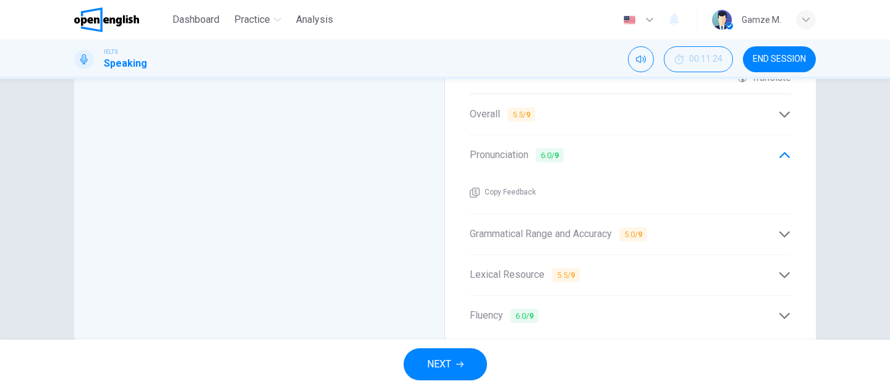
click at [568, 150] on div "Pronunciation 6.0 / 9" at bounding box center [624, 155] width 308 height 15
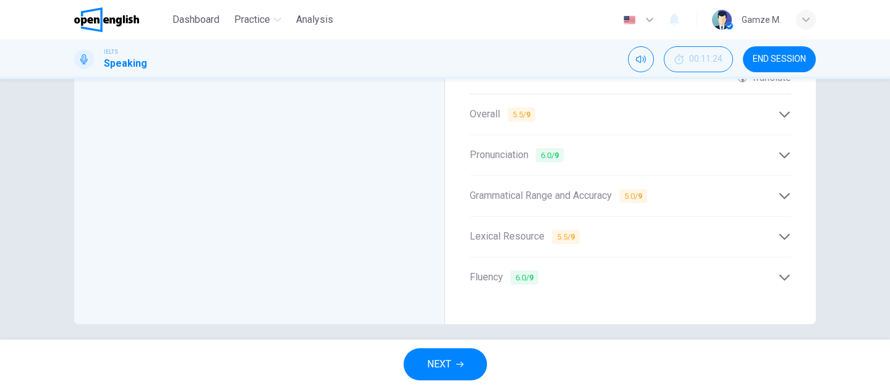
click at [552, 114] on div "Overall 5.5 / 9" at bounding box center [630, 115] width 321 height 30
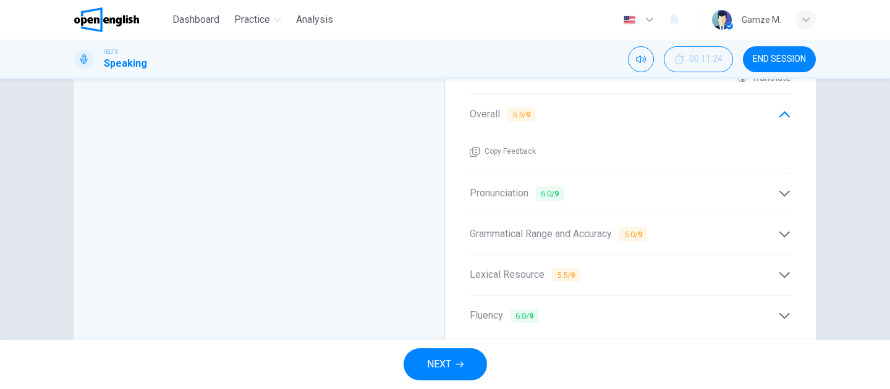
click at [552, 113] on div "Overall 5.5 / 9" at bounding box center [630, 115] width 321 height 30
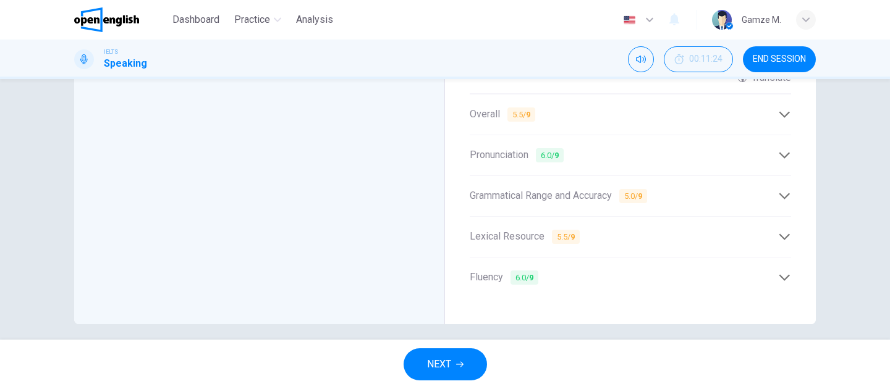
click at [459, 365] on icon "button" at bounding box center [459, 364] width 7 height 7
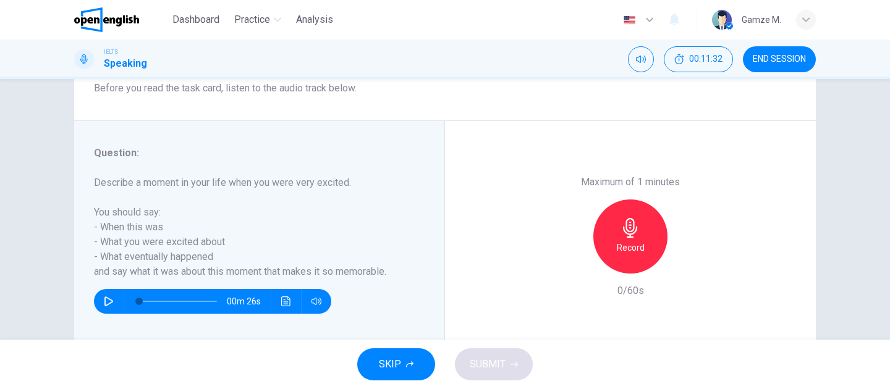
scroll to position [218, 0]
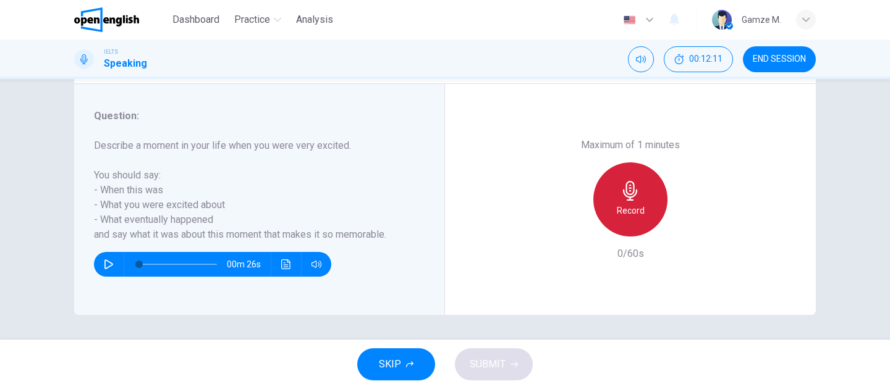
click at [628, 194] on icon "button" at bounding box center [630, 191] width 14 height 20
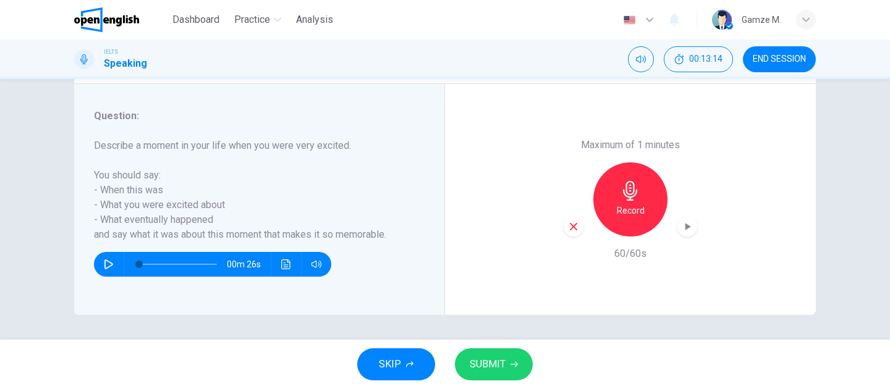
click at [506, 373] on button "SUBMIT" at bounding box center [494, 365] width 78 height 32
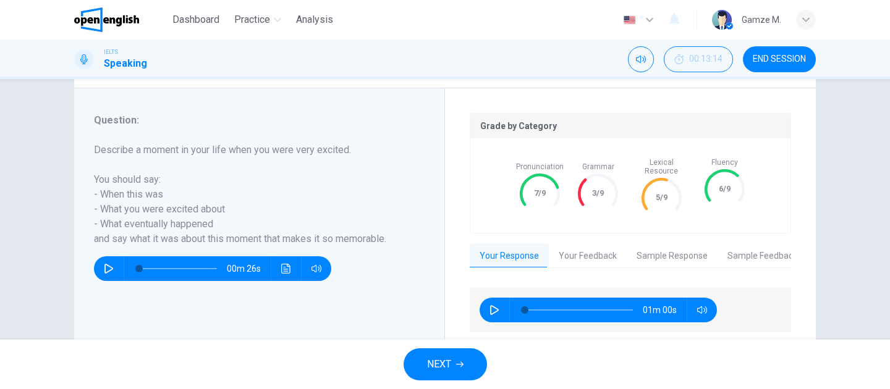
scroll to position [223, 0]
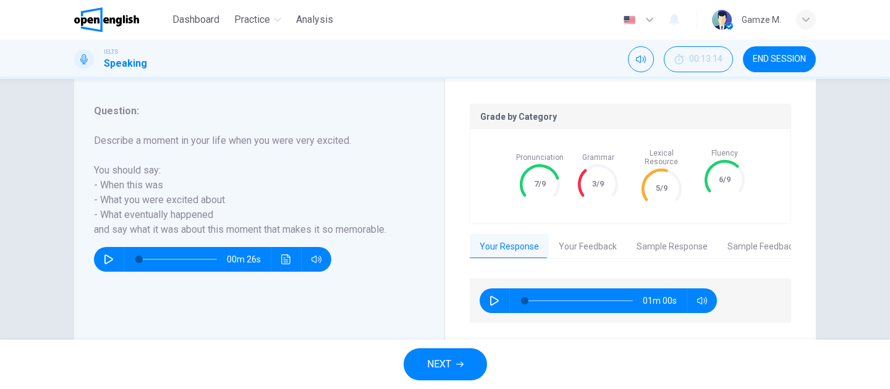
click at [583, 237] on button "Your Feedback" at bounding box center [588, 247] width 78 height 26
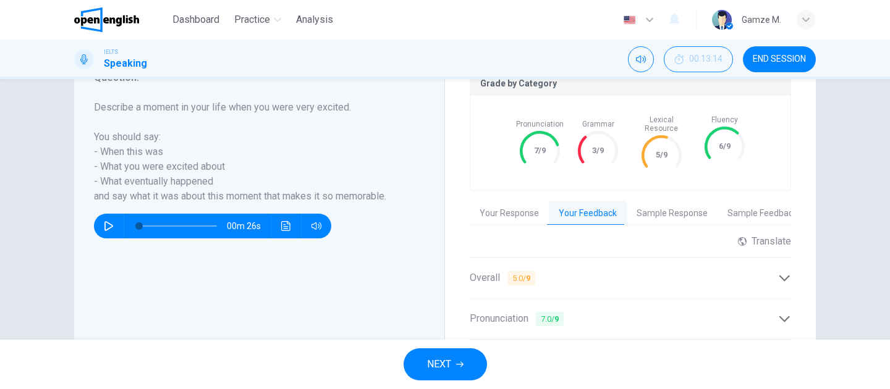
scroll to position [270, 0]
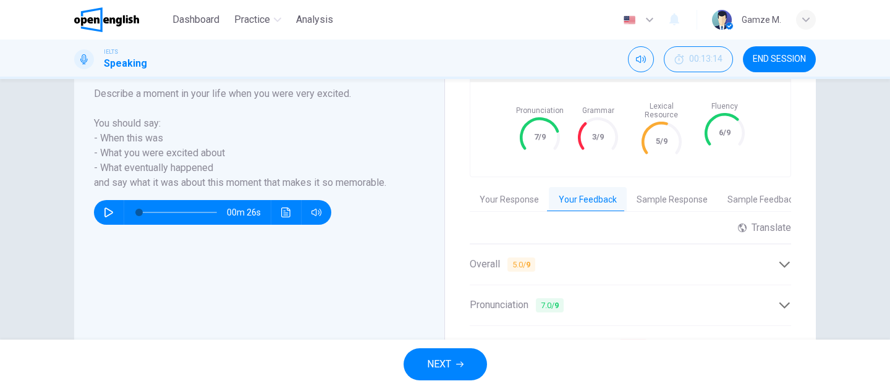
click at [583, 250] on div "Overall 5.0 / 9" at bounding box center [630, 265] width 321 height 30
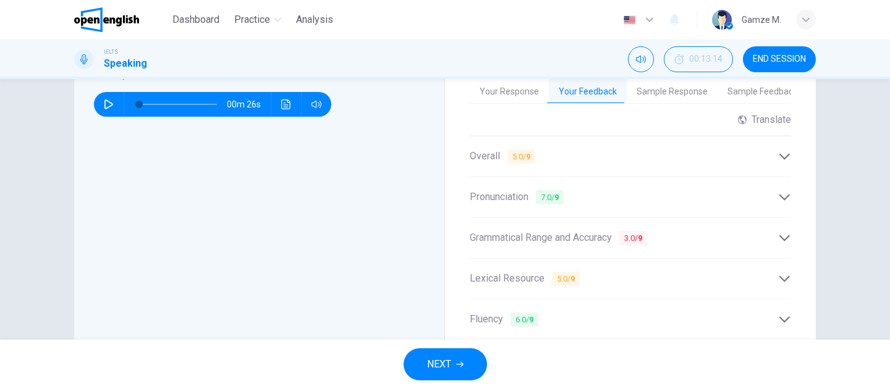
scroll to position [420, 0]
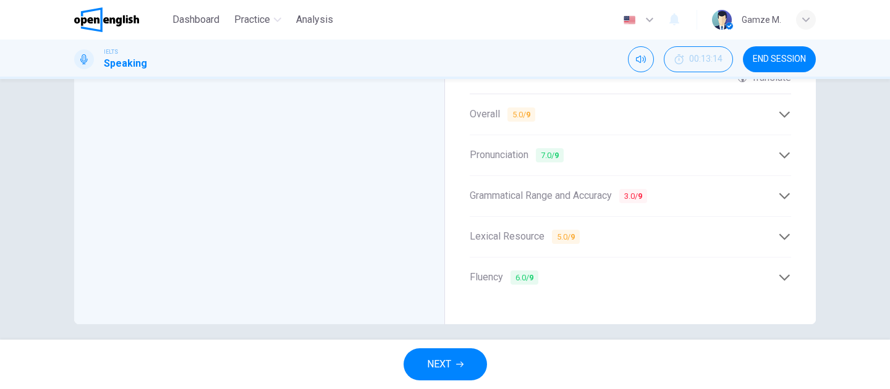
click at [590, 193] on span "Grammatical Range and Accuracy 3.0 / 9" at bounding box center [558, 196] width 177 height 15
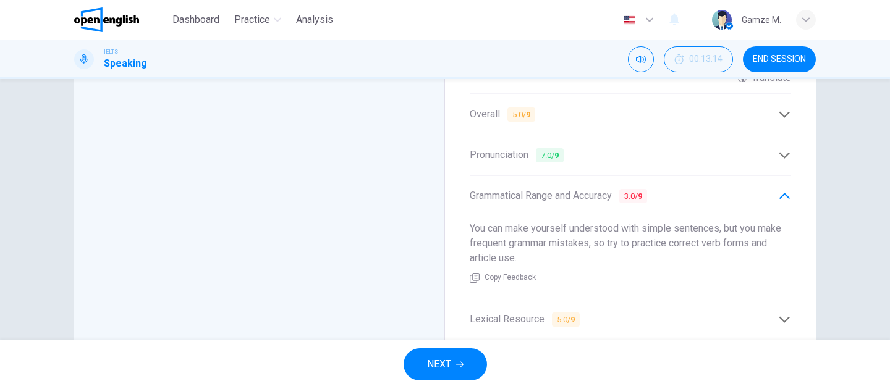
click at [585, 189] on span "Grammatical Range and Accuracy 3.0 / 9" at bounding box center [558, 196] width 177 height 15
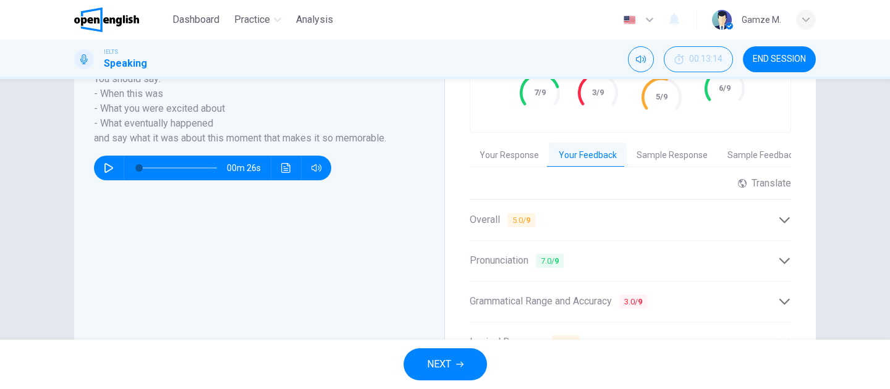
scroll to position [270, 0]
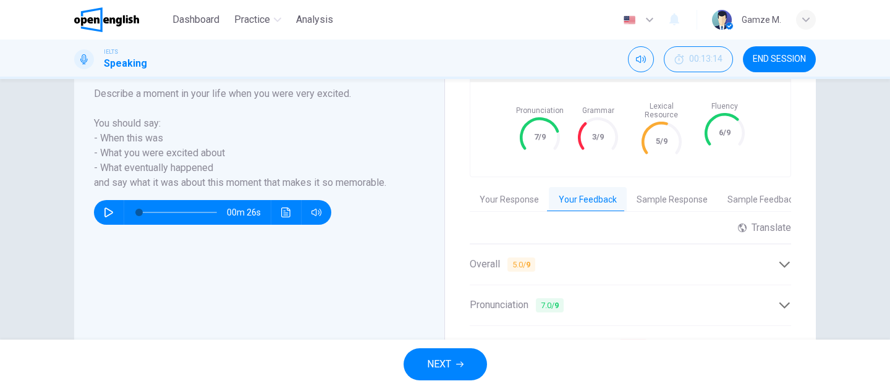
click at [670, 188] on button "Sample Response" at bounding box center [672, 200] width 91 height 26
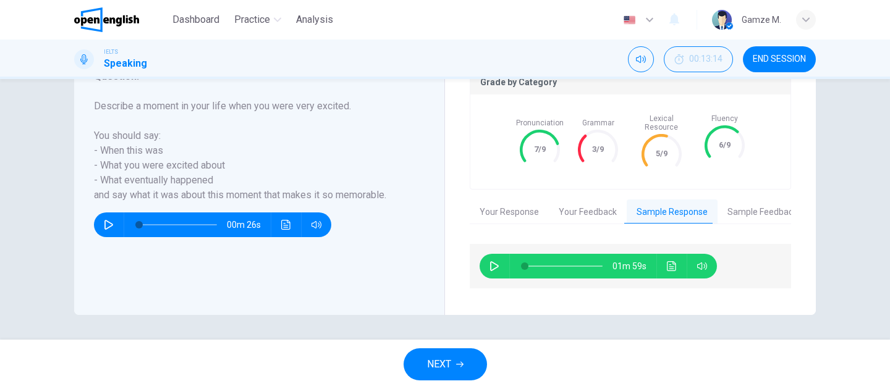
scroll to position [248, 0]
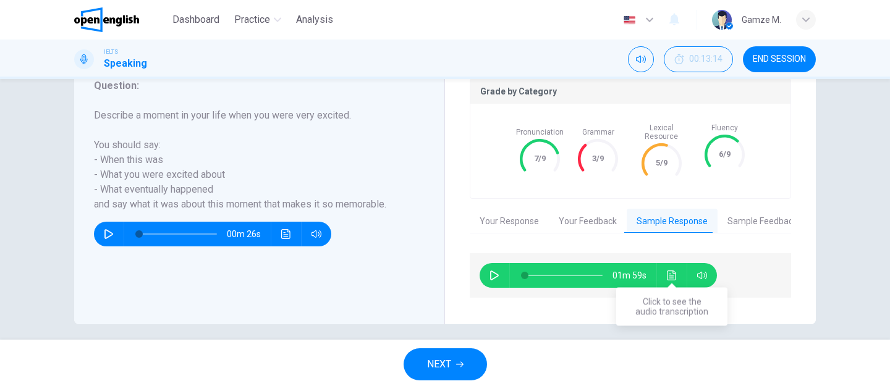
click at [671, 271] on icon "Click to see the audio transcription" at bounding box center [672, 276] width 10 height 10
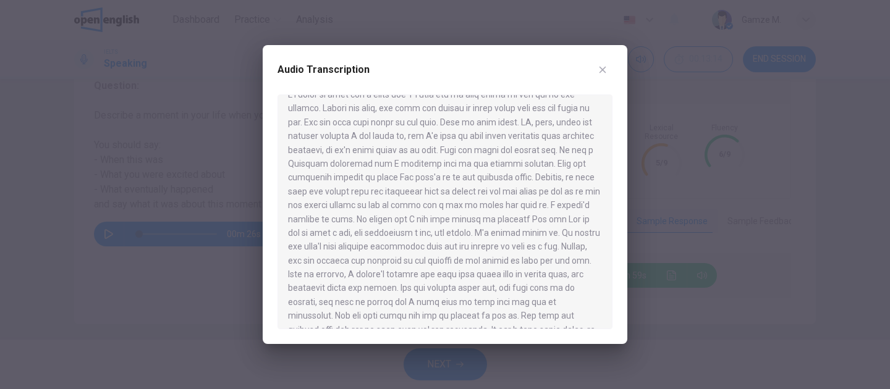
scroll to position [0, 0]
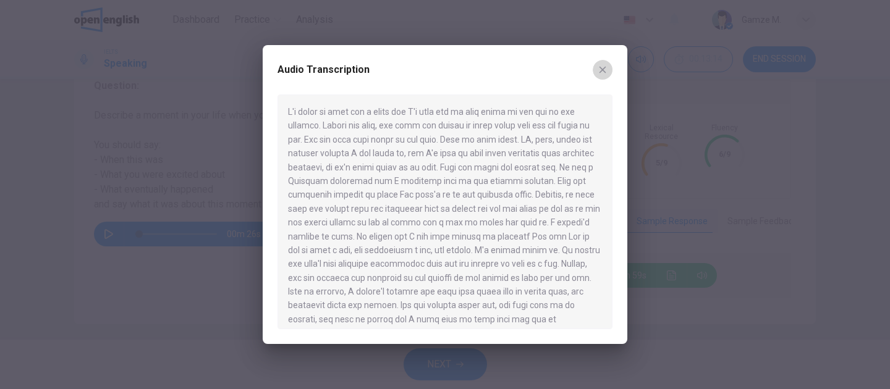
click at [596, 70] on button "button" at bounding box center [603, 70] width 20 height 20
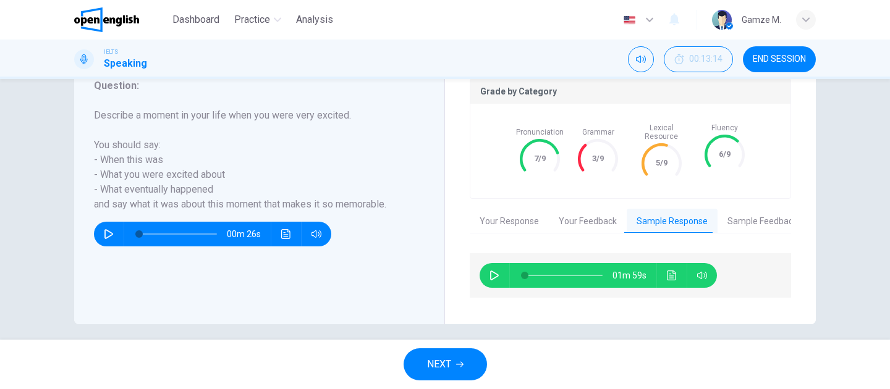
click at [464, 354] on button "NEXT" at bounding box center [445, 365] width 83 height 32
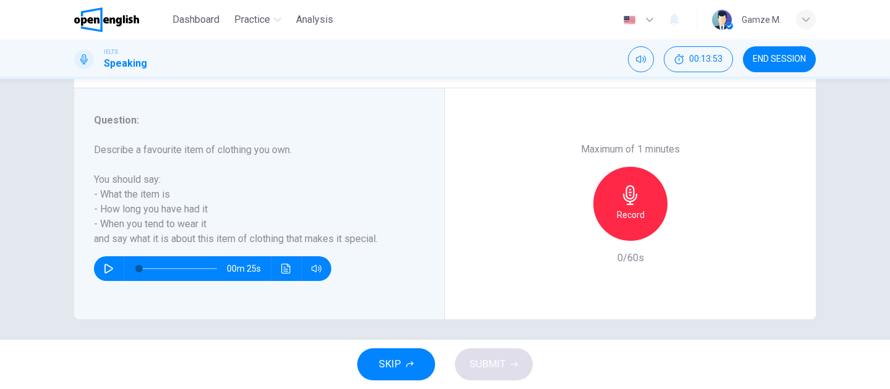
scroll to position [218, 0]
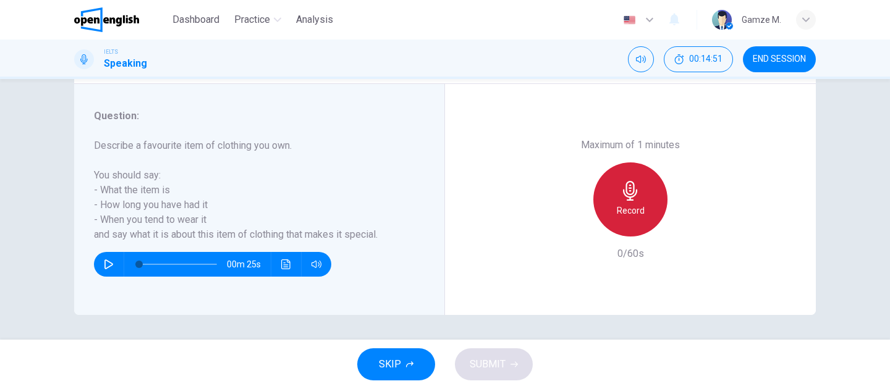
click at [643, 203] on h6 "Record" at bounding box center [631, 210] width 28 height 15
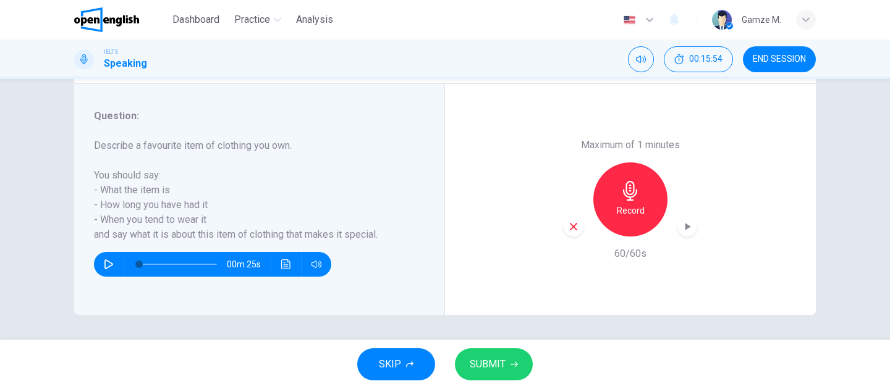
click at [501, 354] on button "SUBMIT" at bounding box center [494, 365] width 78 height 32
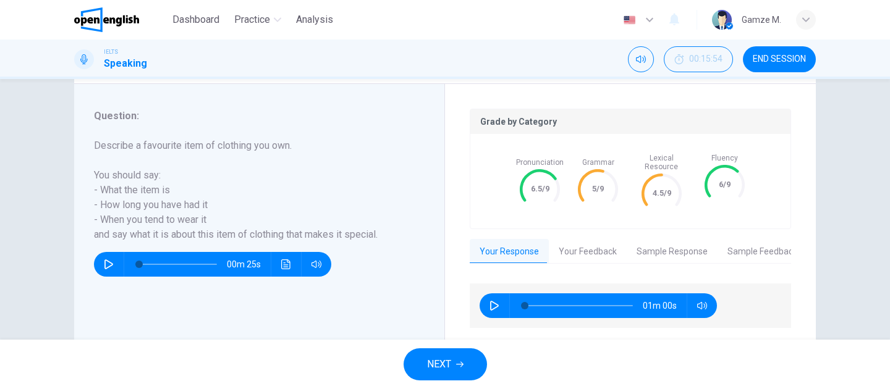
click at [588, 239] on button "Your Feedback" at bounding box center [588, 252] width 78 height 26
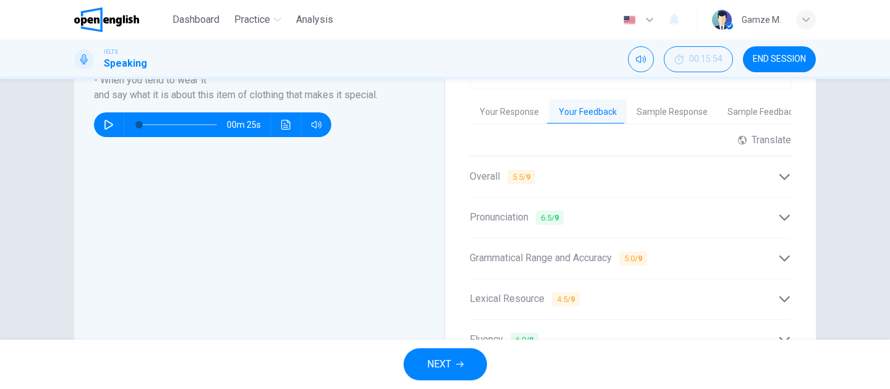
scroll to position [357, 0]
click at [577, 293] on span "4.5 / 9" at bounding box center [566, 300] width 28 height 14
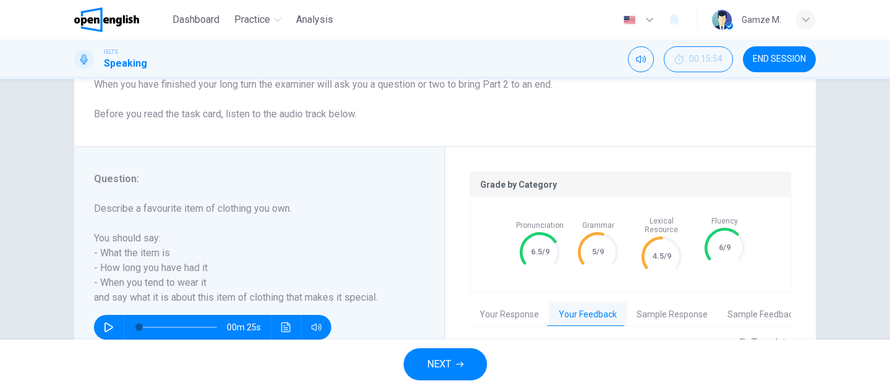
scroll to position [0, 0]
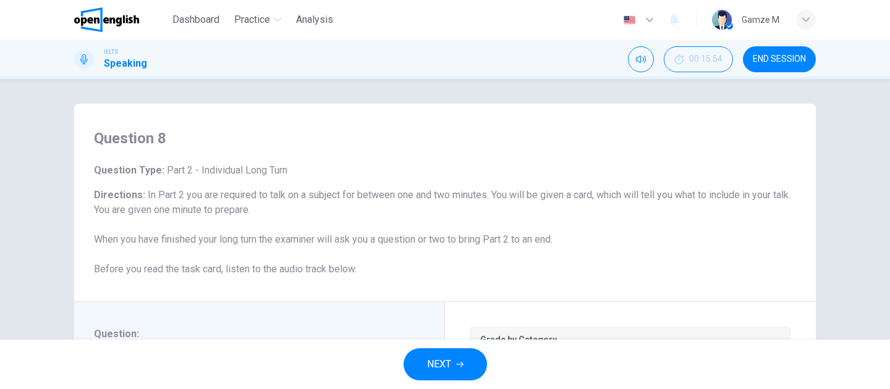
click at [425, 373] on button "NEXT" at bounding box center [445, 365] width 83 height 32
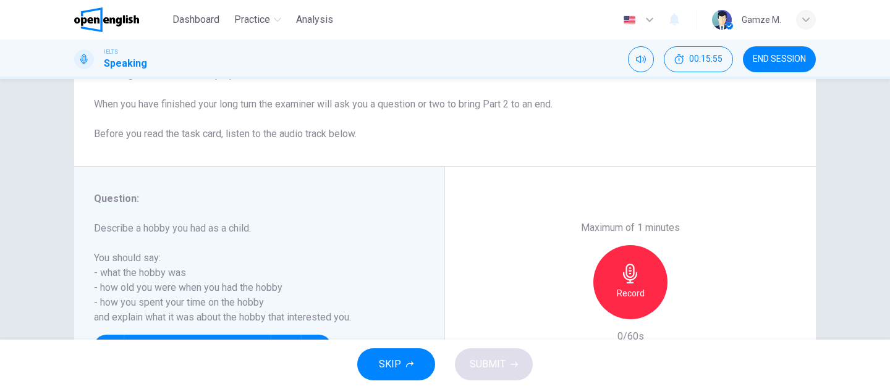
scroll to position [218, 0]
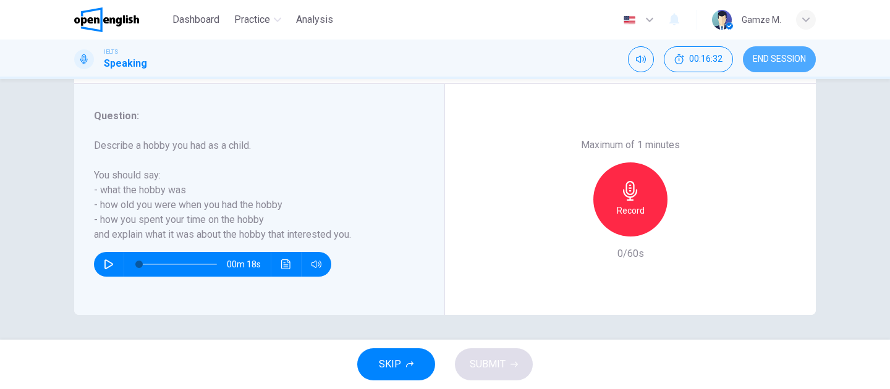
click at [782, 56] on span "END SESSION" at bounding box center [779, 59] width 53 height 10
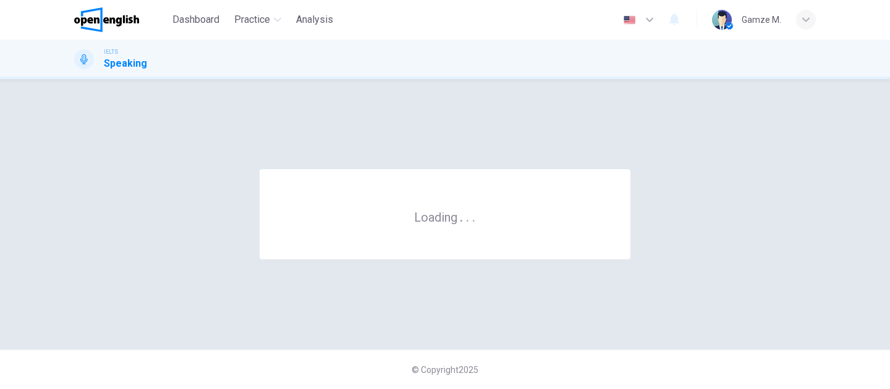
scroll to position [0, 0]
